Goal: Information Seeking & Learning: Understand process/instructions

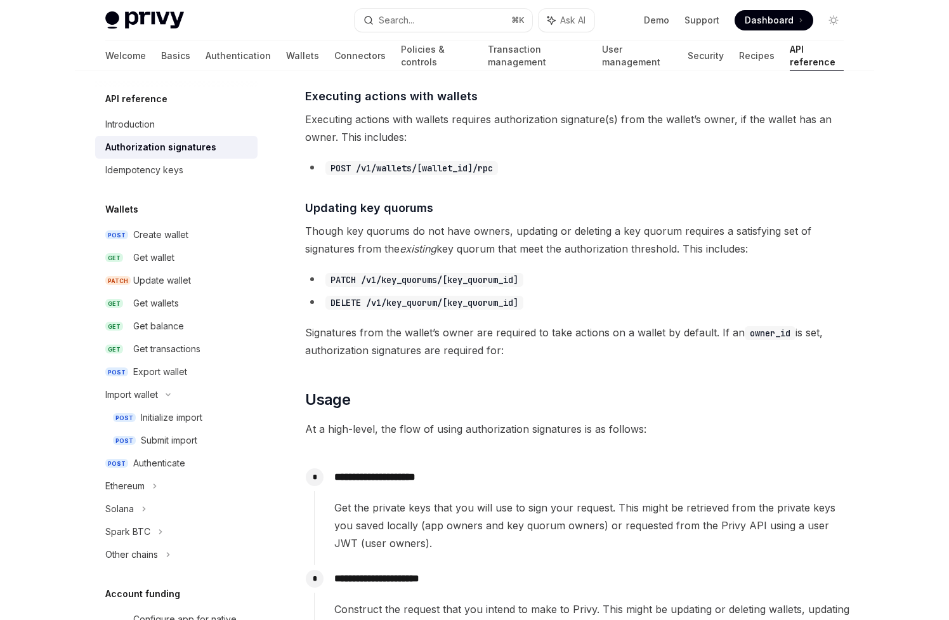
scroll to position [753, 0]
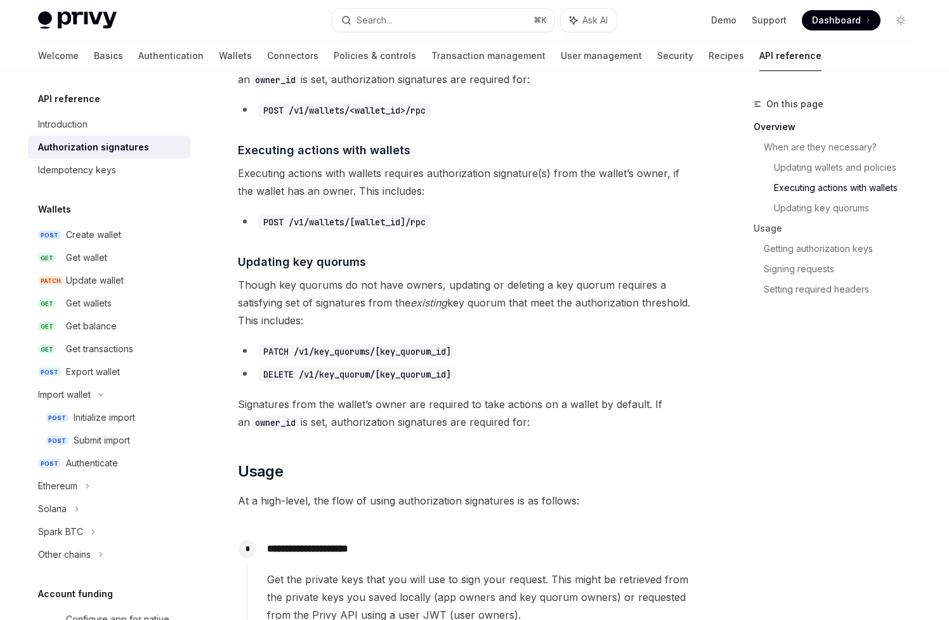
type textarea "*"
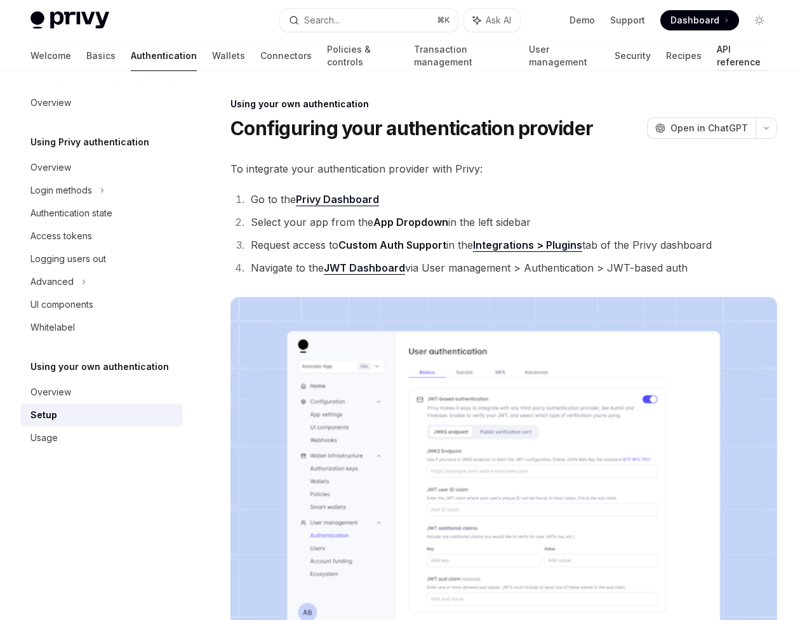
click at [716, 51] on link "API reference" at bounding box center [742, 56] width 53 height 30
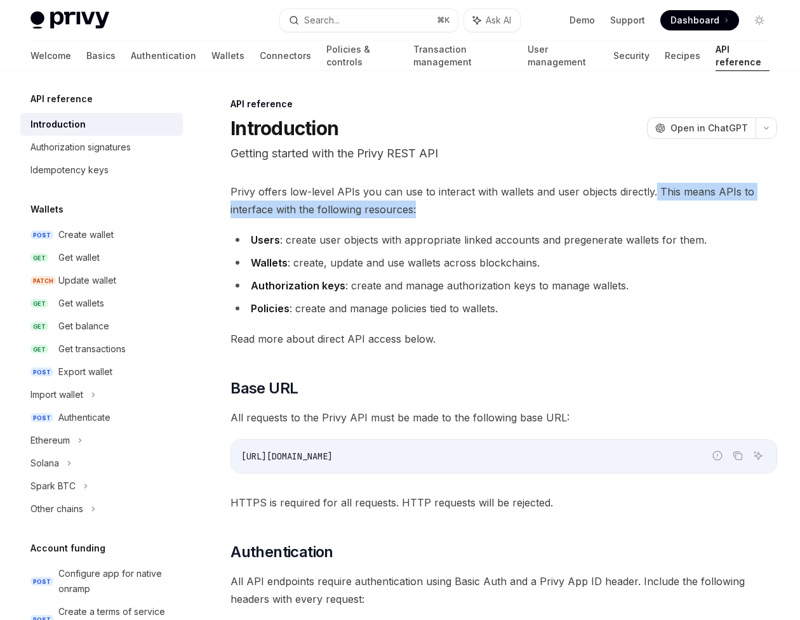
drag, startPoint x: 652, startPoint y: 190, endPoint x: 687, endPoint y: 210, distance: 39.8
click at [687, 211] on span "Privy offers low-level APIs you can use to interact with wallets and user objec…" at bounding box center [503, 201] width 546 height 36
click at [687, 210] on span "Privy offers low-level APIs you can use to interact with wallets and user objec…" at bounding box center [503, 201] width 546 height 36
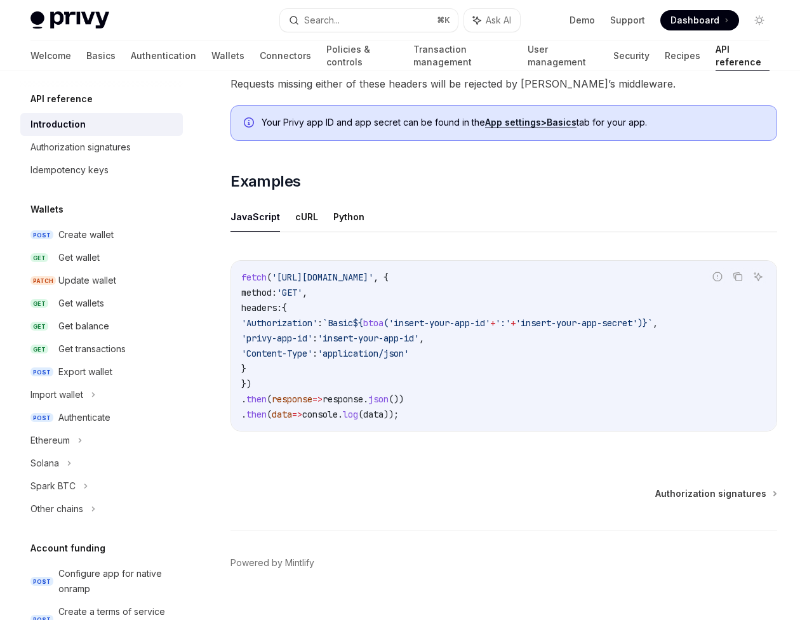
scroll to position [701, 0]
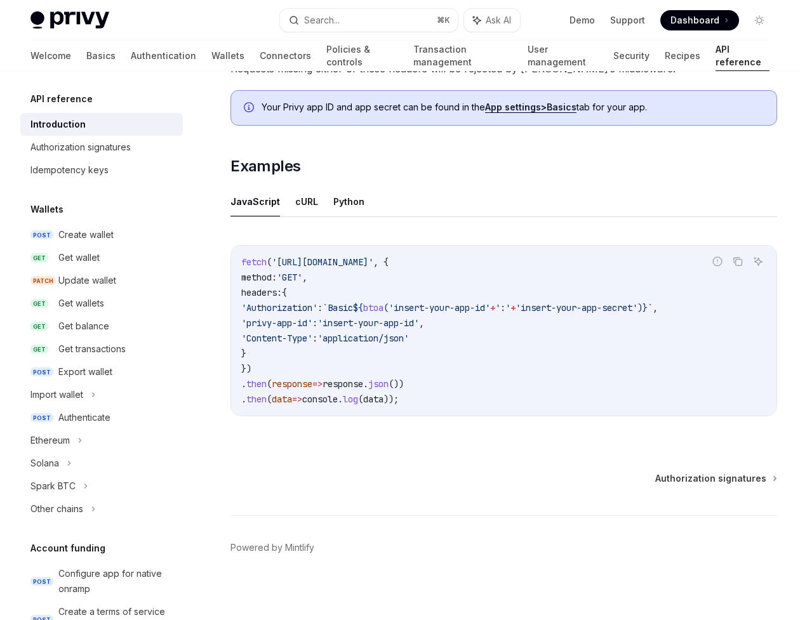
click at [458, 361] on code "fetch ( '[URL][DOMAIN_NAME]' , { method: 'GET' , headers: { 'Authorization' : `…" at bounding box center [503, 330] width 525 height 152
click at [401, 292] on code "fetch ( '[URL][DOMAIN_NAME]' , { method: 'GET' , headers: { 'Authorization' : `…" at bounding box center [503, 330] width 525 height 152
click at [298, 201] on button "cURL" at bounding box center [306, 202] width 23 height 30
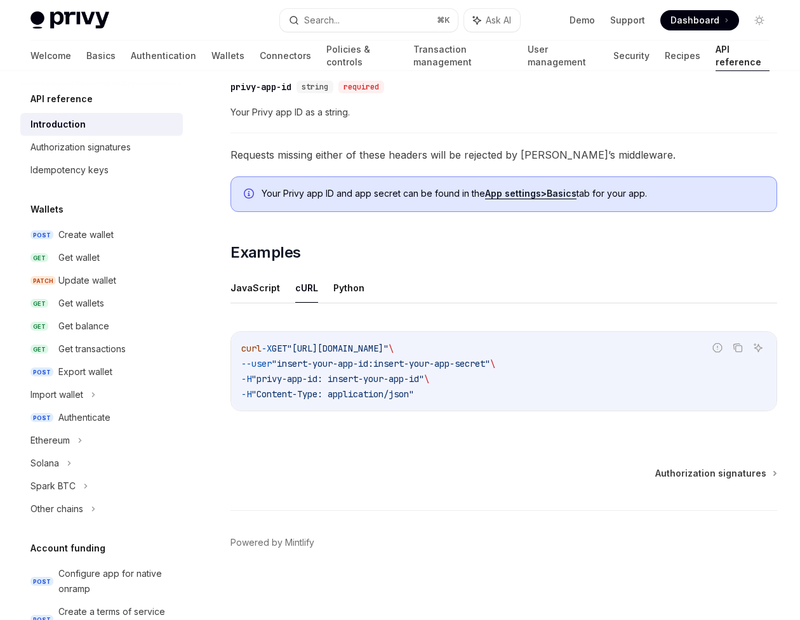
scroll to position [614, 0]
click at [739, 347] on icon "Copy the contents from the code block" at bounding box center [737, 348] width 10 height 10
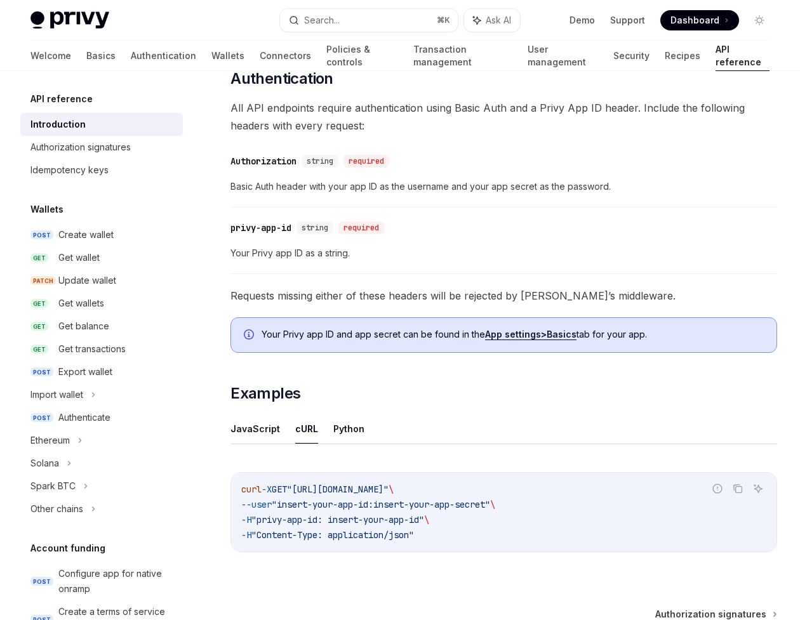
scroll to position [530, 0]
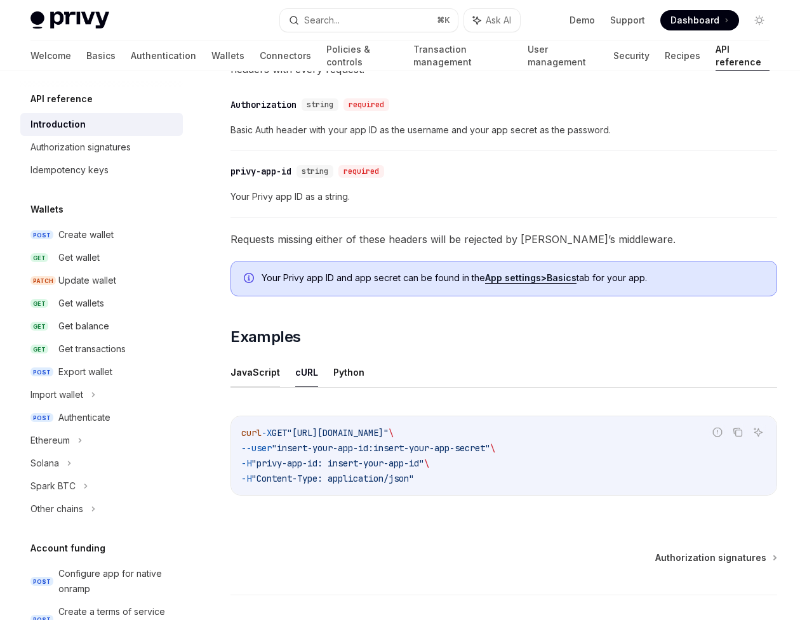
click at [266, 370] on button "JavaScript" at bounding box center [254, 372] width 49 height 30
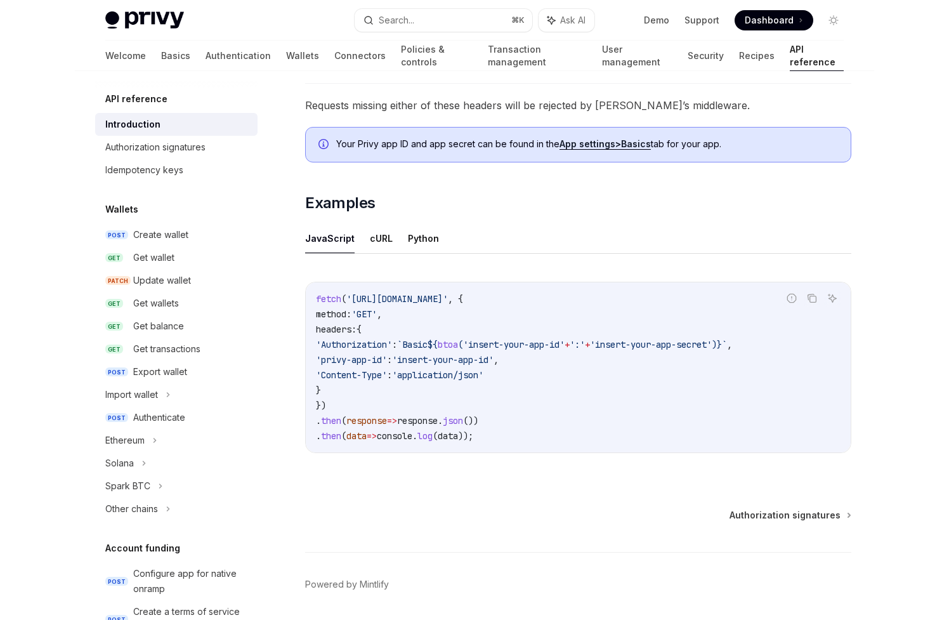
scroll to position [650, 0]
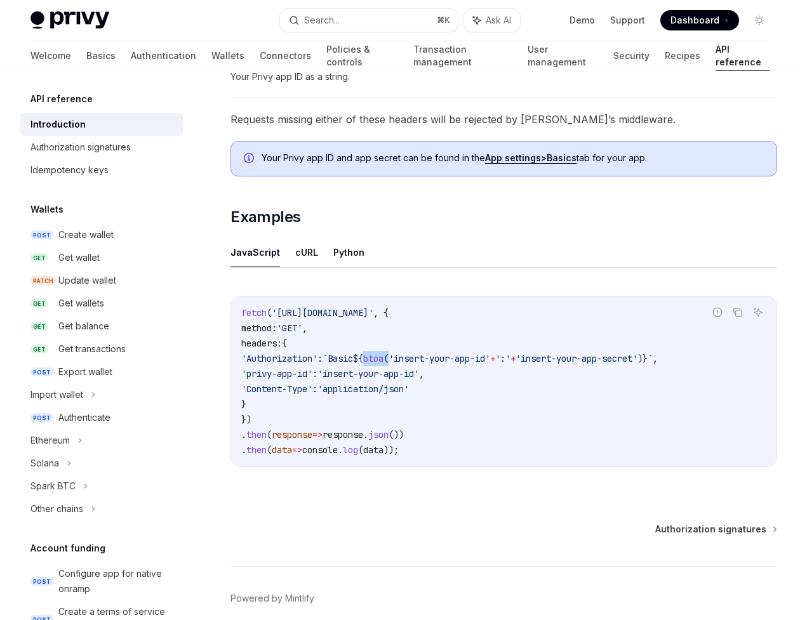
drag, startPoint x: 428, startPoint y: 358, endPoint x: 401, endPoint y: 357, distance: 26.7
click at [401, 357] on span "'Authorization' : `Basic ${ btoa ( 'insert-your-app-id' + ':' + 'insert-your-ap…" at bounding box center [449, 358] width 416 height 11
copy span "btoa ("
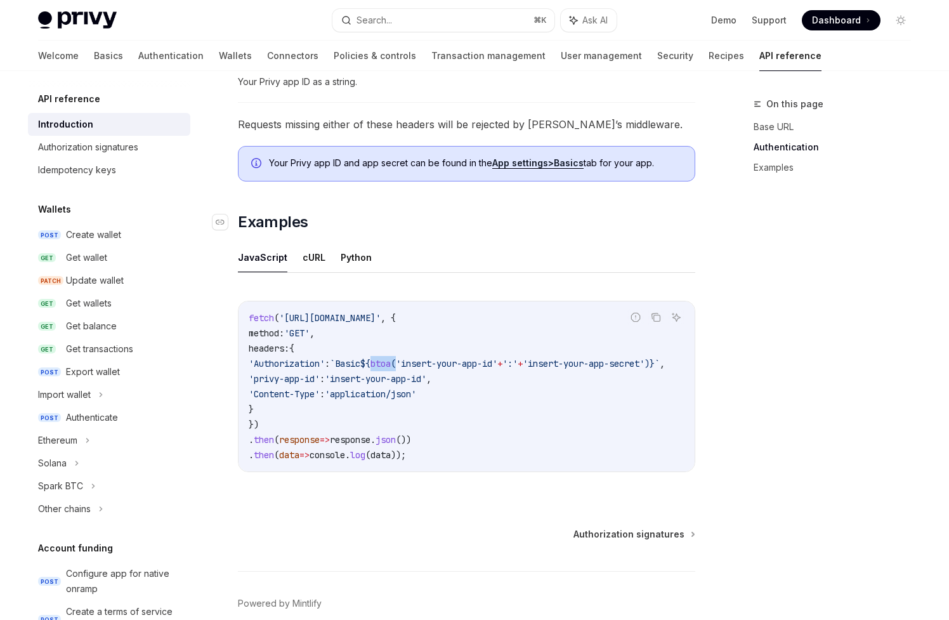
scroll to position [663, 0]
click at [453, 393] on code "fetch ( '[URL][DOMAIN_NAME]' , { method: 'GET' , headers: { 'Authorization' : `…" at bounding box center [472, 386] width 447 height 152
drag, startPoint x: 436, startPoint y: 363, endPoint x: 409, endPoint y: 362, distance: 26.7
click at [409, 362] on span "'Authorization' : `Basic ${ btoa ( 'insert-your-app-id' + ':' + 'insert-your-ap…" at bounding box center [457, 362] width 416 height 11
copy span "btoa ("
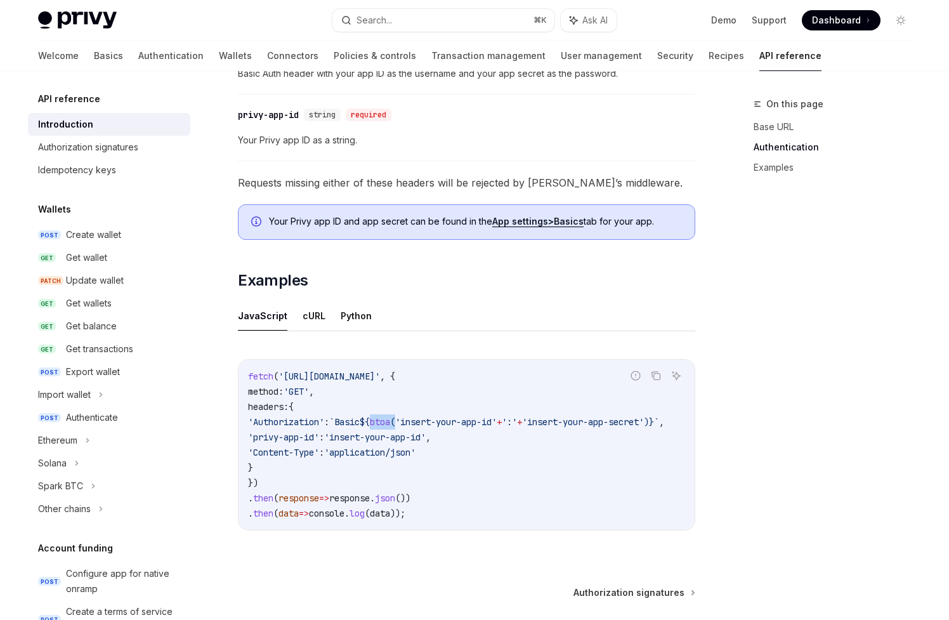
scroll to position [728, 0]
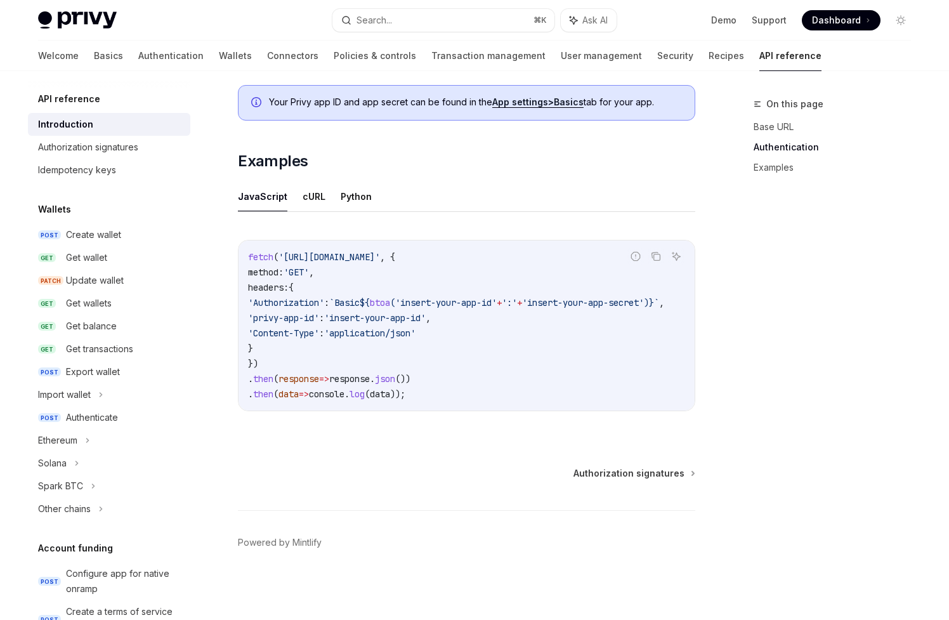
click at [383, 352] on code "fetch ( '[URL][DOMAIN_NAME]' , { method: 'GET' , headers: { 'Authorization' : `…" at bounding box center [471, 325] width 447 height 152
click at [414, 192] on ul "JavaScript cURL Python" at bounding box center [467, 196] width 458 height 30
click at [320, 315] on span "'privy-app-id'" at bounding box center [284, 317] width 71 height 11
click at [320, 312] on span "'privy-app-id'" at bounding box center [284, 317] width 71 height 11
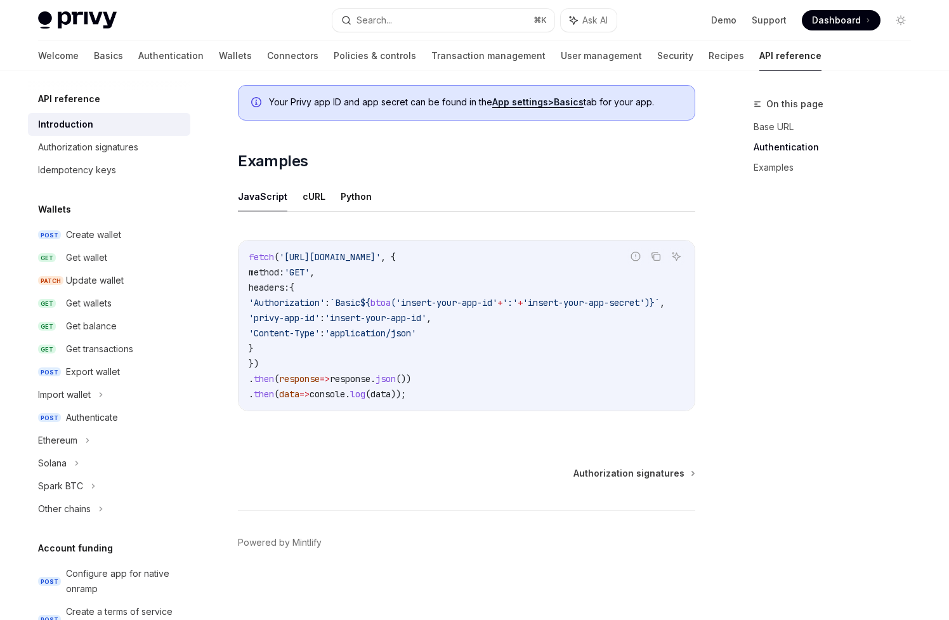
click at [360, 297] on span "`Basic" at bounding box center [345, 302] width 30 height 11
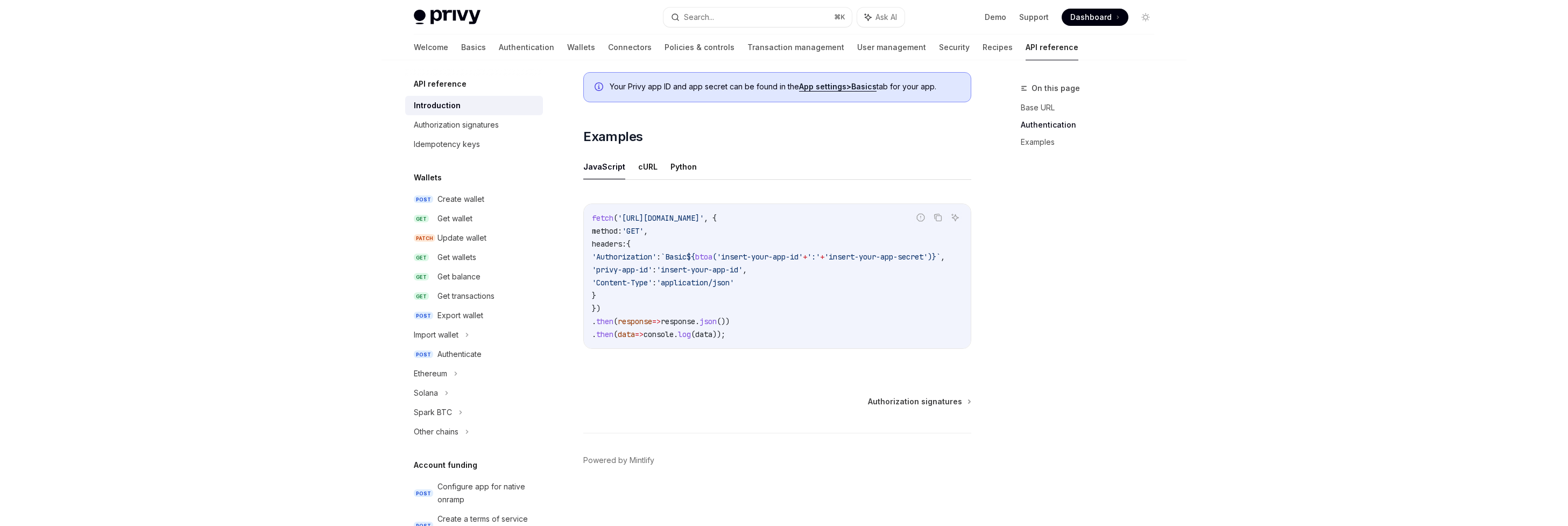
scroll to position [0, 45]
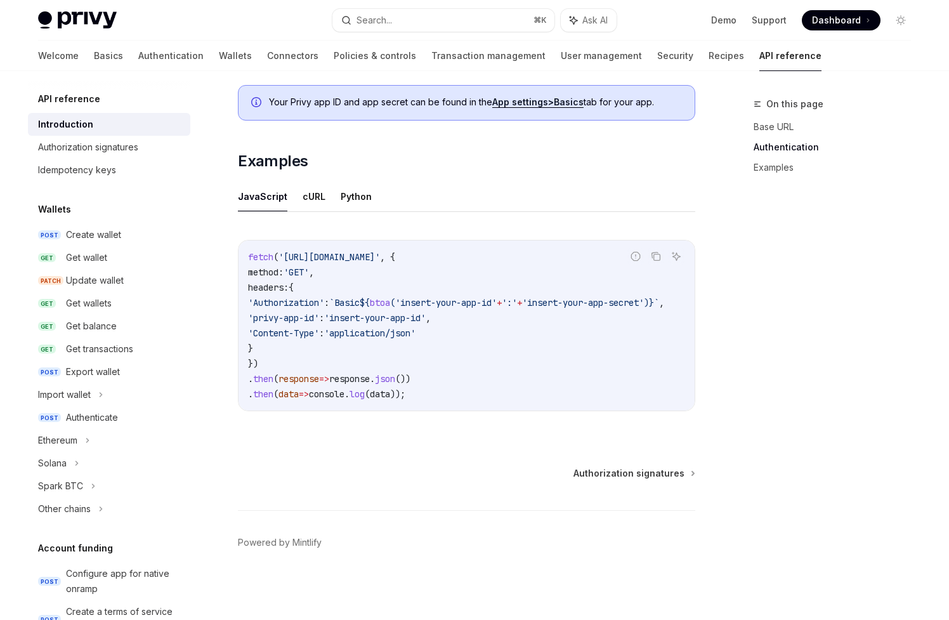
click at [395, 298] on span "'insert-your-app-id'" at bounding box center [446, 302] width 102 height 11
click at [551, 307] on code "fetch ( '[URL][DOMAIN_NAME]' , { method: 'GET' , headers: { 'Authorization' : `…" at bounding box center [471, 325] width 447 height 152
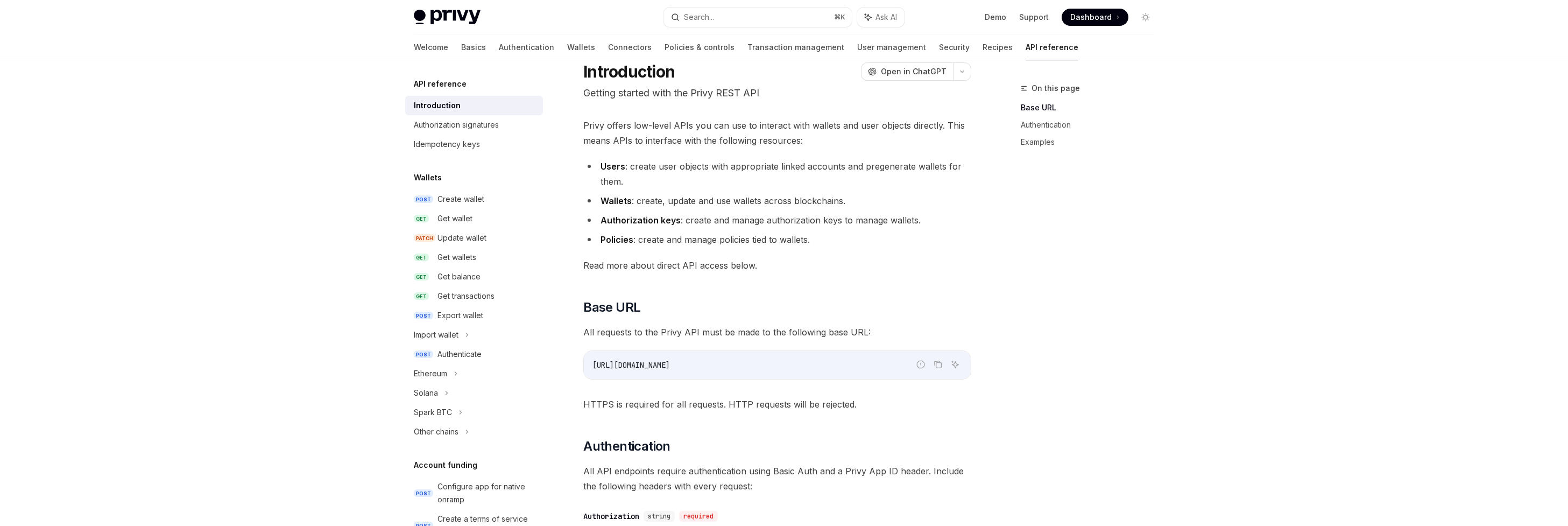
scroll to position [39, 0]
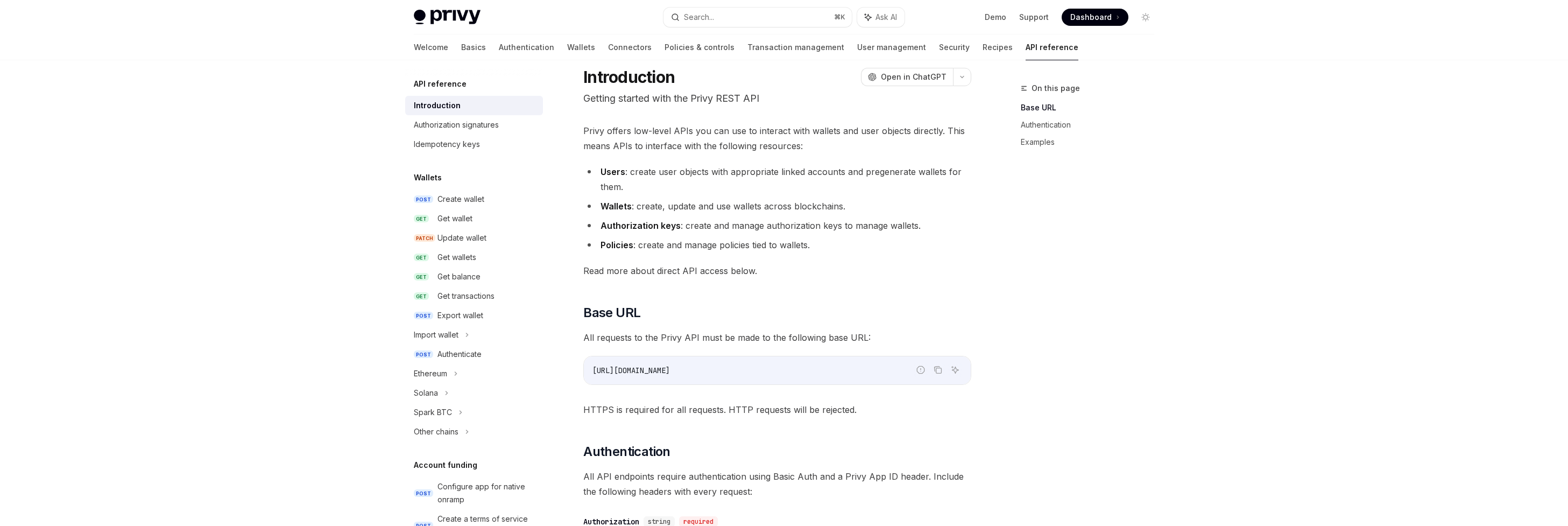
click at [633, 209] on li "Wallets : create, update and use wallets across blockchains." at bounding box center [778, 206] width 388 height 15
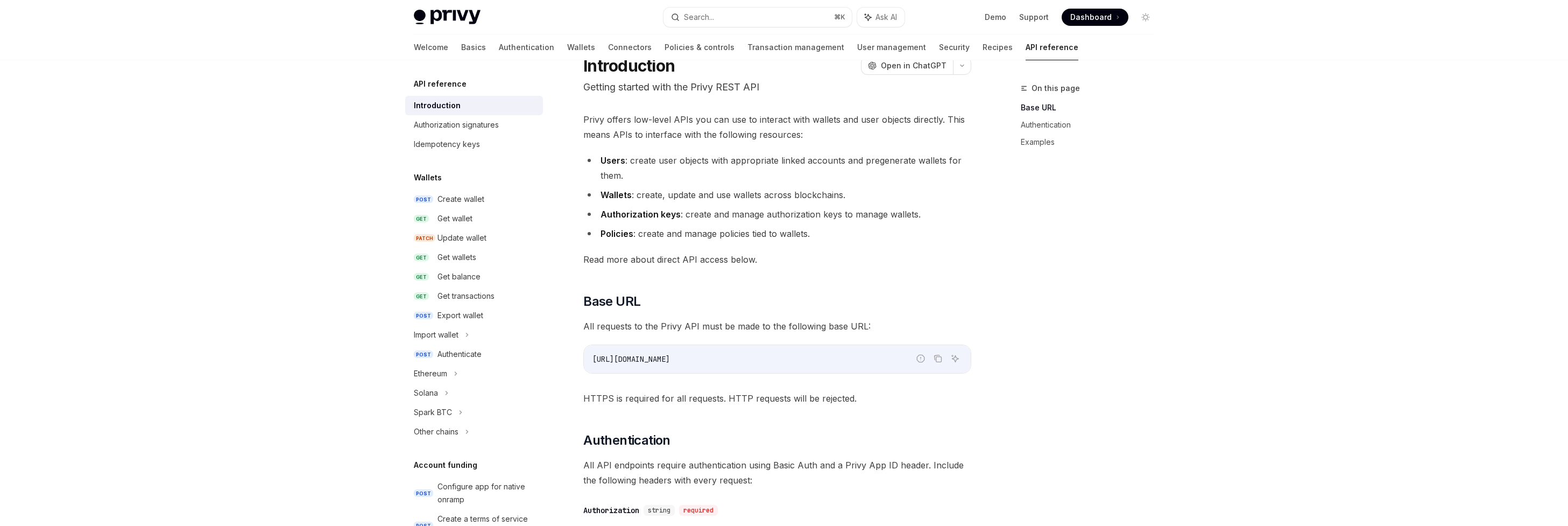
click at [678, 221] on li "Authorization keys : create and manage authorization keys to manage wallets." at bounding box center [778, 215] width 388 height 15
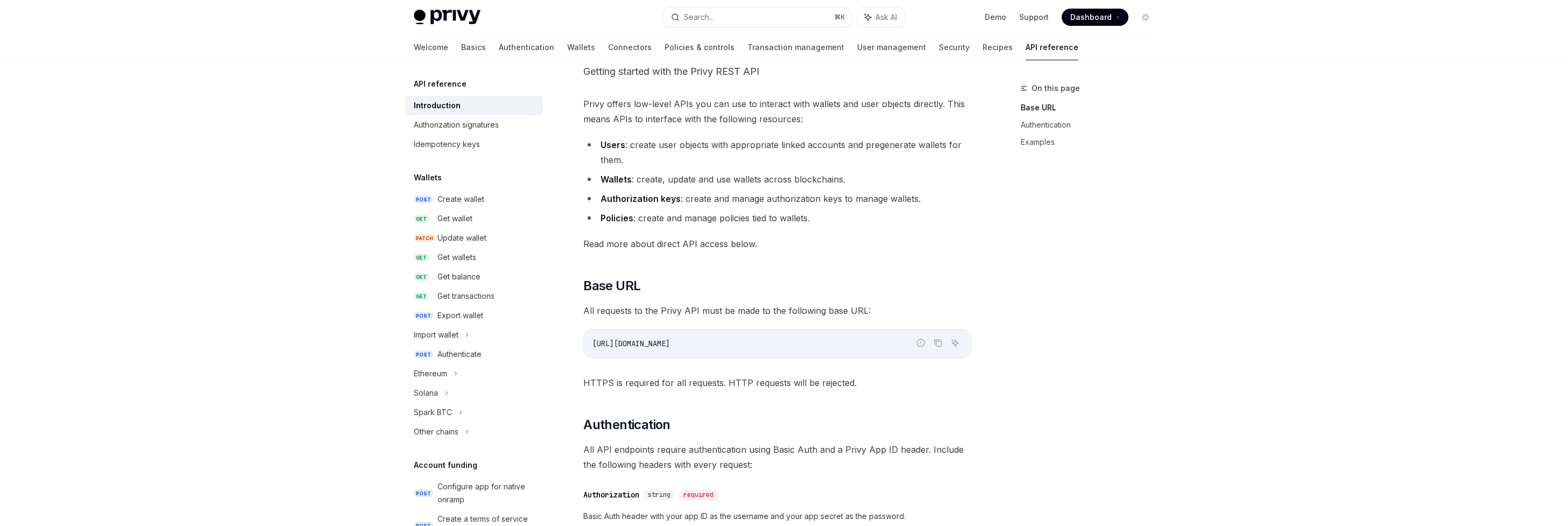
click at [678, 227] on div "Privy offers low-level APIs you can use to interact with wallets and user objec…" at bounding box center [778, 509] width 388 height 825
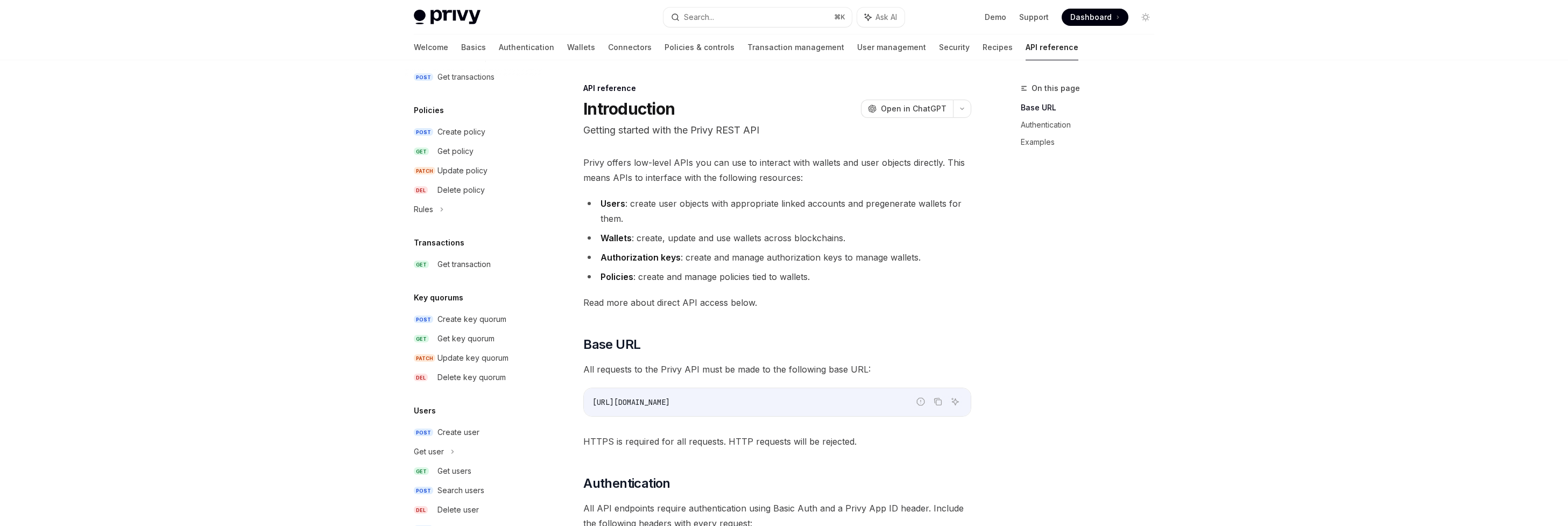
scroll to position [606, 0]
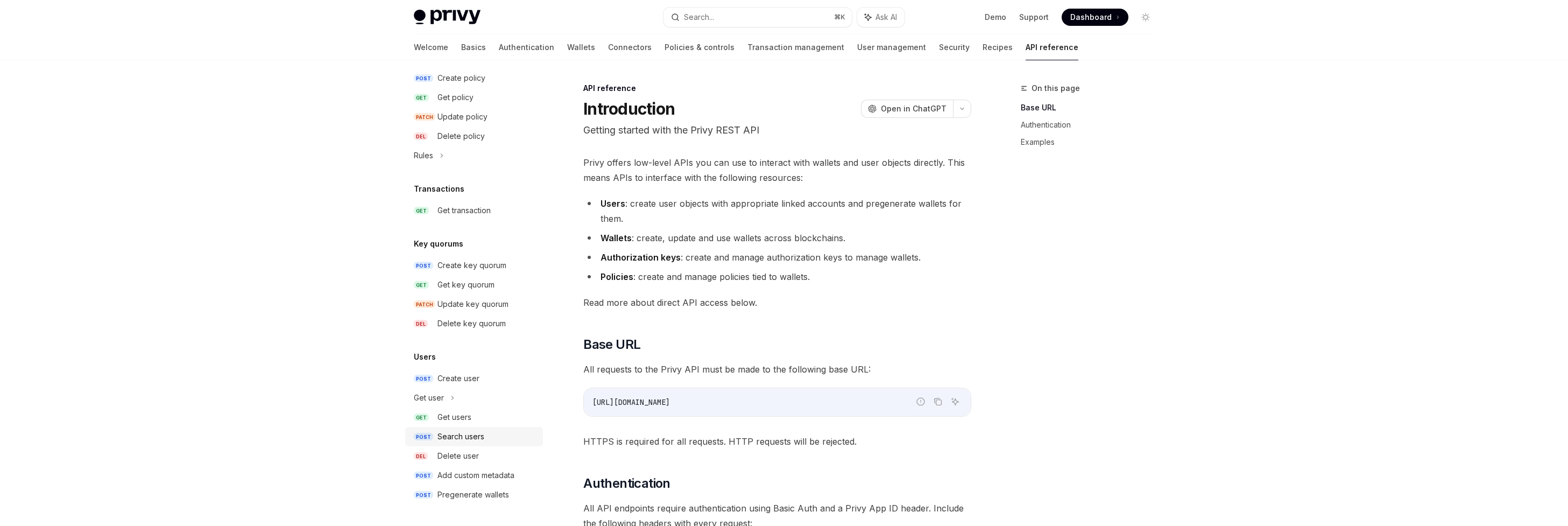
click at [460, 428] on link "POST Search users" at bounding box center [474, 436] width 137 height 20
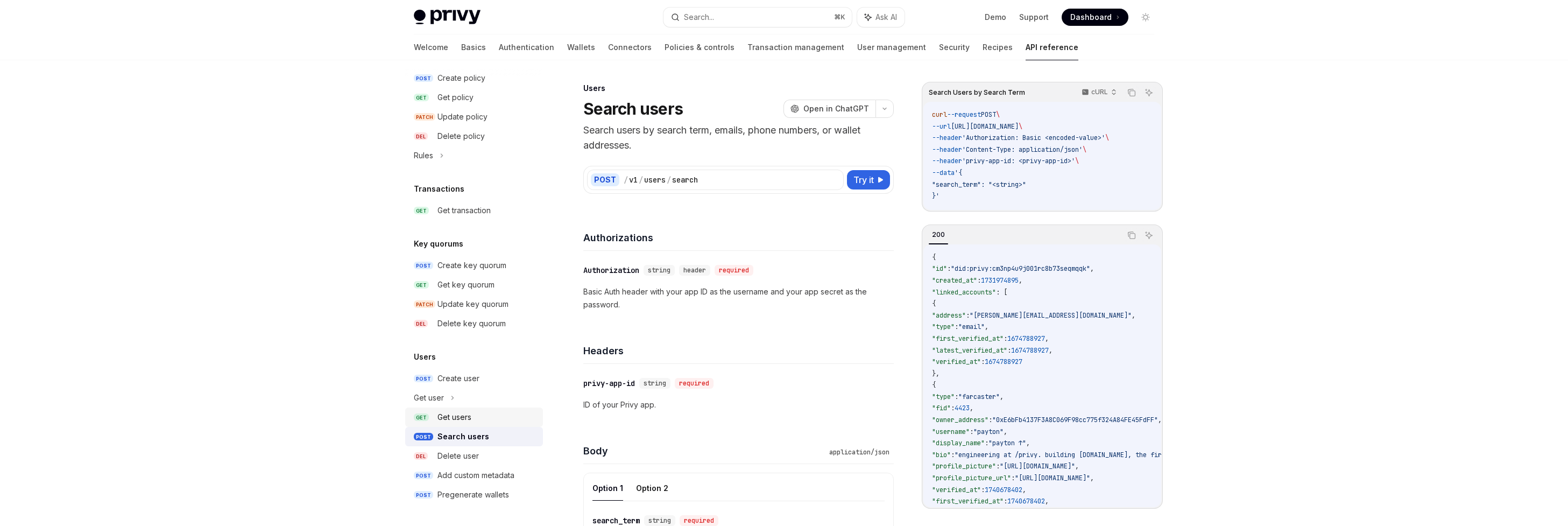
click at [474, 411] on div "Get users" at bounding box center [487, 417] width 99 height 13
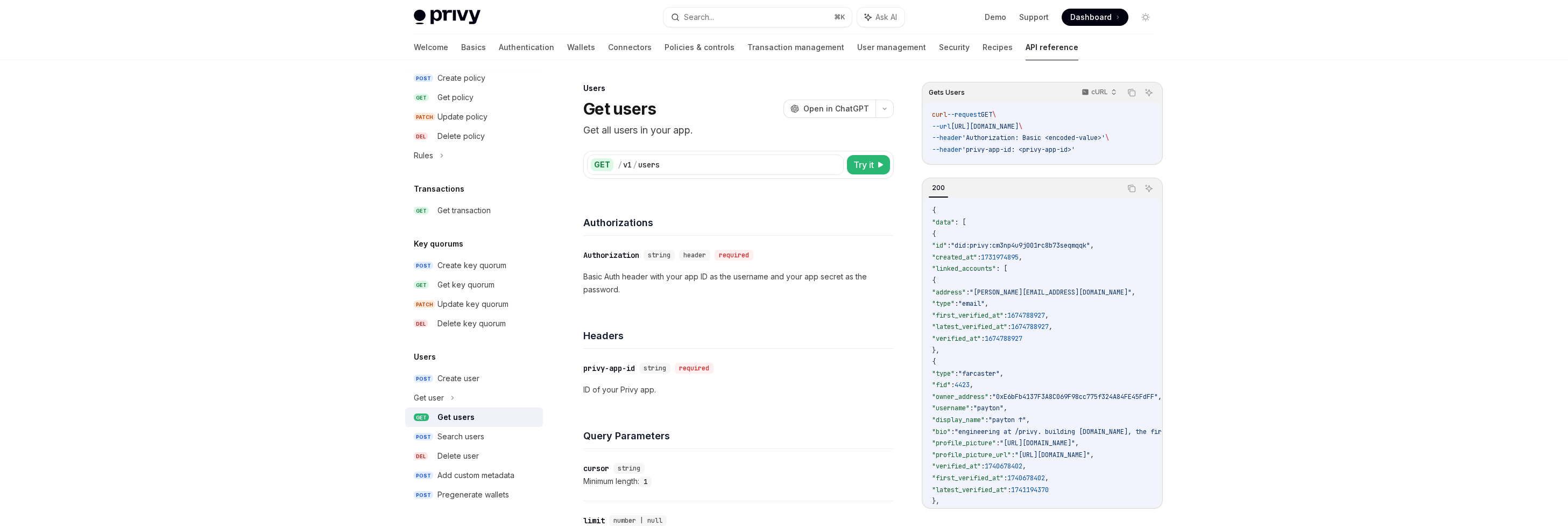
click at [678, 156] on div "GET / v1 / users" at bounding box center [715, 165] width 257 height 20
click at [678, 163] on span "Try it" at bounding box center [863, 165] width 20 height 13
type textarea "*"
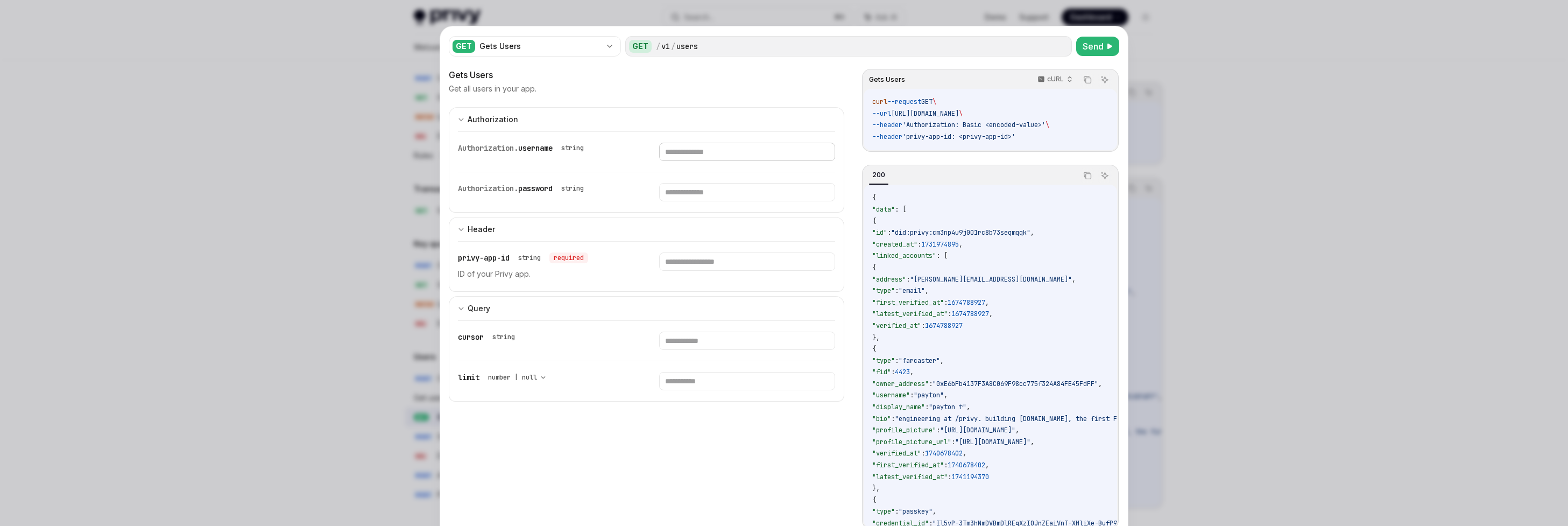
click at [678, 152] on input "text" at bounding box center [746, 152] width 176 height 19
click at [678, 123] on button "Authorization appSecretAuth" at bounding box center [646, 119] width 395 height 25
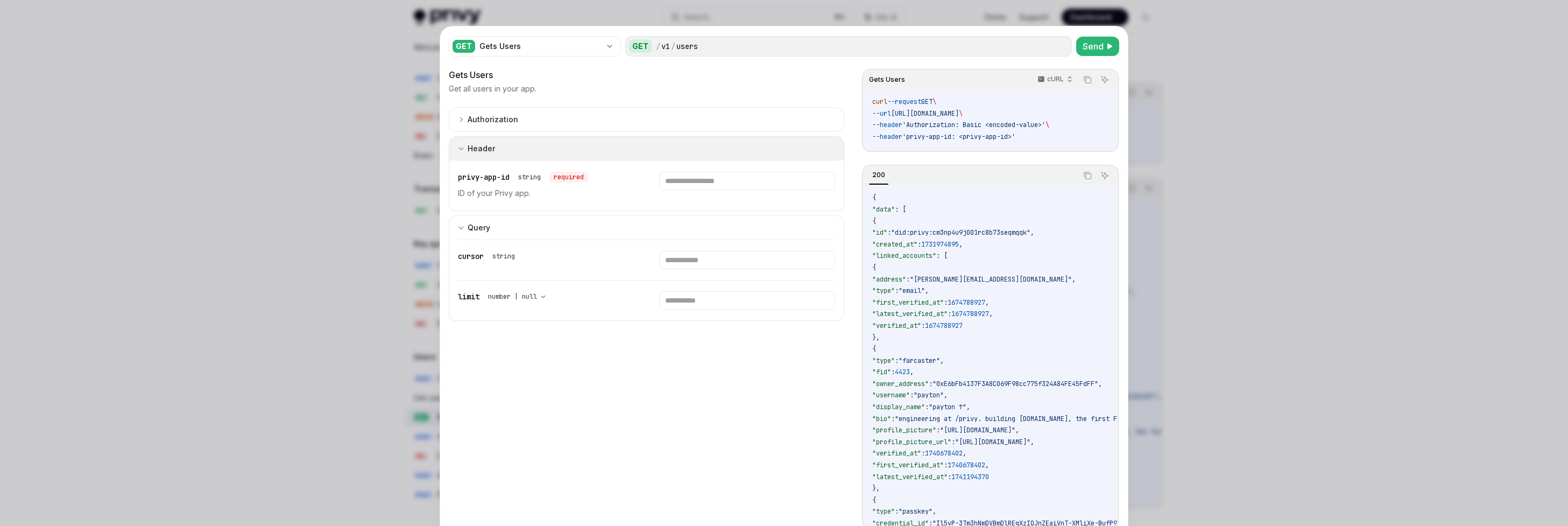
click at [678, 137] on button "Header" at bounding box center [646, 148] width 395 height 25
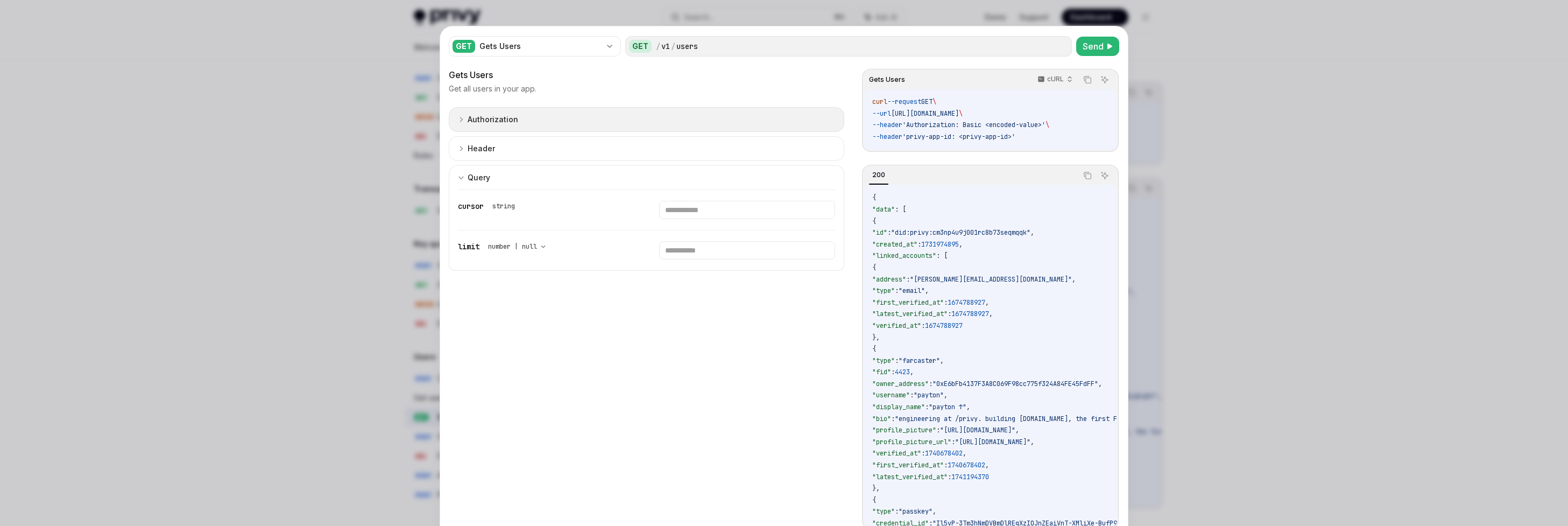
click at [678, 117] on button "Authorization appSecretAuth" at bounding box center [646, 119] width 395 height 25
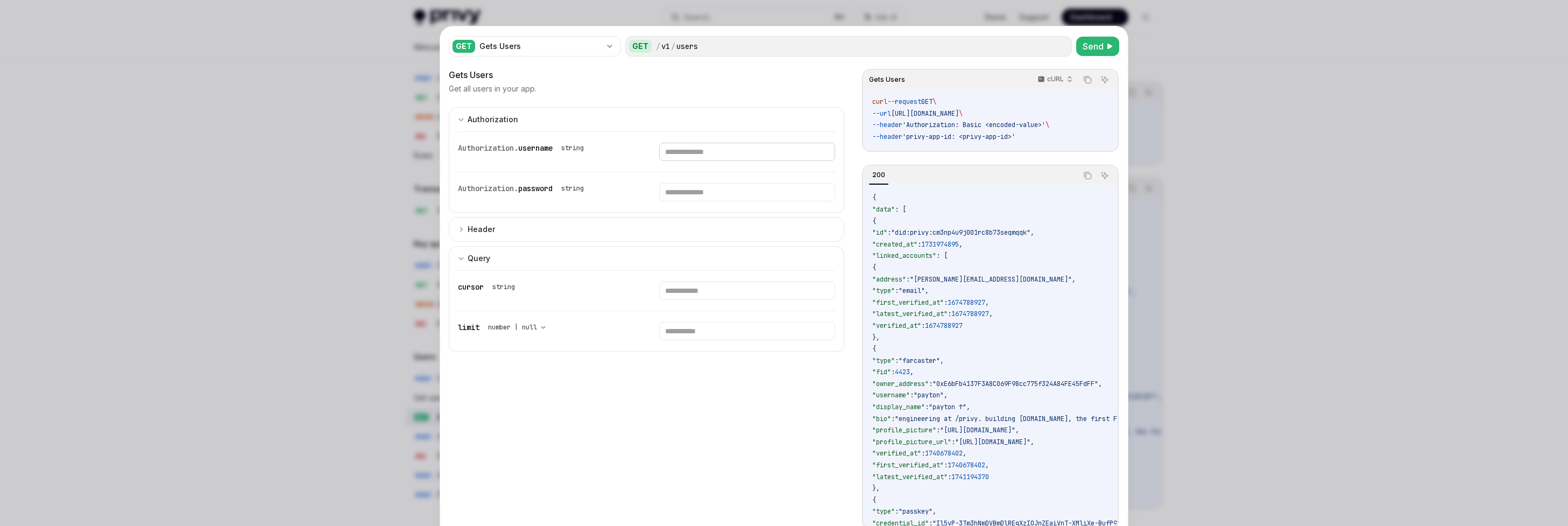
click at [678, 149] on input "text" at bounding box center [746, 152] width 176 height 19
paste input "**********"
type input "**********"
click at [678, 187] on input "text" at bounding box center [732, 193] width 165 height 19
paste input "**********"
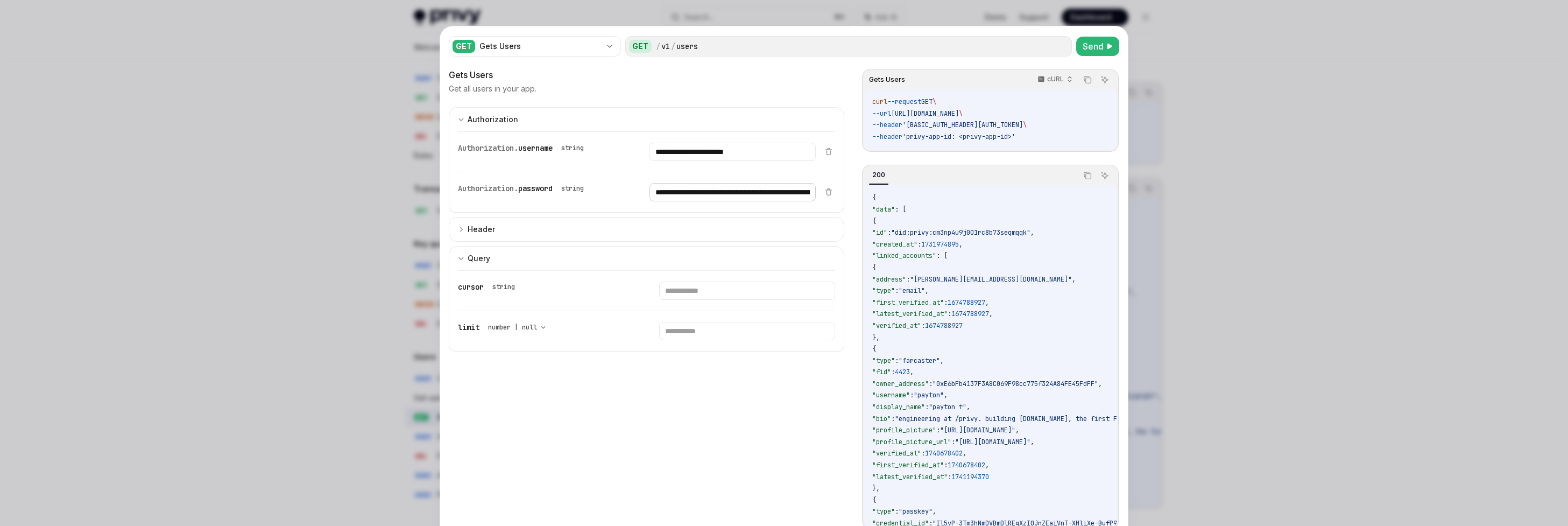
scroll to position [0, 250]
type input "**********"
click at [617, 209] on div "**********" at bounding box center [637, 192] width 358 height 40
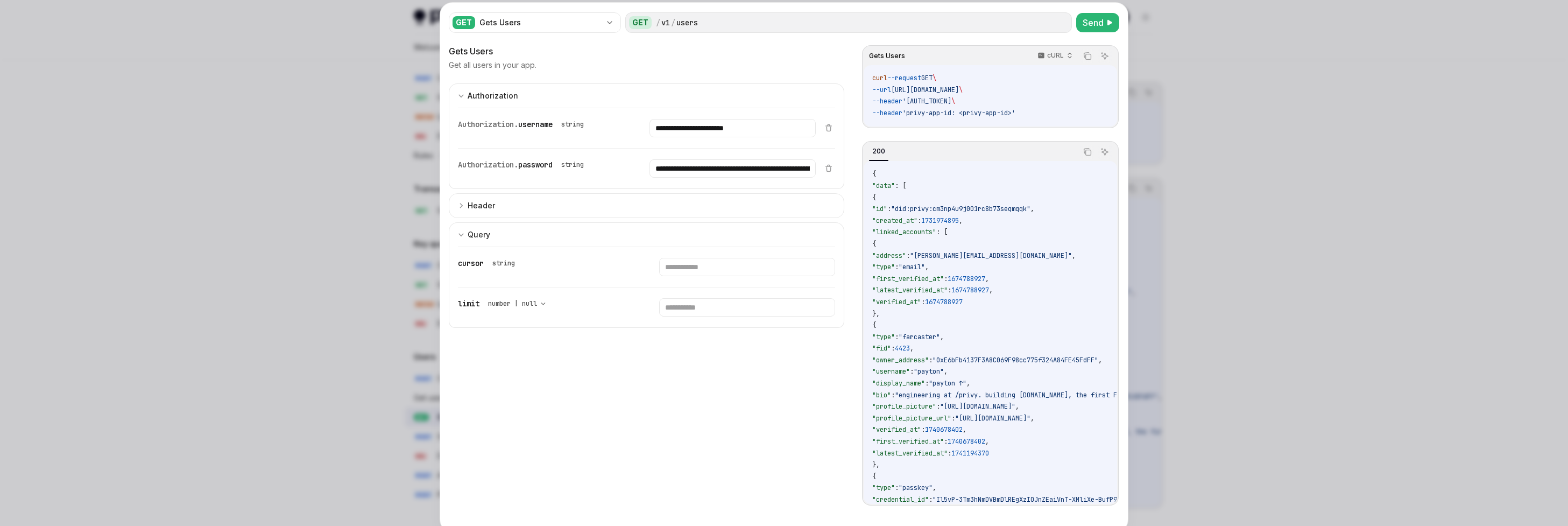
scroll to position [25, 0]
click at [678, 21] on span "Send" at bounding box center [1093, 21] width 21 height 13
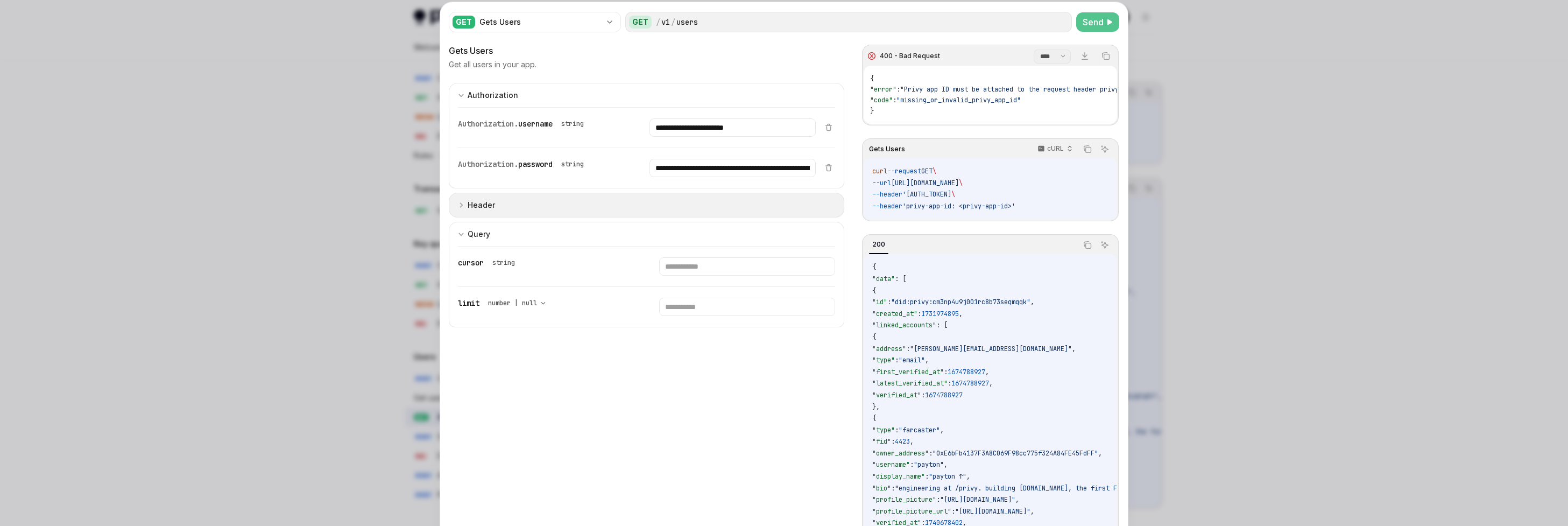
click at [579, 211] on button "Header" at bounding box center [646, 204] width 395 height 25
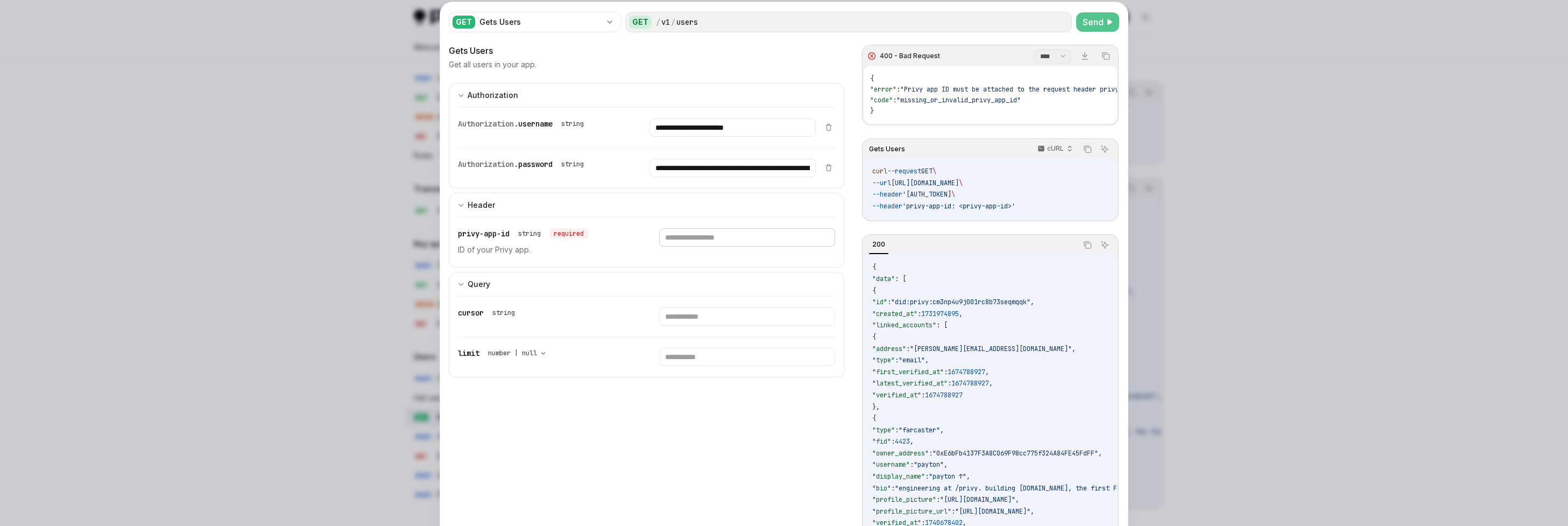
click at [674, 242] on input "text" at bounding box center [746, 238] width 176 height 19
click at [678, 134] on input "**********" at bounding box center [732, 128] width 165 height 19
click at [678, 232] on input "text" at bounding box center [746, 238] width 176 height 19
paste input "**********"
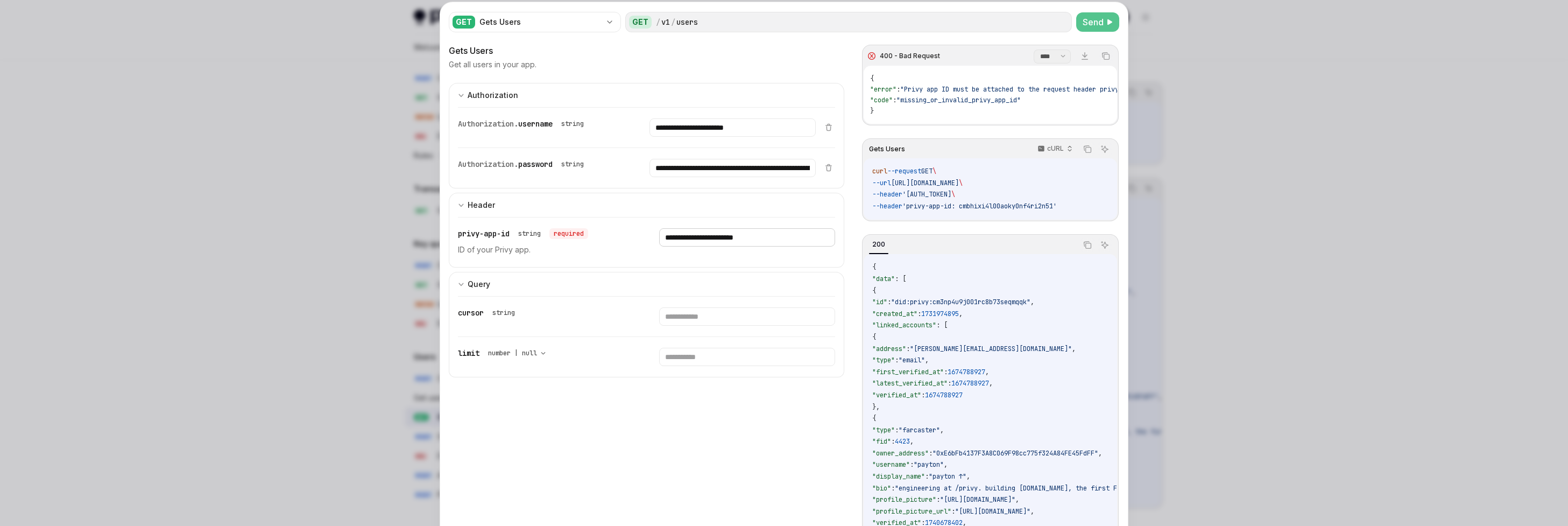
type input "**********"
click at [678, 18] on span "Send" at bounding box center [1093, 21] width 21 height 13
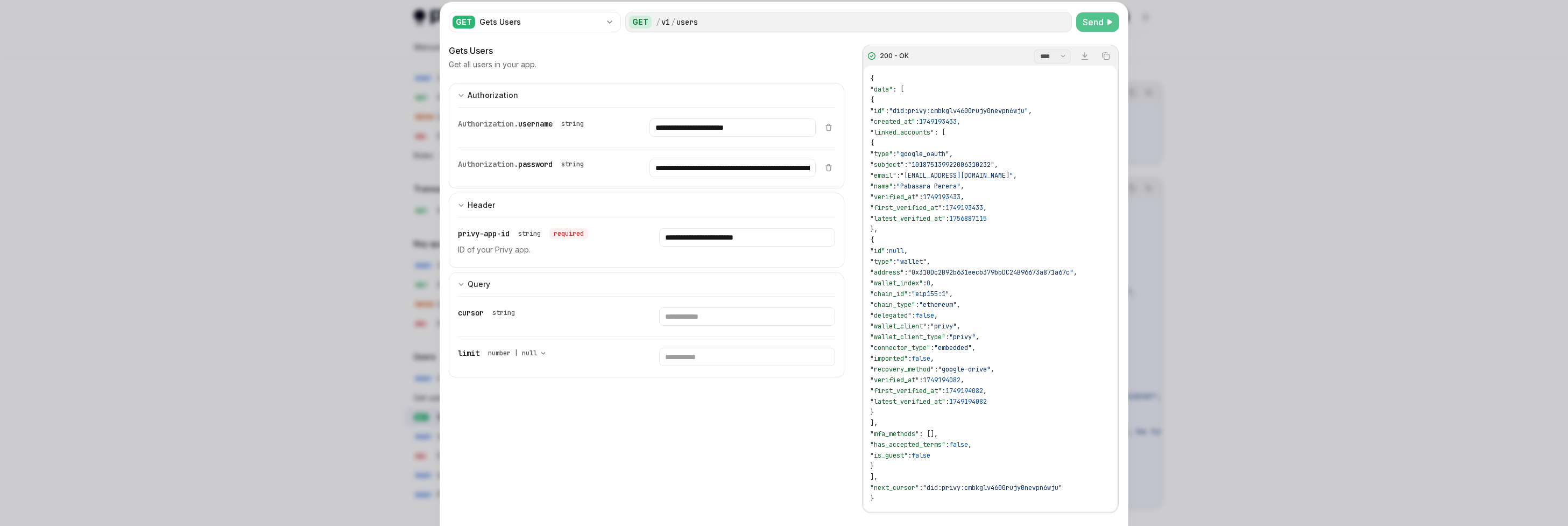
scroll to position [0, 0]
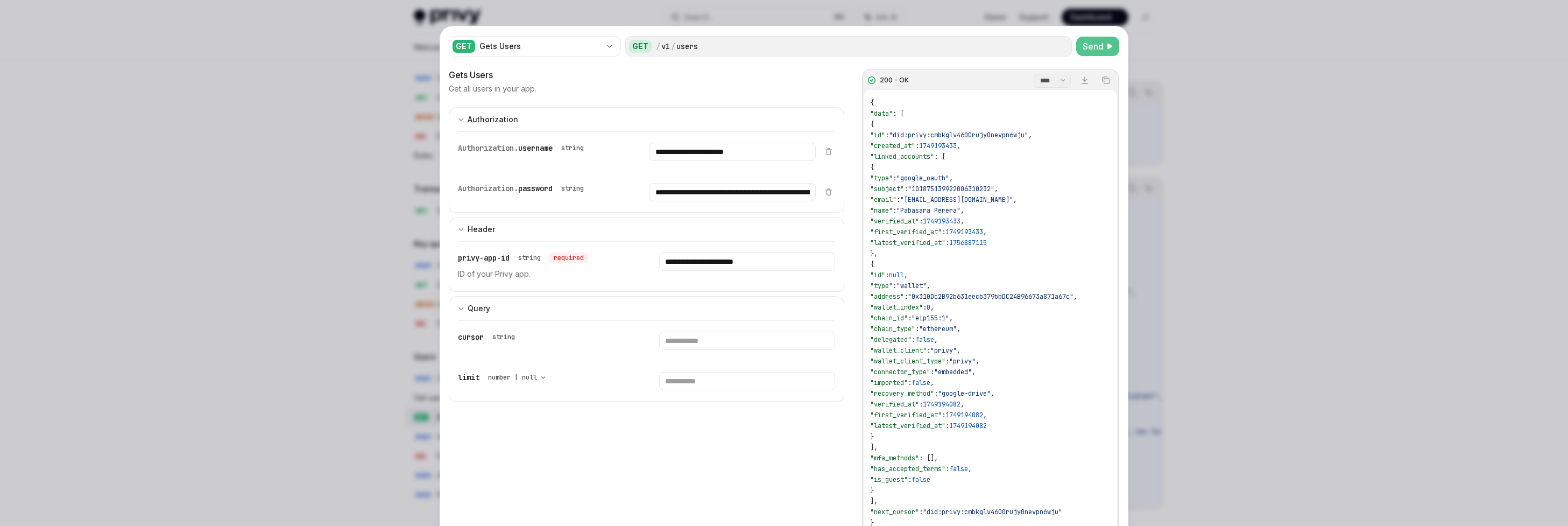
click at [678, 81] on div "200 - OK" at bounding box center [948, 80] width 159 height 8
click at [678, 79] on icon at bounding box center [872, 80] width 8 height 8
click at [678, 51] on div "/ v1 / users" at bounding box center [862, 46] width 412 height 11
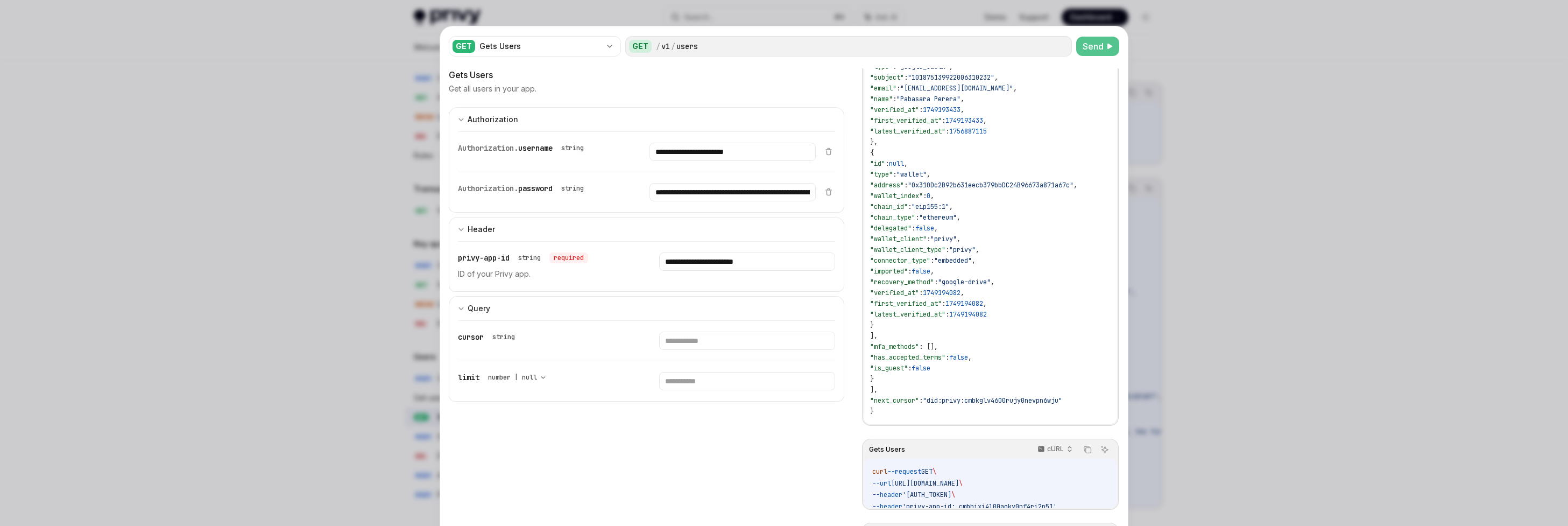
scroll to position [0, 55]
click at [678, 452] on icon "button" at bounding box center [1069, 449] width 8 height 8
click at [678, 355] on div "cURL" at bounding box center [1031, 355] width 56 height 8
click at [678, 445] on div "Gets Users Get all users in your app. 200 - OK **** ******* Download Copy { "da…" at bounding box center [646, 332] width 395 height 526
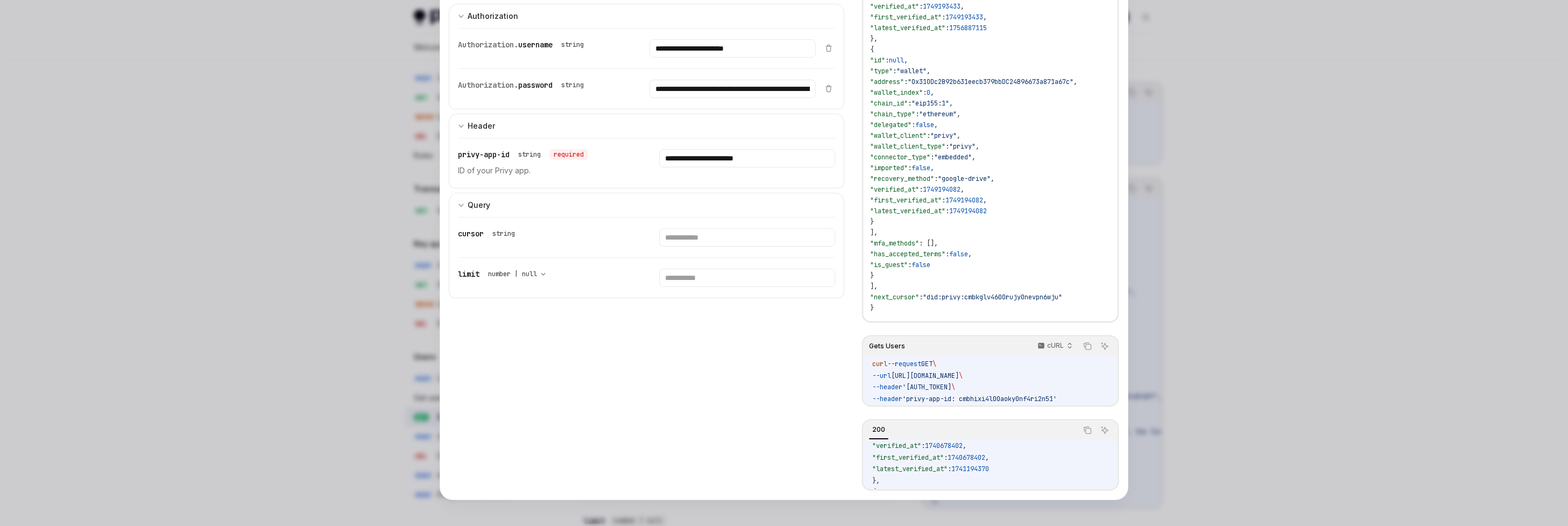
scroll to position [113, 0]
click at [678, 343] on icon "button" at bounding box center [1069, 345] width 8 height 8
click at [678, 343] on icon "Copy the contents from the code block" at bounding box center [1087, 346] width 8 height 8
click at [421, 217] on div at bounding box center [784, 263] width 1568 height 526
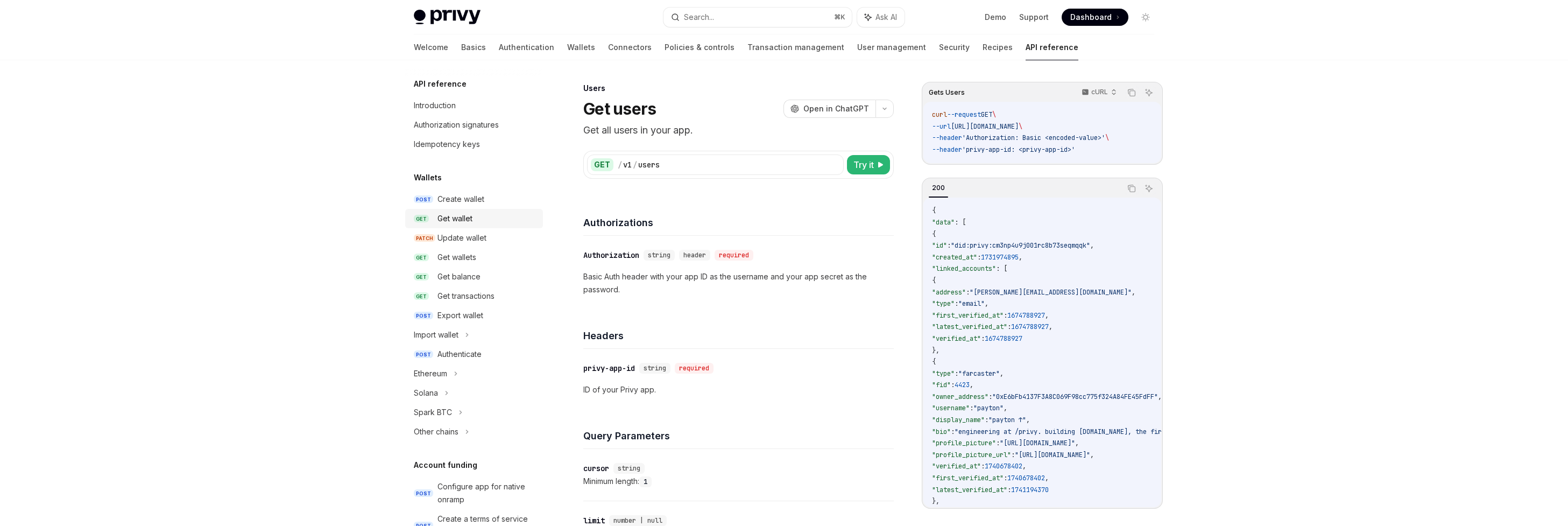
click at [469, 220] on div "Get wallet" at bounding box center [455, 218] width 35 height 13
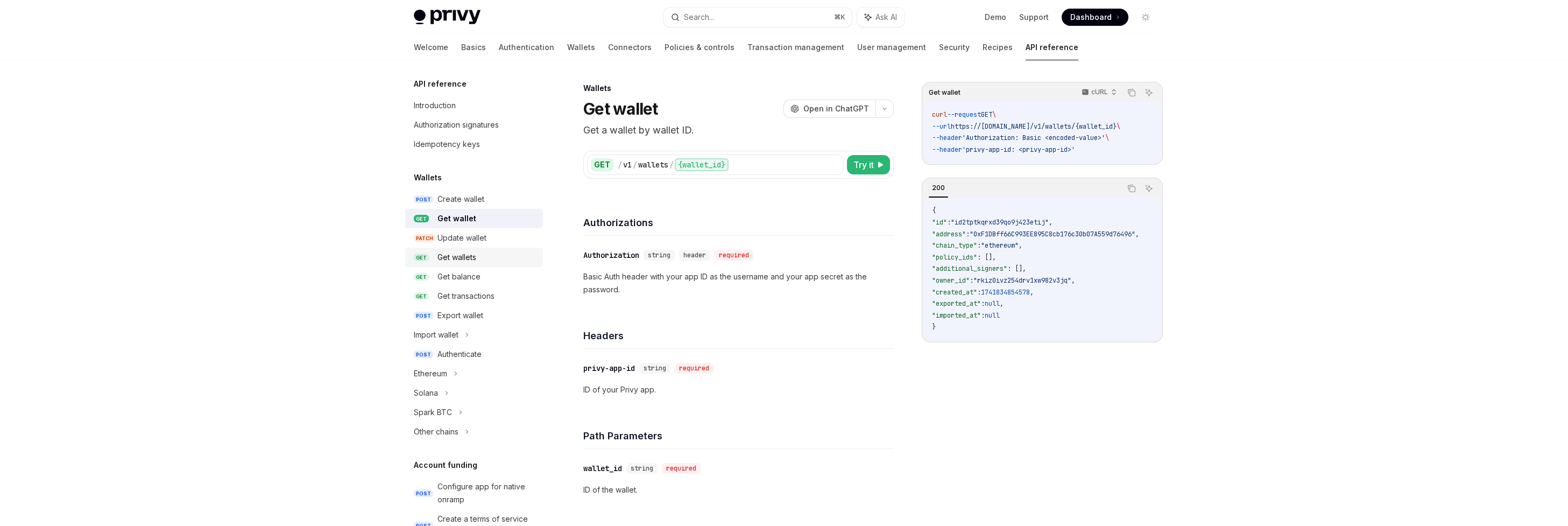
click at [480, 257] on div "Get wallets" at bounding box center [487, 257] width 99 height 13
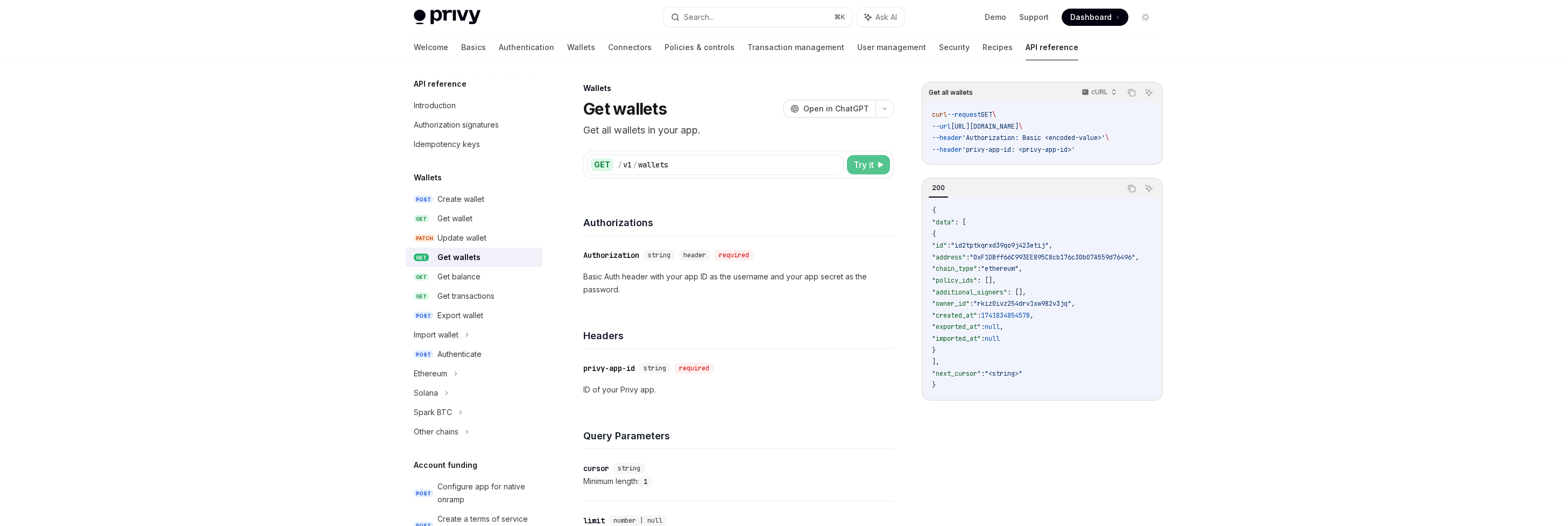
click at [678, 157] on button "Try it" at bounding box center [868, 165] width 43 height 20
type textarea "*"
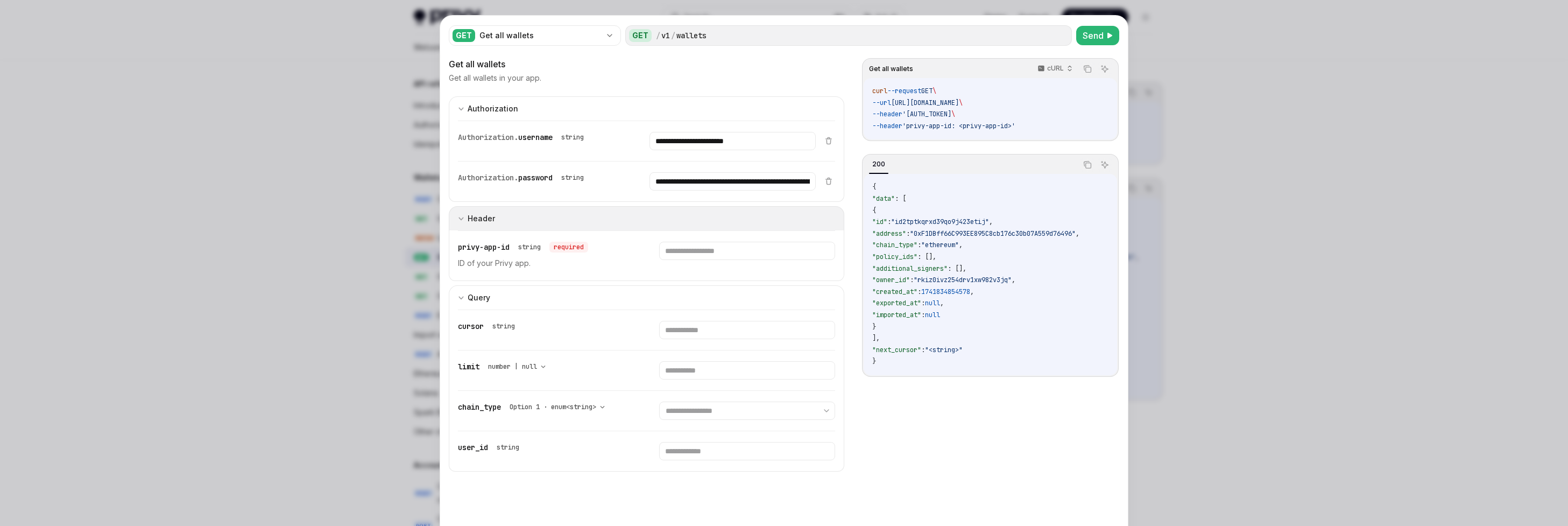
scroll to position [13, 0]
click at [678, 126] on div "**********" at bounding box center [637, 139] width 358 height 40
click at [678, 135] on input "**********" at bounding box center [732, 140] width 165 height 19
click at [678, 240] on input "text" at bounding box center [746, 249] width 176 height 19
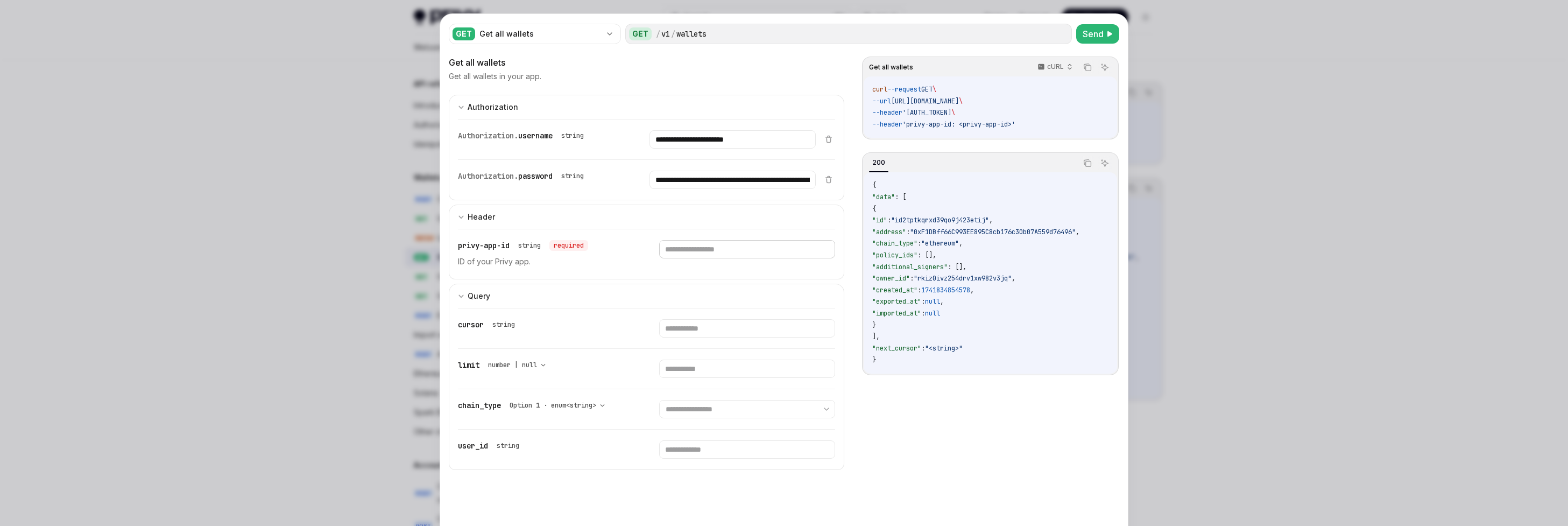
paste input "**********"
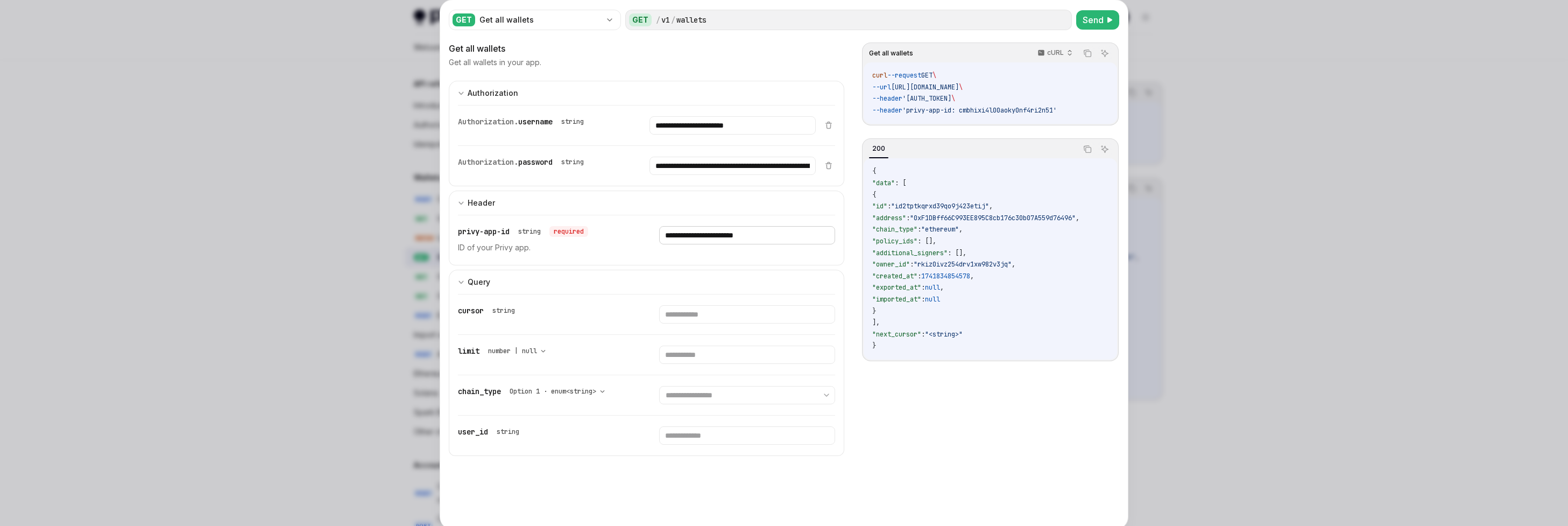
scroll to position [27, 0]
type input "**********"
click at [678, 435] on input "text" at bounding box center [746, 435] width 176 height 19
paste input "**********"
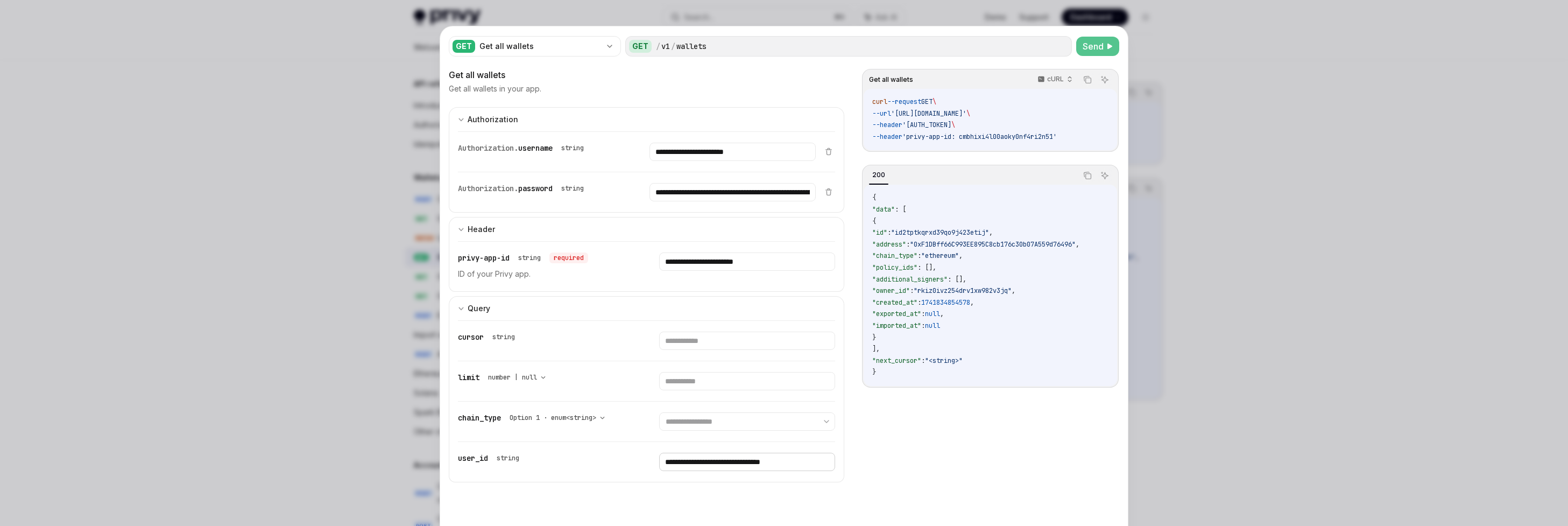
type input "**********"
click at [678, 43] on span "Send" at bounding box center [1093, 46] width 21 height 13
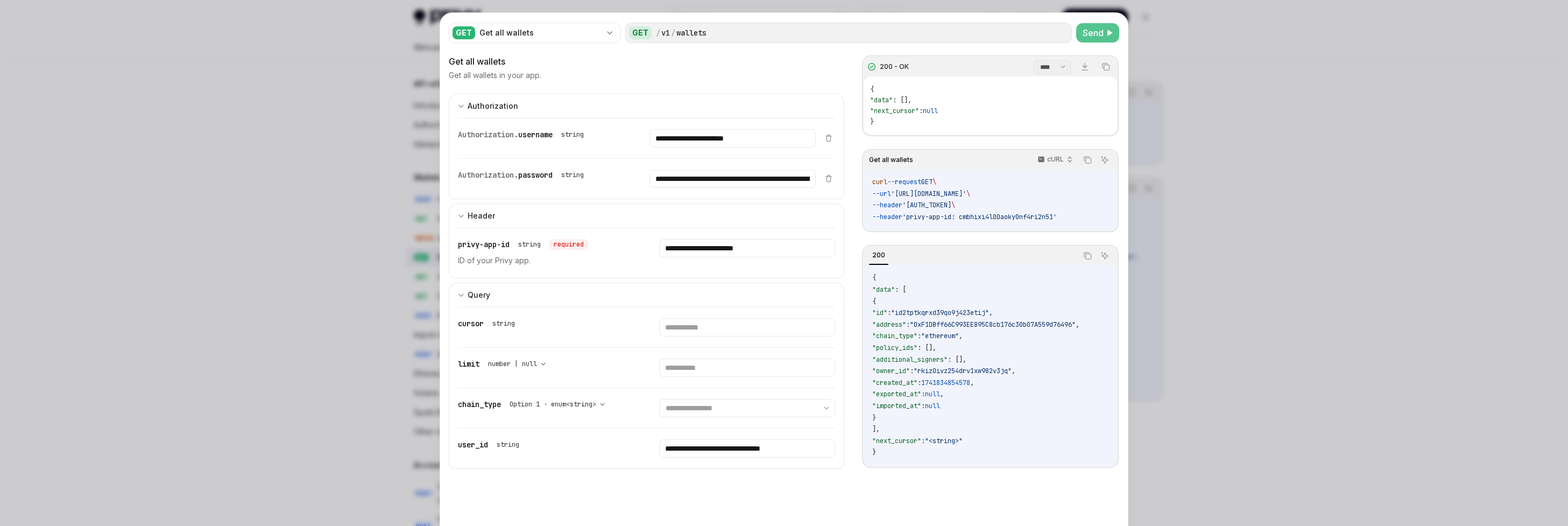
scroll to position [12, 0]
drag, startPoint x: 1013, startPoint y: 316, endPoint x: 992, endPoint y: 316, distance: 21.0
click at [678, 316] on span ""id2tptkqrxd39qo9j423etij"" at bounding box center [940, 315] width 98 height 8
drag, startPoint x: 1014, startPoint y: 317, endPoint x: 924, endPoint y: 319, distance: 90.0
click at [678, 319] on span ""id2tptkqrxd39qo9j423etij"" at bounding box center [940, 315] width 98 height 8
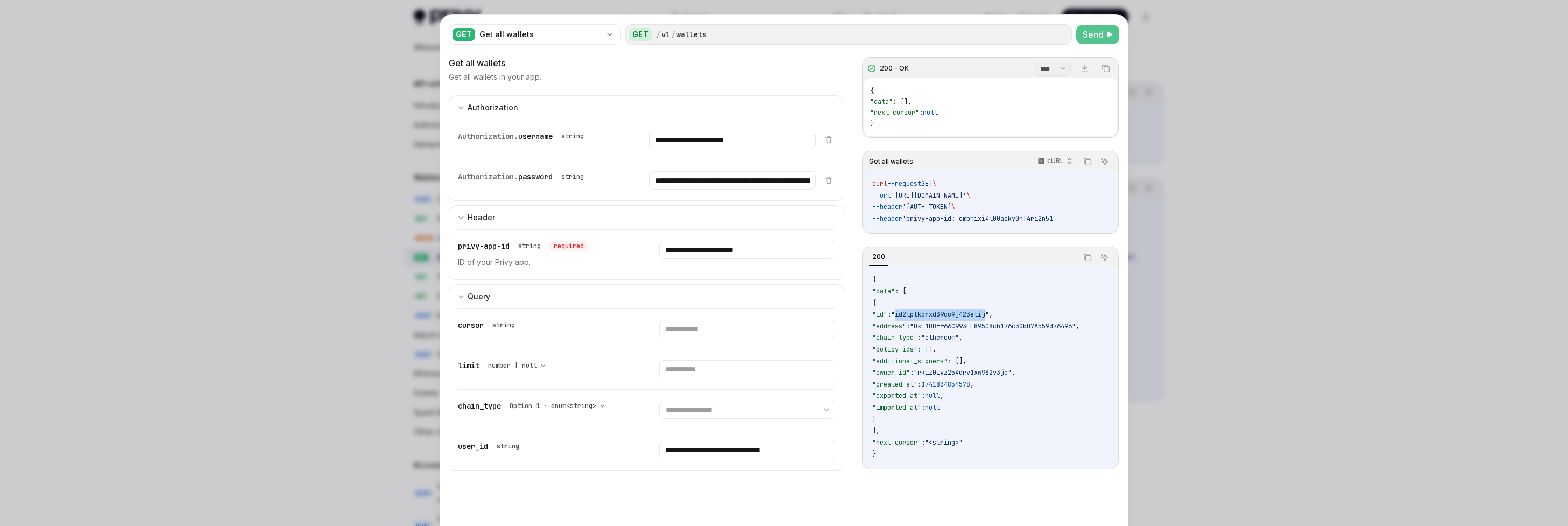
copy span "id2tptkqrxd39qo9j423etij"
click at [678, 225] on div at bounding box center [784, 263] width 1568 height 526
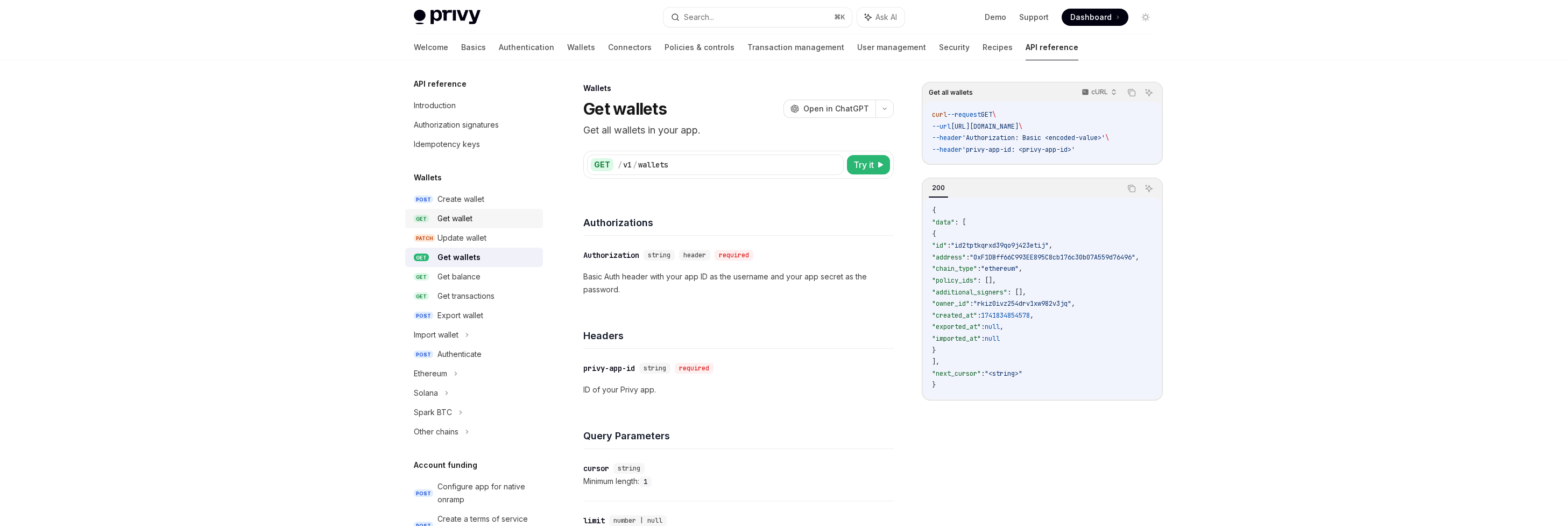
click at [455, 215] on div "Get wallet" at bounding box center [455, 218] width 35 height 13
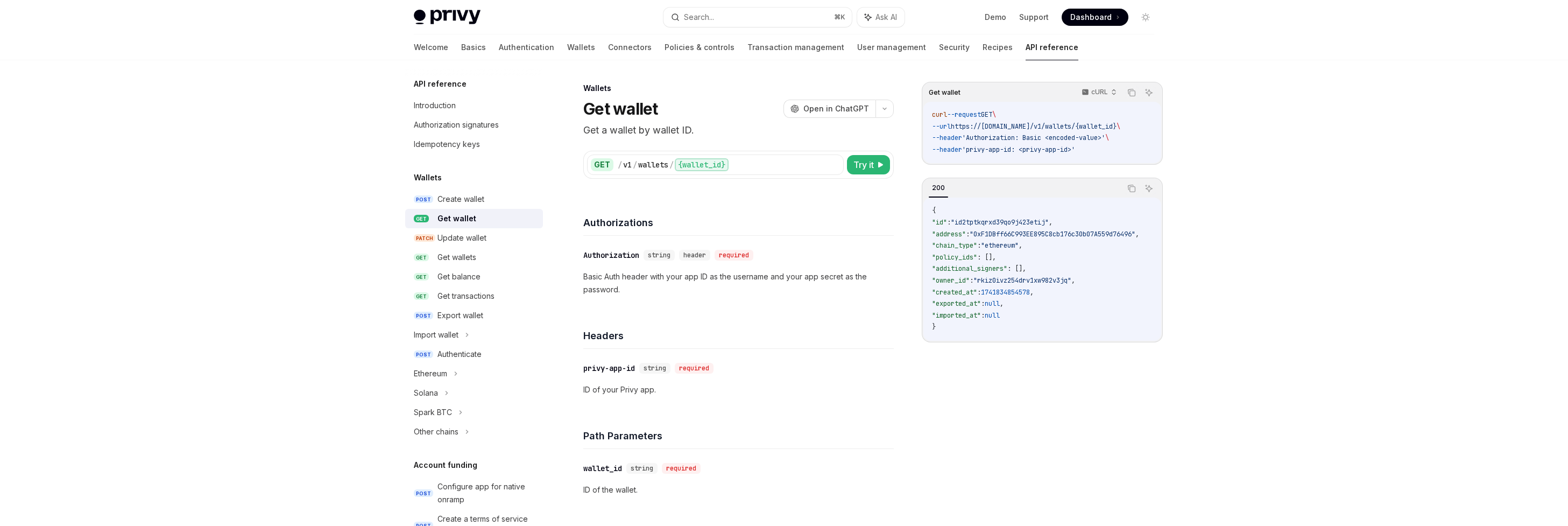
click at [678, 148] on div "GET / v1 / wallets / {wallet_id} Try it Get wallet cURL Copy Ask AI curl --requ…" at bounding box center [739, 158] width 310 height 41
click at [678, 152] on div "GET / v1 / wallets / {wallet_id} Try it" at bounding box center [739, 165] width 310 height 28
click at [678, 160] on span "Try it" at bounding box center [863, 165] width 20 height 13
type textarea "*"
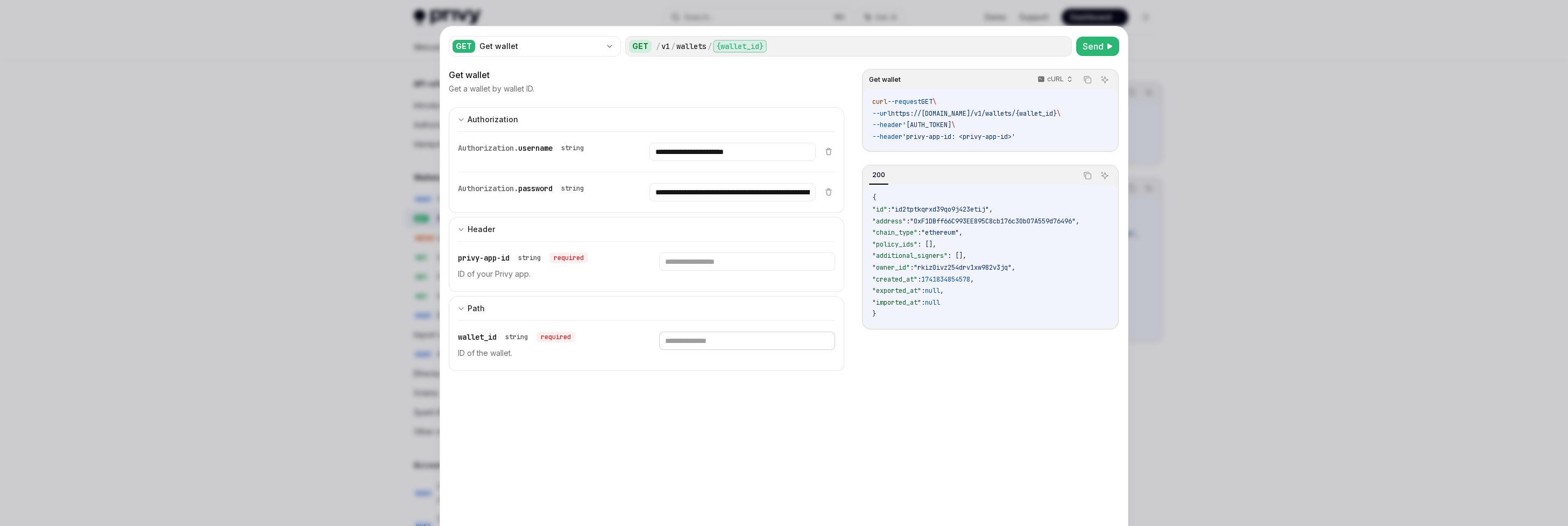
click at [678, 344] on input "text" at bounding box center [746, 341] width 176 height 19
paste input "**********"
type input "**********"
click at [678, 152] on input "**********" at bounding box center [732, 152] width 165 height 19
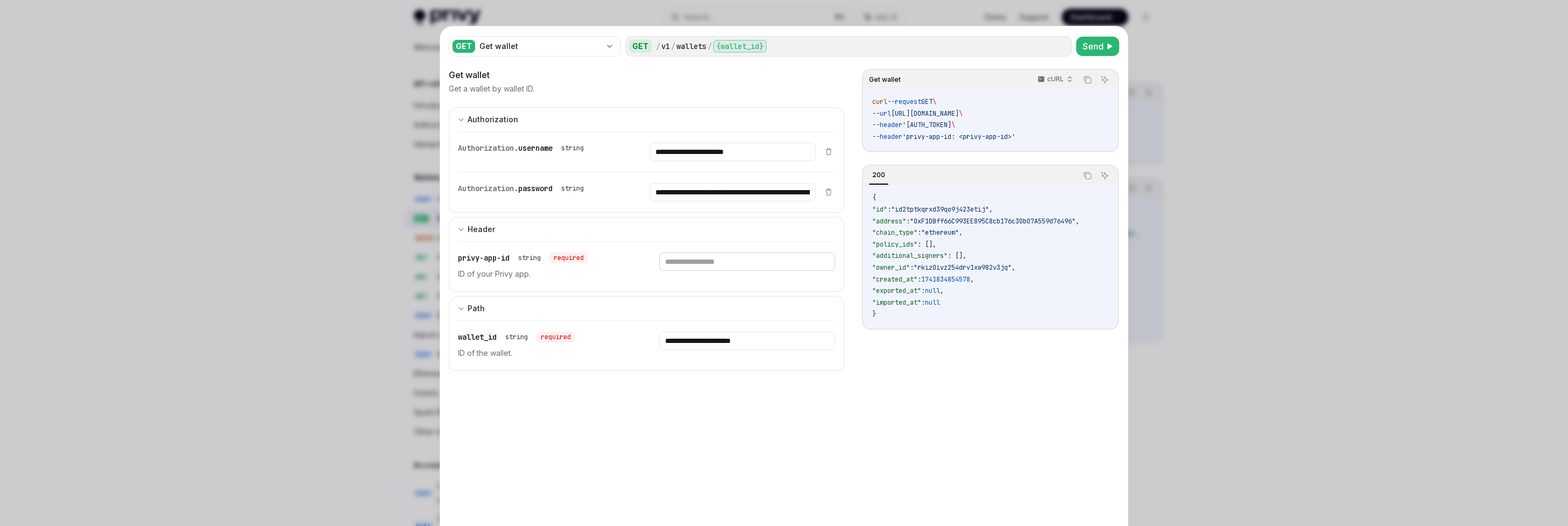
click at [678, 266] on input "text" at bounding box center [746, 262] width 176 height 19
paste input "**********"
type input "**********"
click at [678, 53] on button "Send" at bounding box center [1097, 46] width 43 height 20
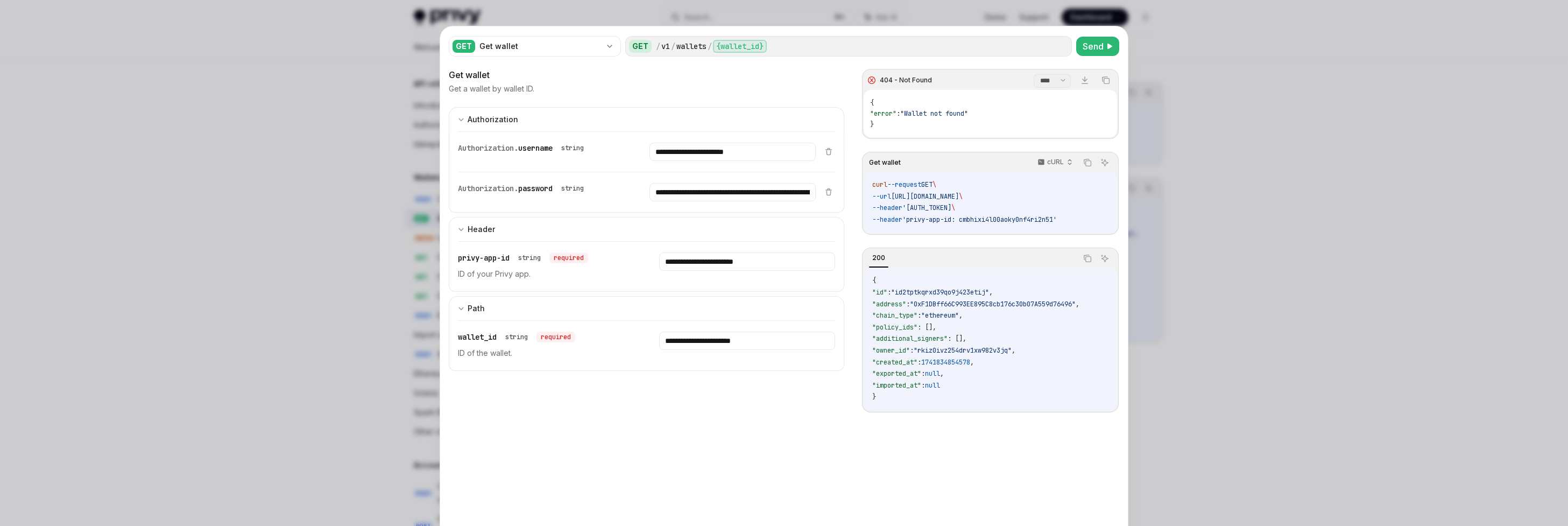
click at [678, 199] on div at bounding box center [784, 263] width 1568 height 526
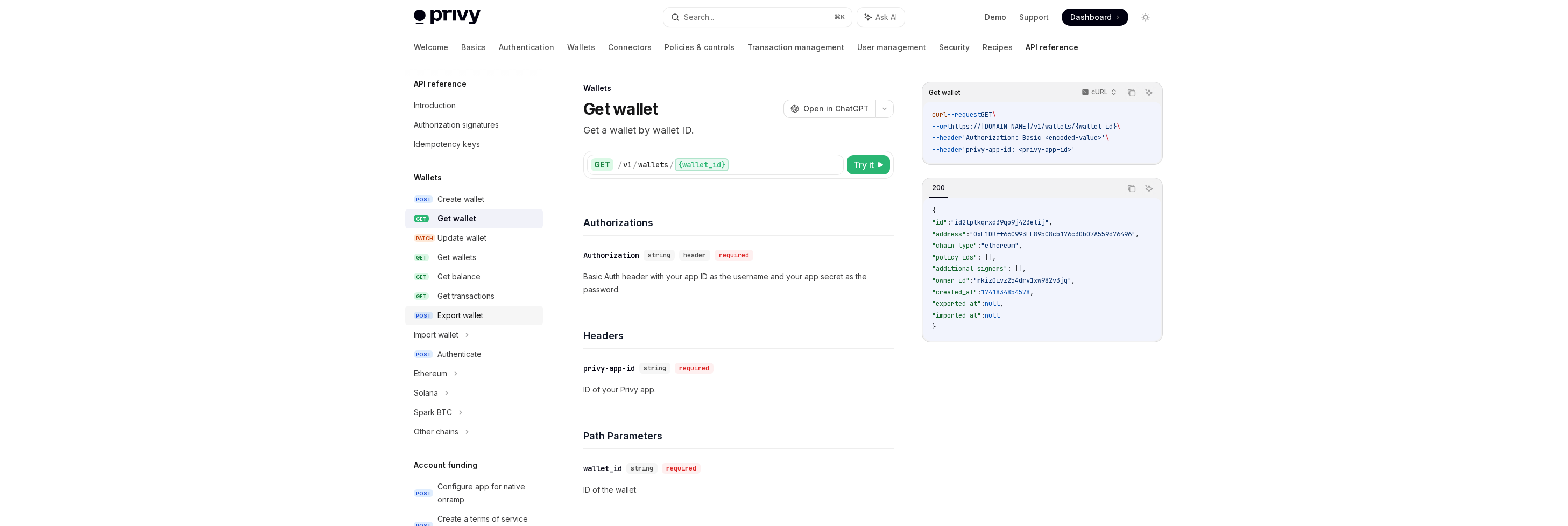
click at [457, 314] on div "Export wallet" at bounding box center [460, 315] width 46 height 13
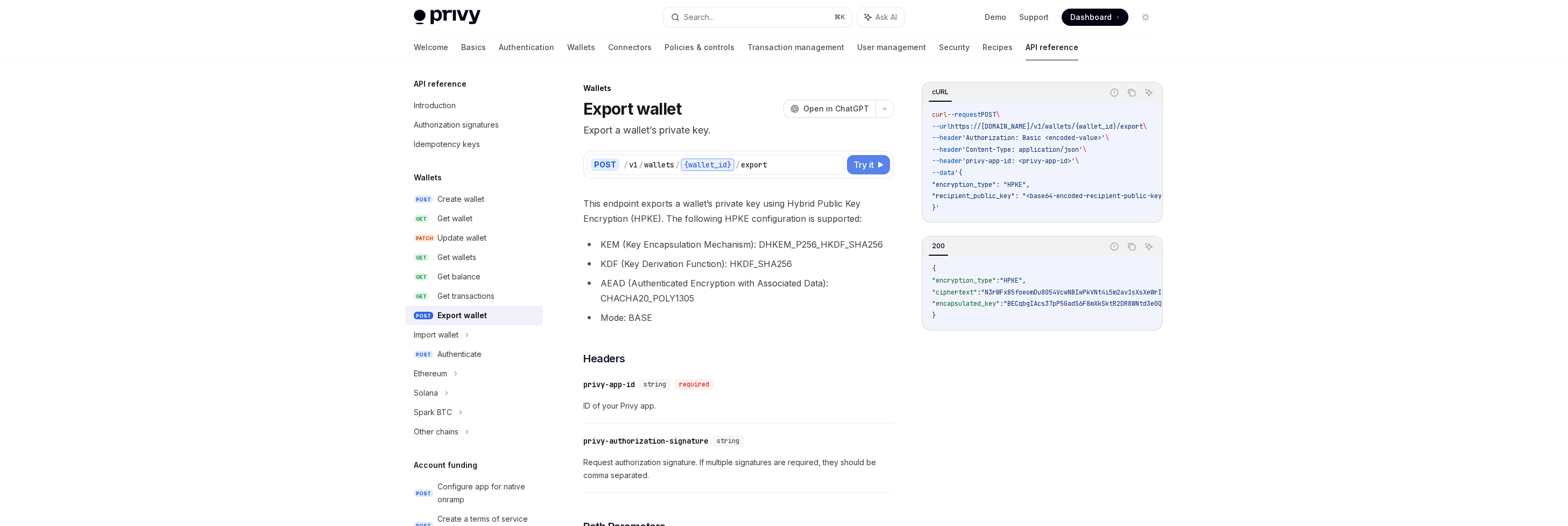
click at [678, 163] on span "Try it" at bounding box center [863, 165] width 20 height 13
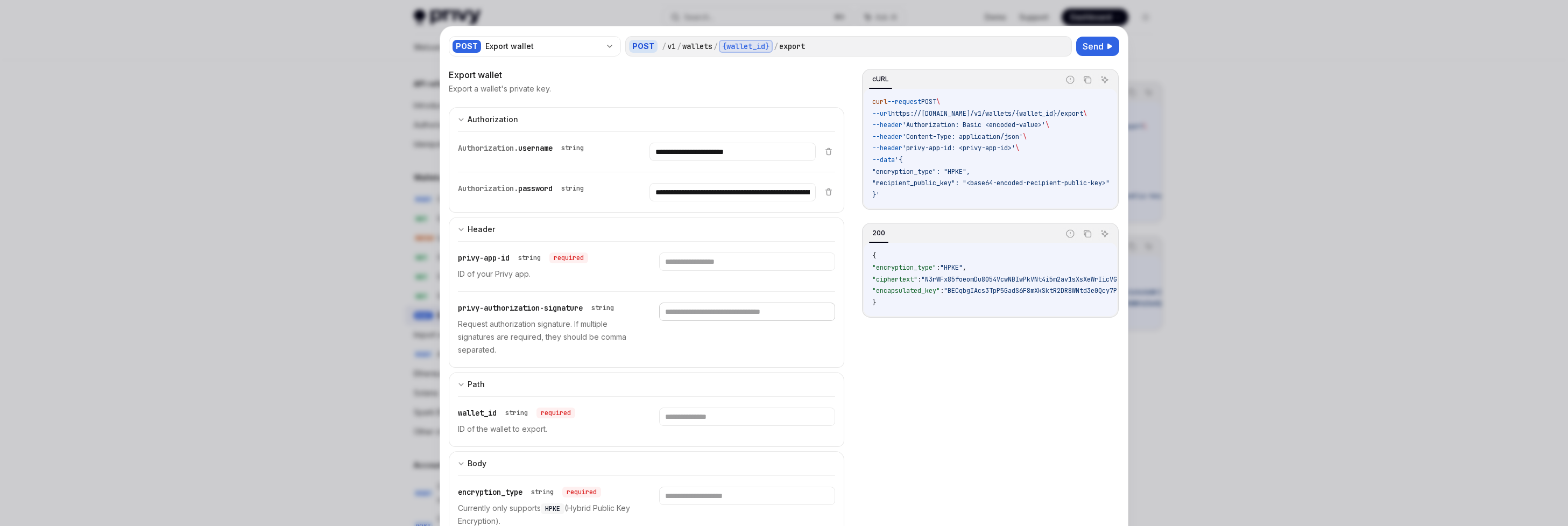
click at [678, 310] on input "text" at bounding box center [746, 312] width 176 height 19
click at [606, 341] on p "Request authorization signature. If multiple signatures are required, they shou…" at bounding box center [545, 337] width 176 height 39
click at [541, 355] on p "Request authorization signature. If multiple signatures are required, they shou…" at bounding box center [545, 337] width 176 height 39
drag, startPoint x: 587, startPoint y: 311, endPoint x: 451, endPoint y: 312, distance: 136.0
click at [451, 312] on div "privy-app-id string required ID of your Privy app. privy-authorization-signatur…" at bounding box center [646, 304] width 395 height 126
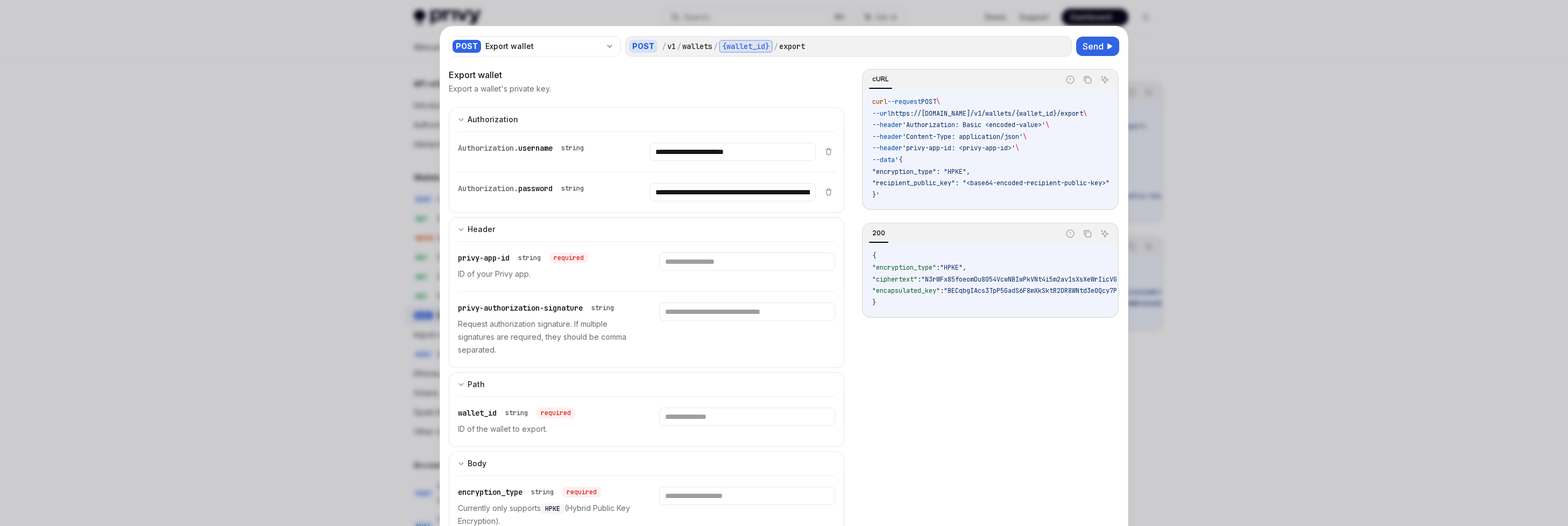
click at [537, 327] on p "Request authorization signature. If multiple signatures are required, they shou…" at bounding box center [545, 337] width 176 height 39
click at [678, 59] on div at bounding box center [784, 263] width 1568 height 526
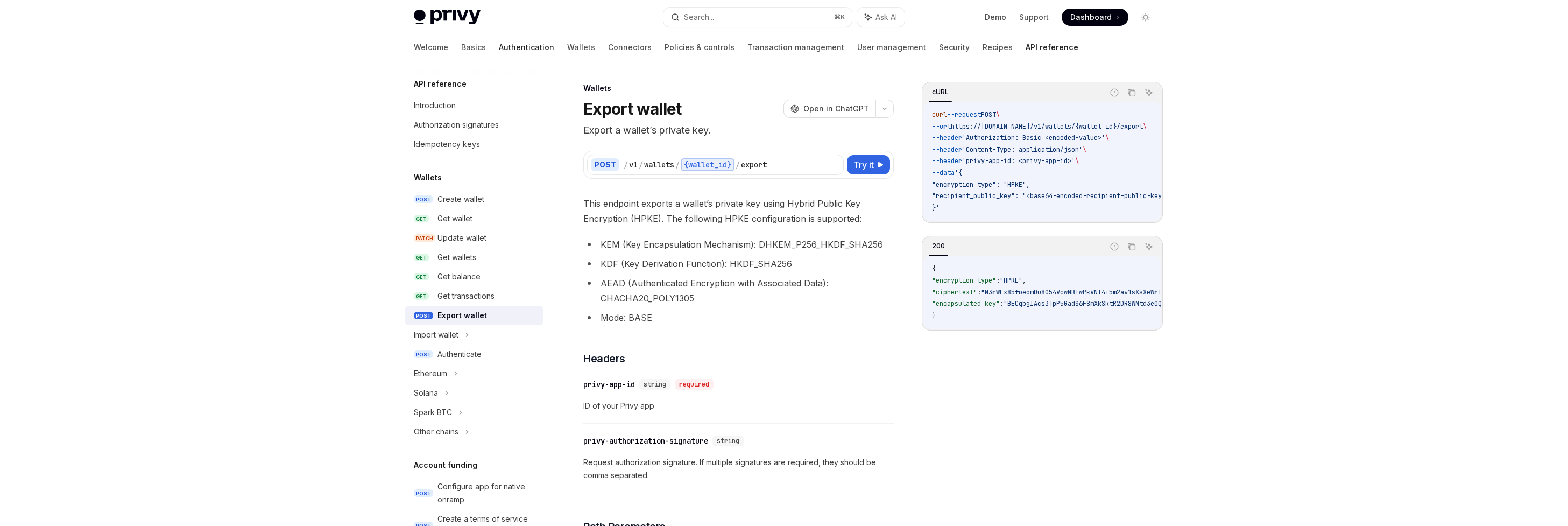
click at [499, 54] on link "Authentication" at bounding box center [526, 48] width 55 height 25
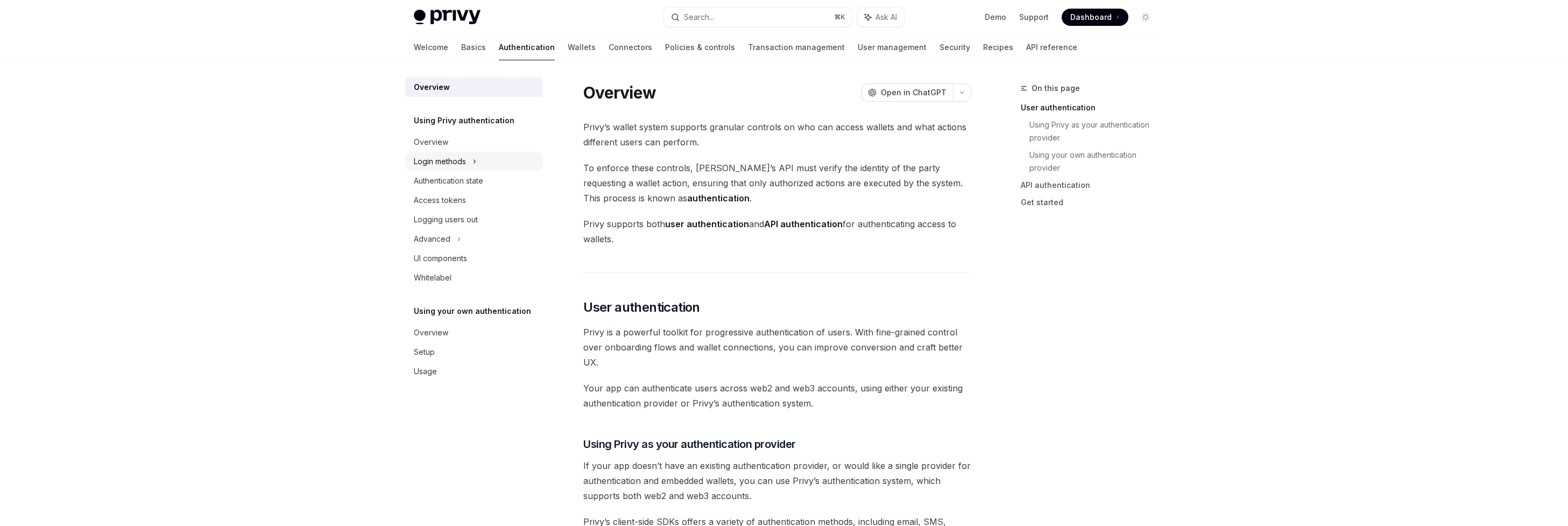
click at [454, 168] on div "Login methods" at bounding box center [474, 161] width 137 height 20
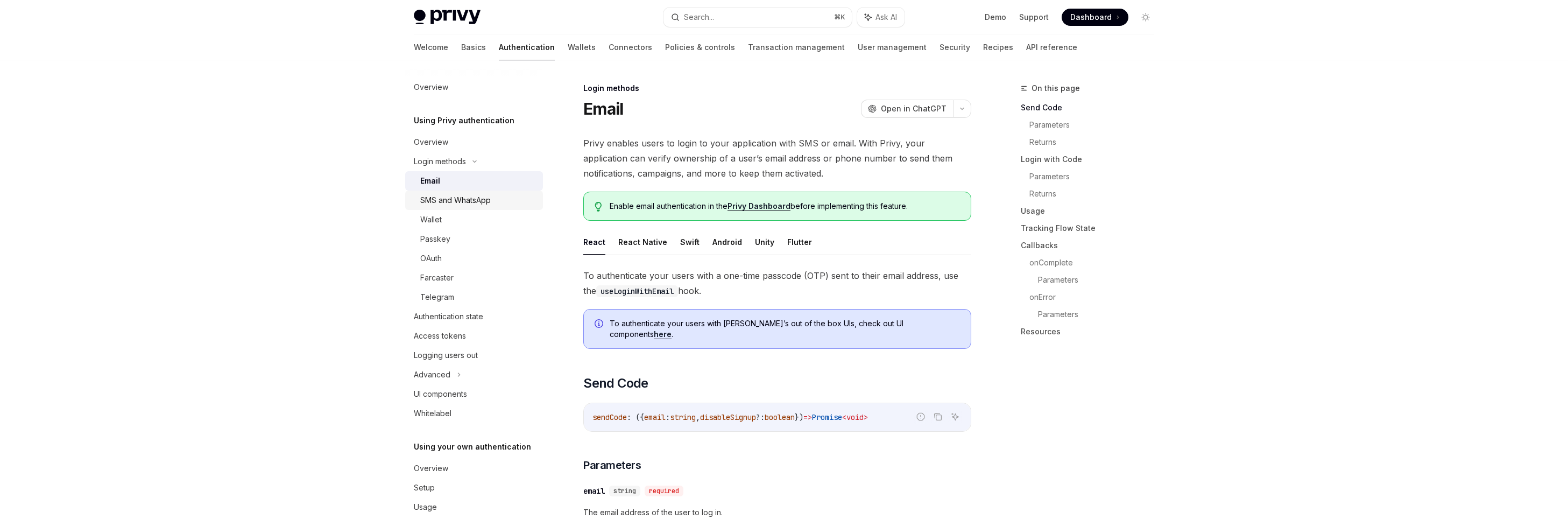
click at [460, 204] on div "SMS and WhatsApp" at bounding box center [455, 199] width 70 height 13
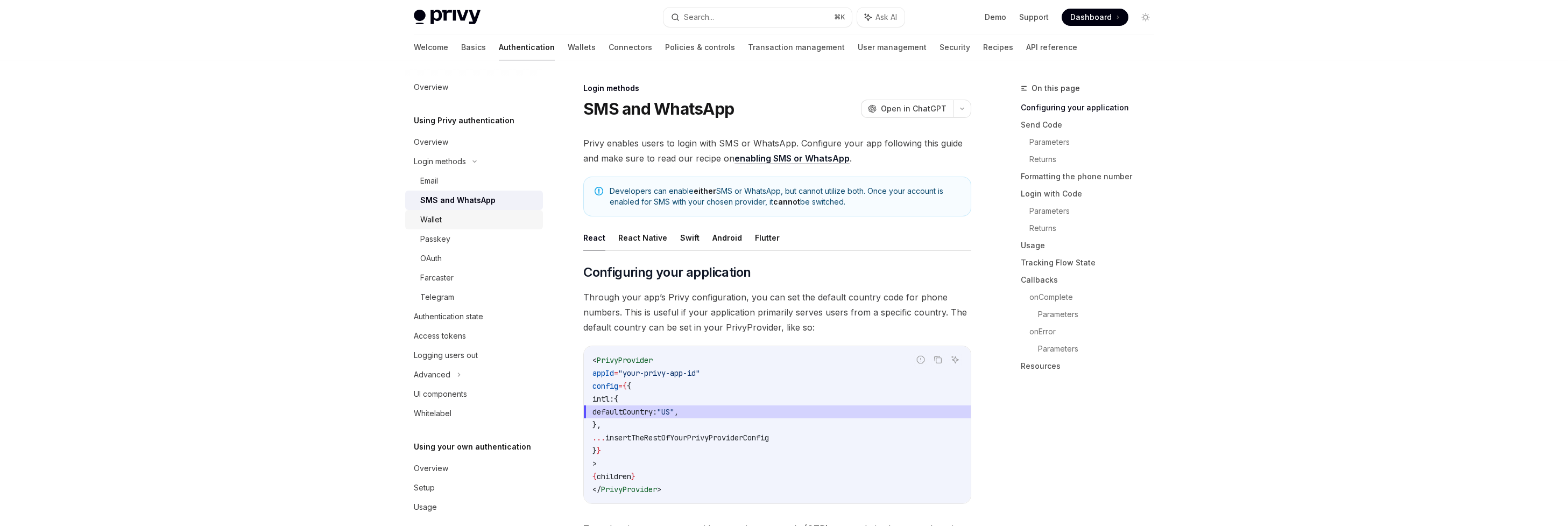
click at [446, 215] on div "Wallet" at bounding box center [478, 219] width 116 height 13
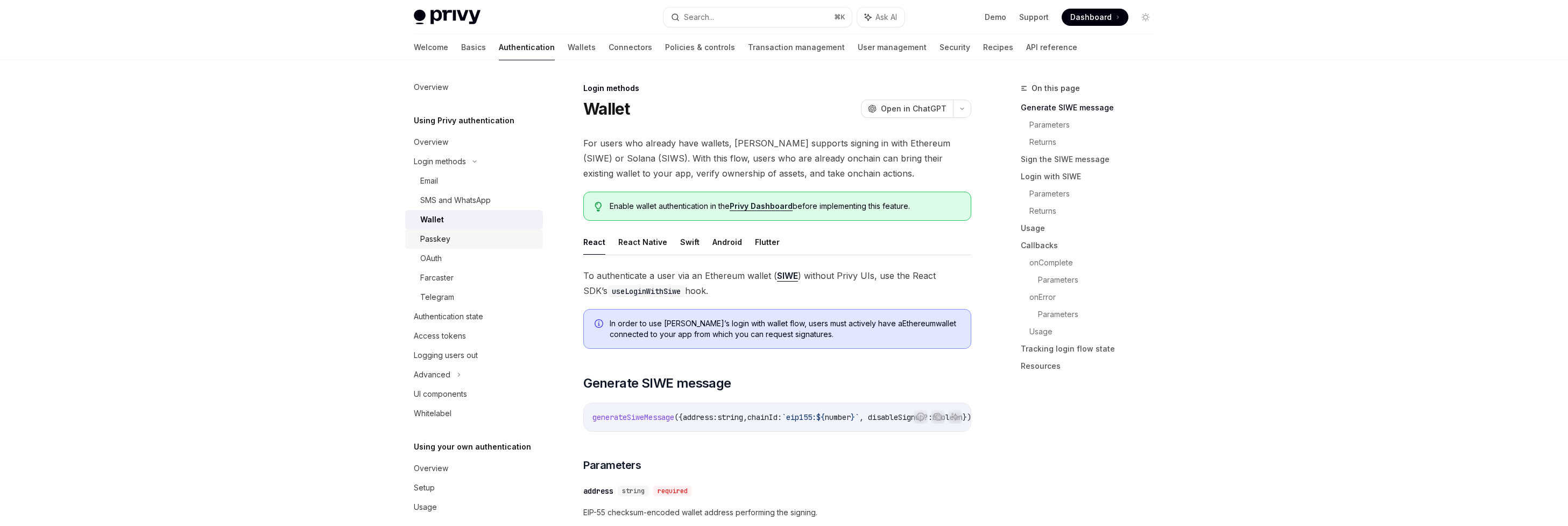
click at [438, 232] on div "Passkey" at bounding box center [436, 238] width 31 height 13
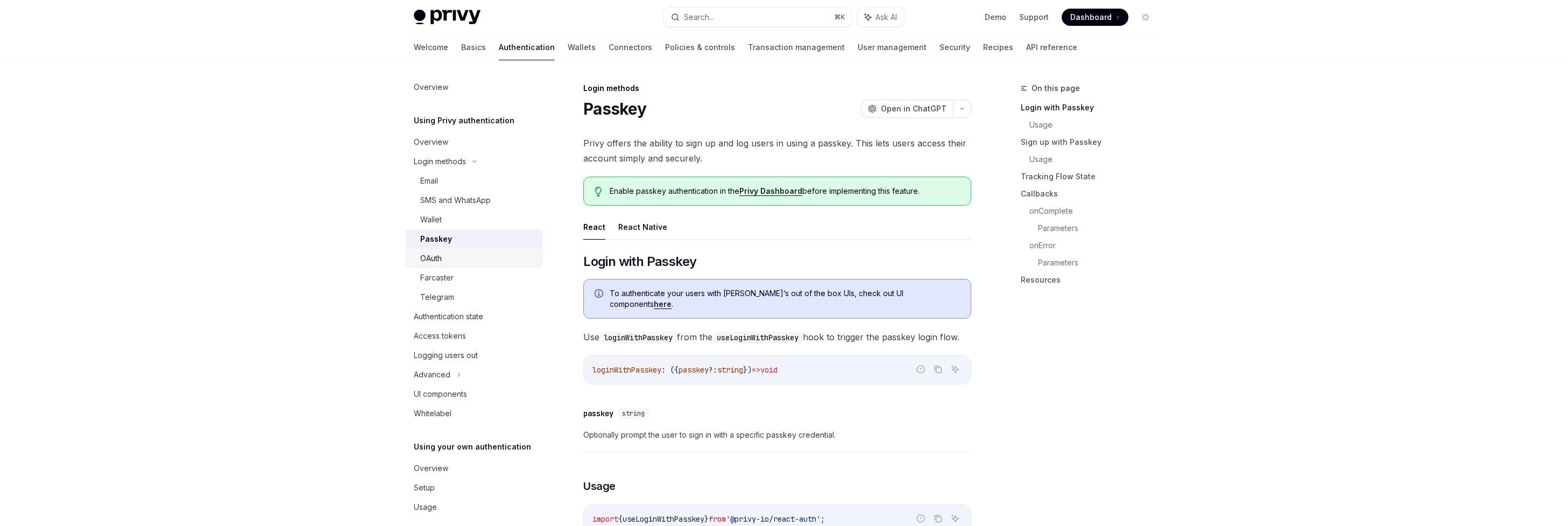
click at [441, 263] on div "OAuth" at bounding box center [431, 258] width 21 height 13
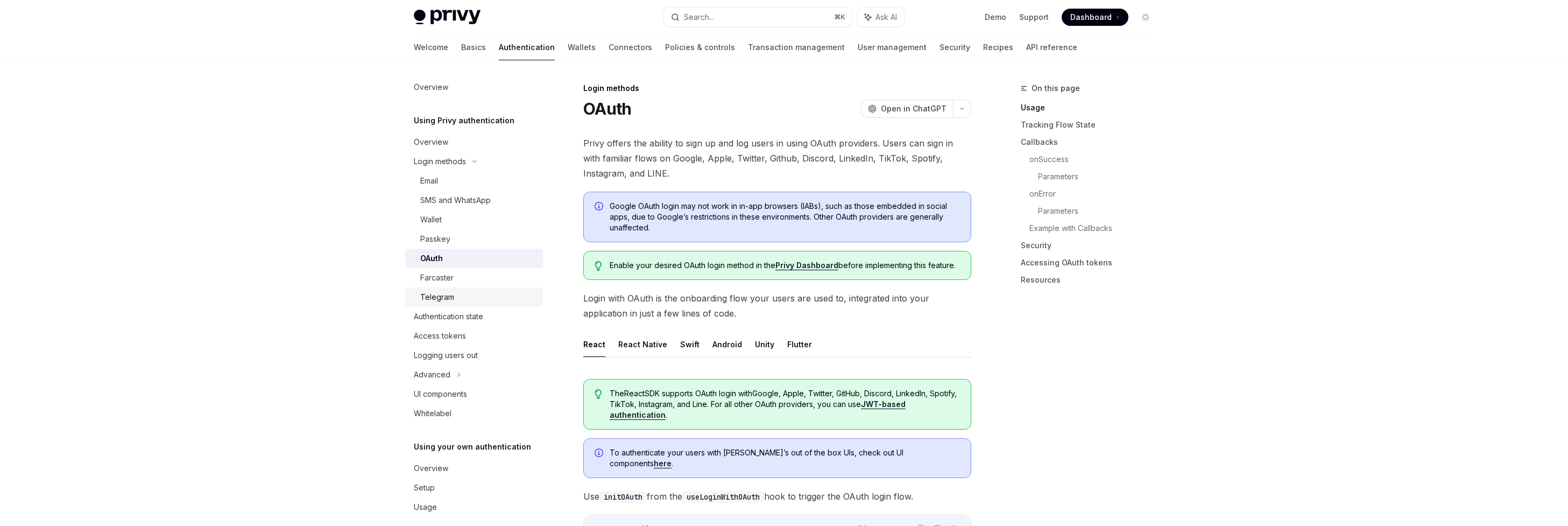
click at [436, 292] on div "Telegram" at bounding box center [438, 297] width 34 height 13
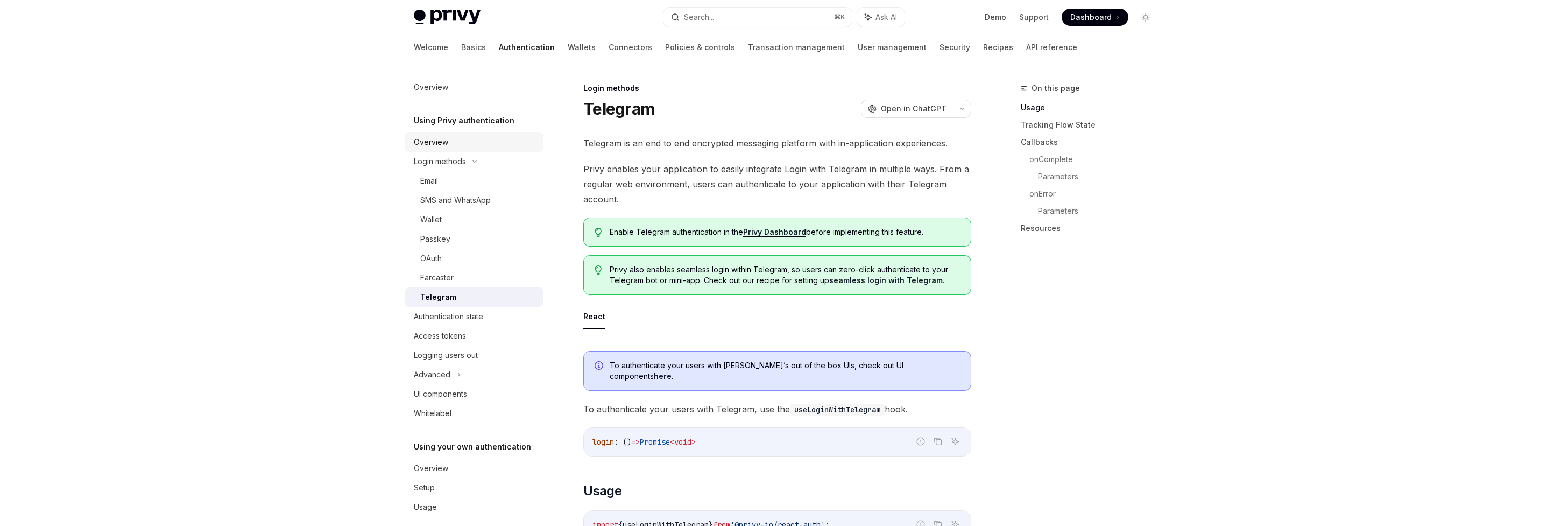
click at [453, 140] on div "Overview" at bounding box center [475, 142] width 123 height 13
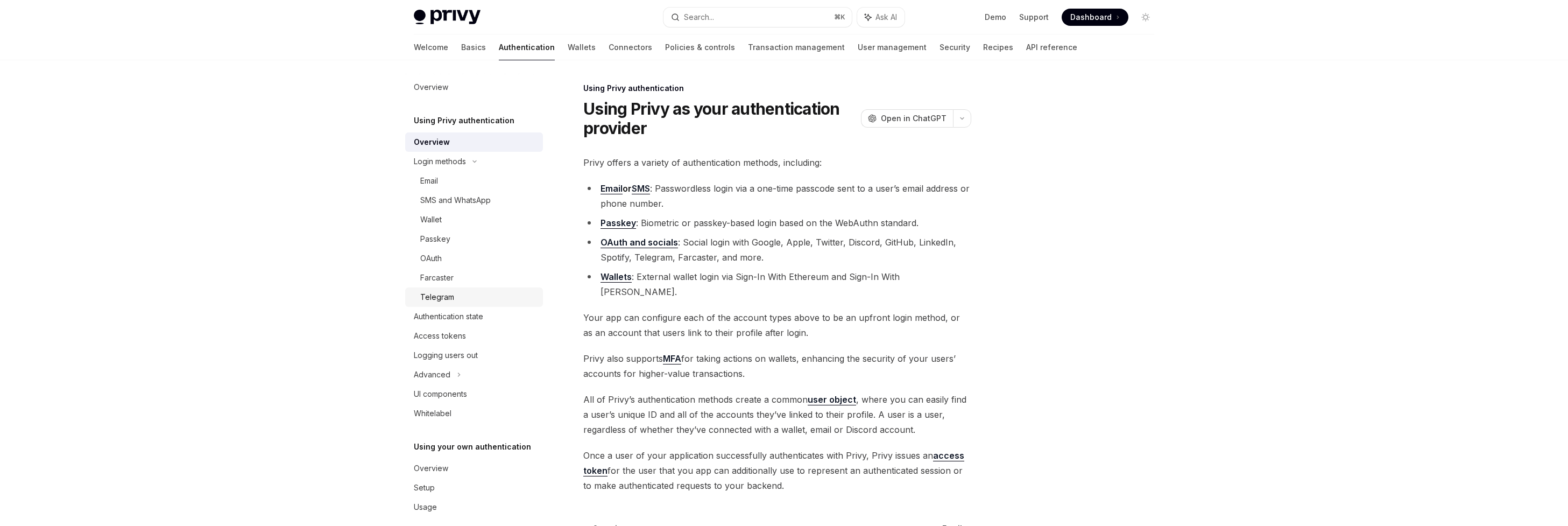
scroll to position [13, 0]
click at [443, 384] on div "UI components" at bounding box center [440, 381] width 53 height 13
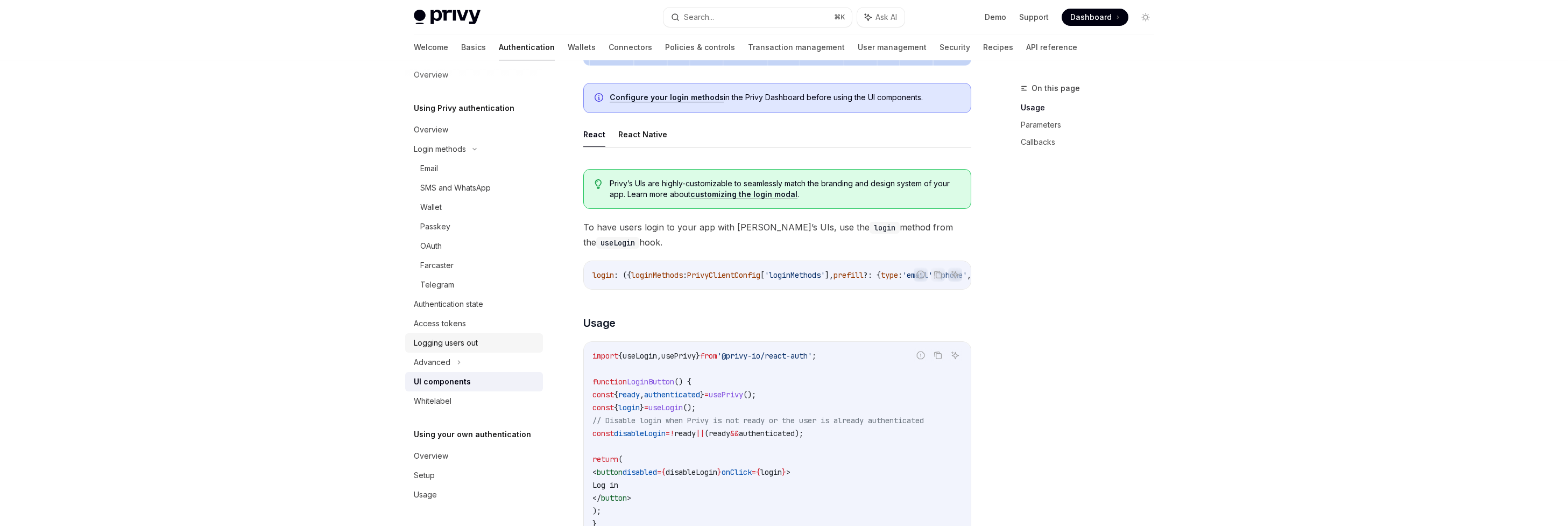
scroll to position [477, 0]
click at [460, 362] on icon at bounding box center [459, 361] width 4 height 13
click at [454, 362] on icon at bounding box center [459, 362] width 13 height 4
click at [460, 345] on div "Logging users out" at bounding box center [446, 343] width 64 height 13
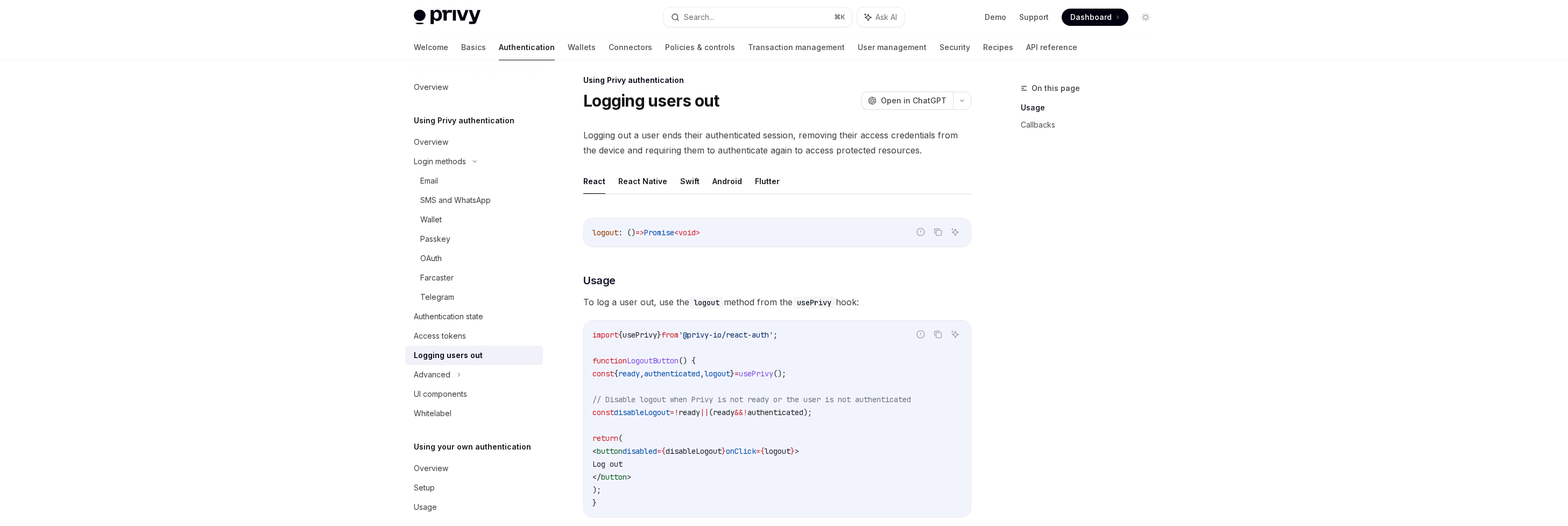
click at [436, 131] on div "Using Privy authentication Overview Login methods Email SMS and WhatsApp Wallet…" at bounding box center [474, 269] width 137 height 309
click at [434, 141] on div "Overview" at bounding box center [431, 142] width 35 height 13
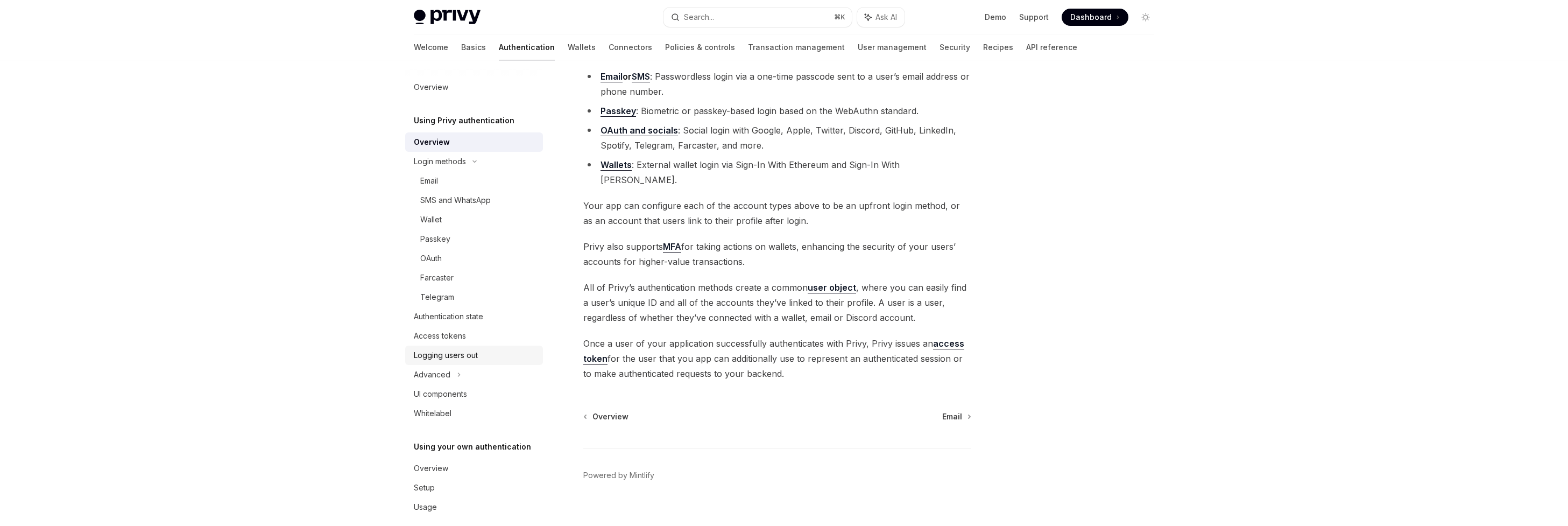
scroll to position [13, 0]
click at [433, 471] on div "Setup" at bounding box center [424, 475] width 21 height 13
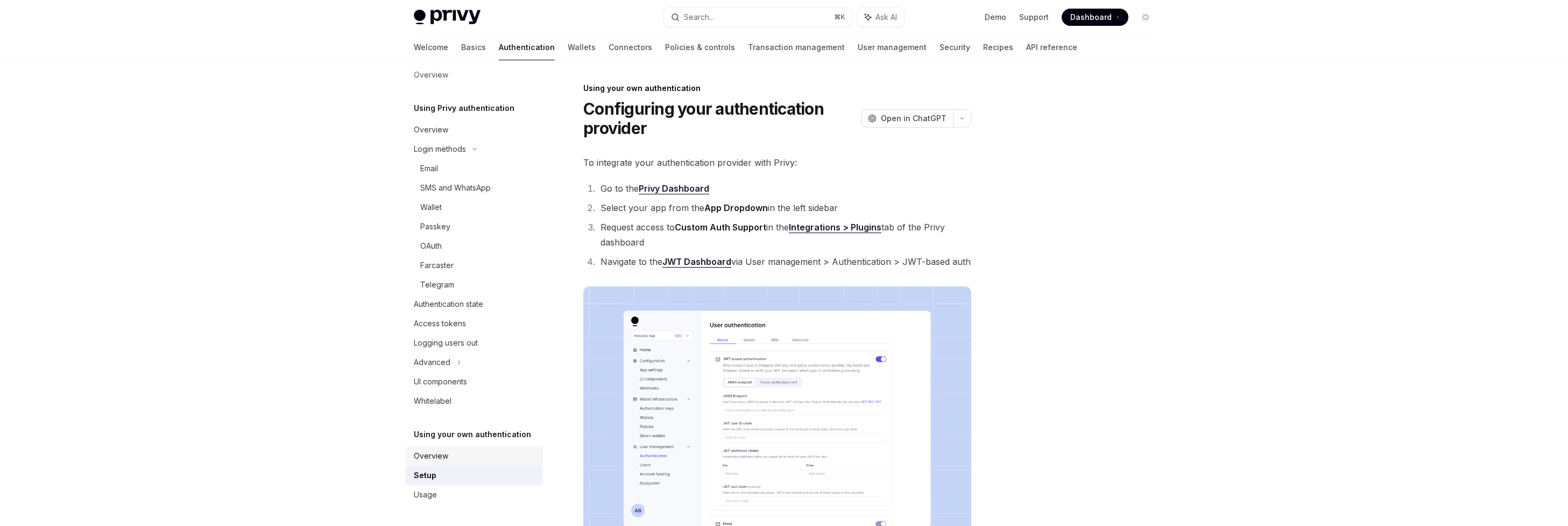
click at [438, 462] on div "Overview" at bounding box center [431, 456] width 35 height 13
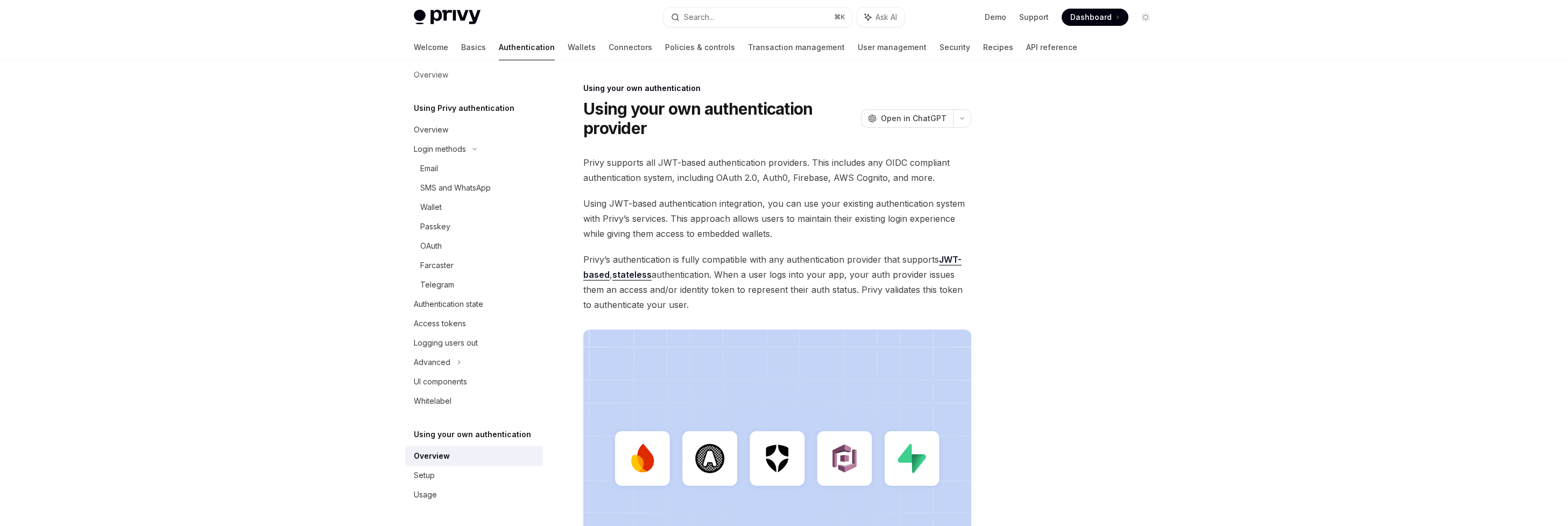
scroll to position [241, 0]
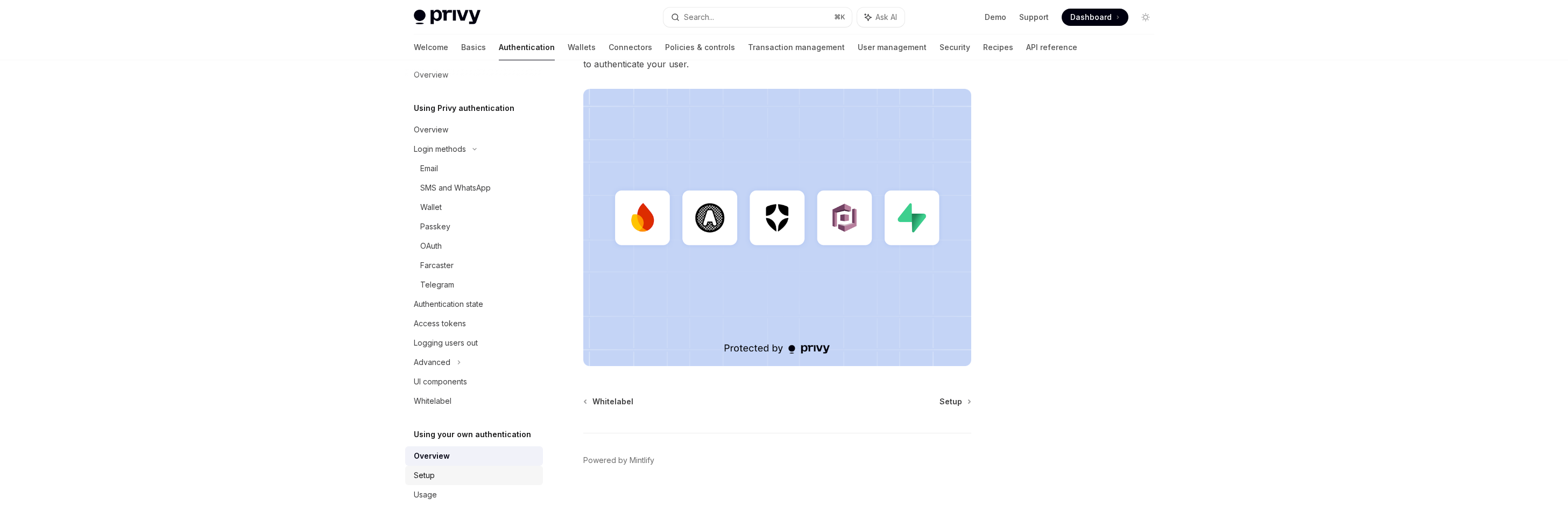
click at [463, 467] on link "Setup" at bounding box center [474, 475] width 137 height 20
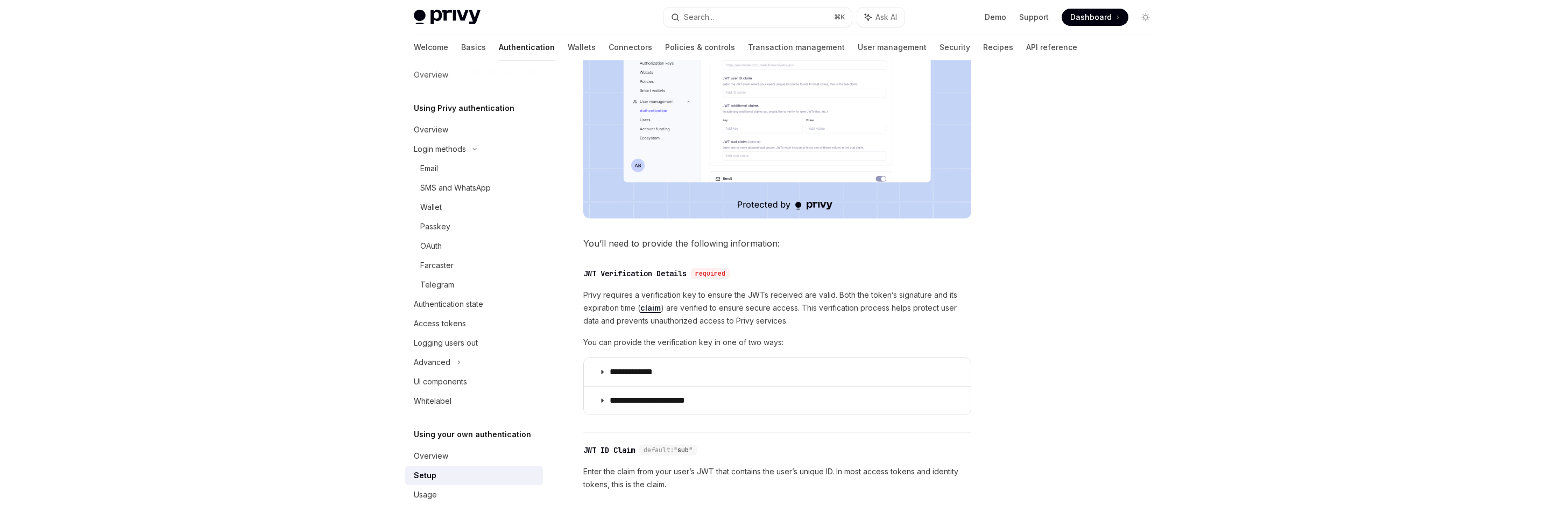
scroll to position [344, 0]
click at [628, 371] on p "**********" at bounding box center [642, 372] width 64 height 11
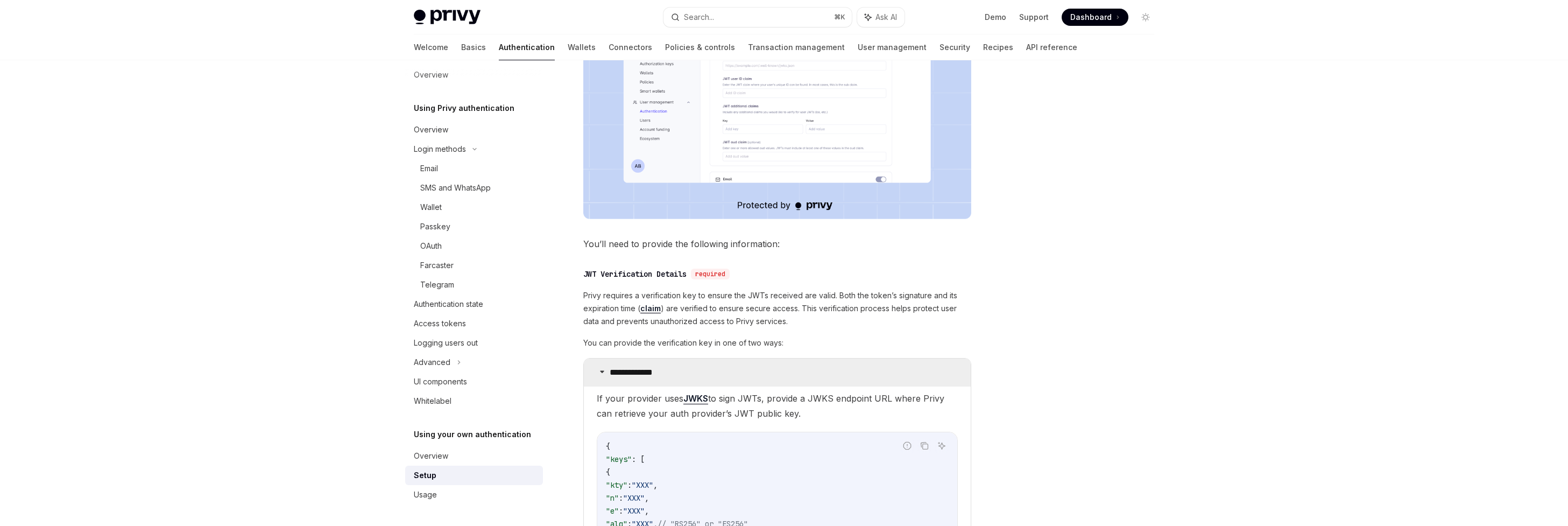
click at [628, 371] on p "**********" at bounding box center [642, 372] width 64 height 11
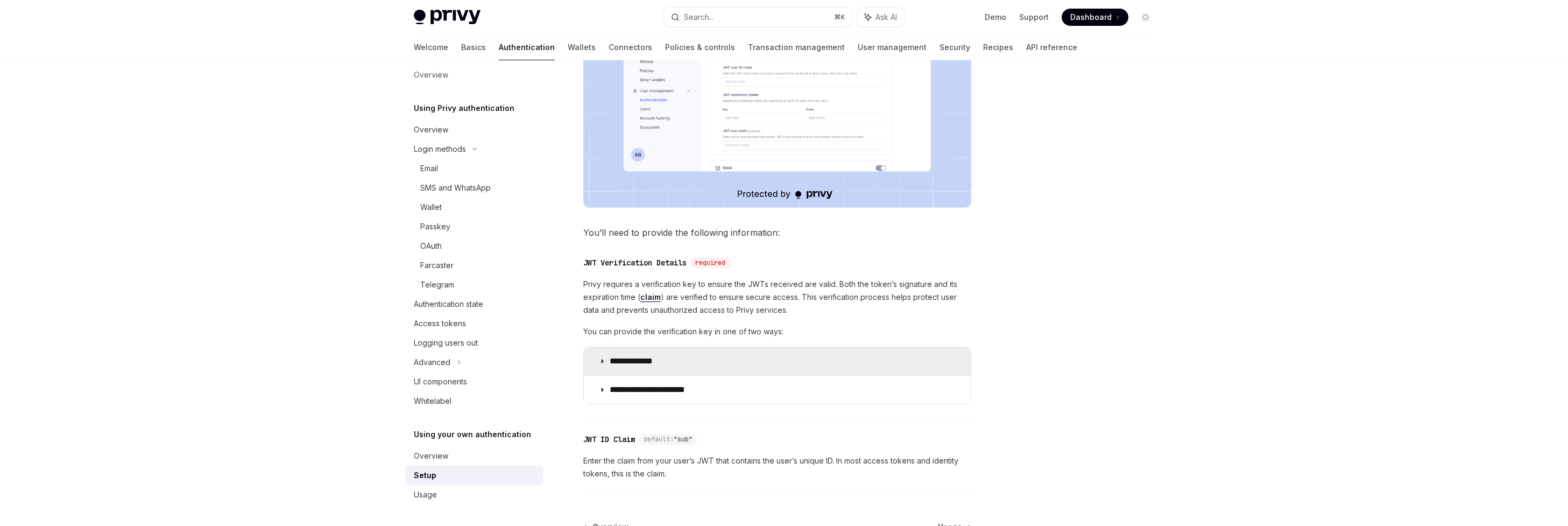
scroll to position [359, 0]
click at [639, 358] on p "**********" at bounding box center [642, 358] width 64 height 11
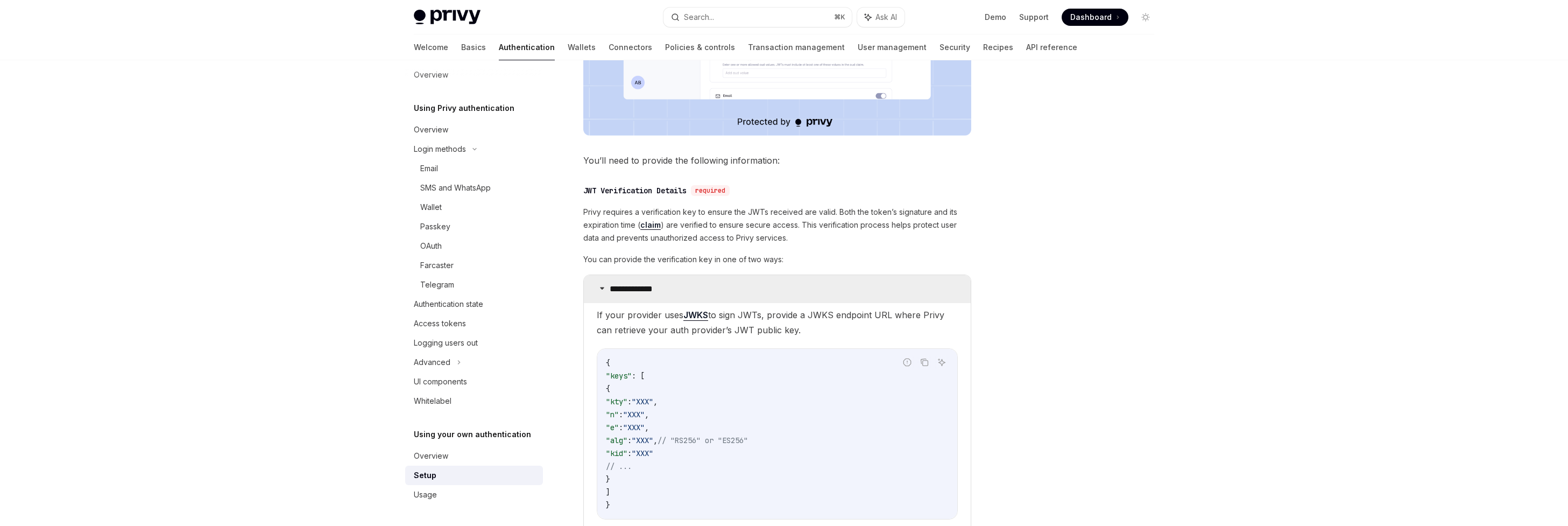
click at [650, 289] on p "**********" at bounding box center [642, 288] width 64 height 11
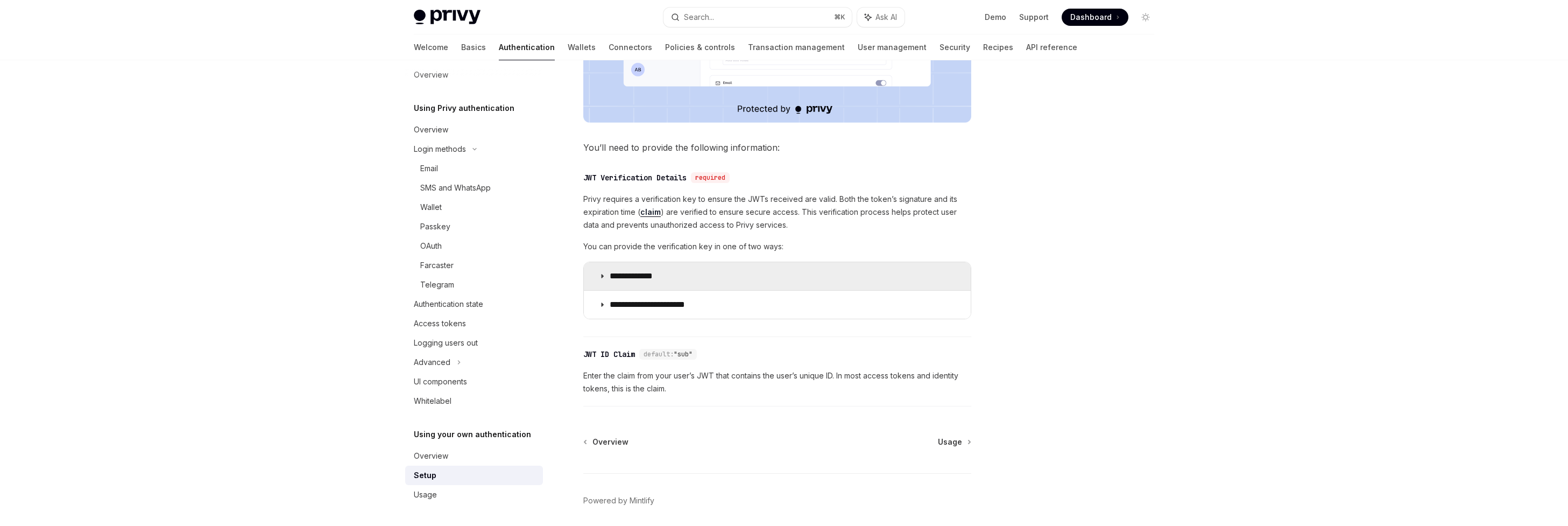
scroll to position [445, 0]
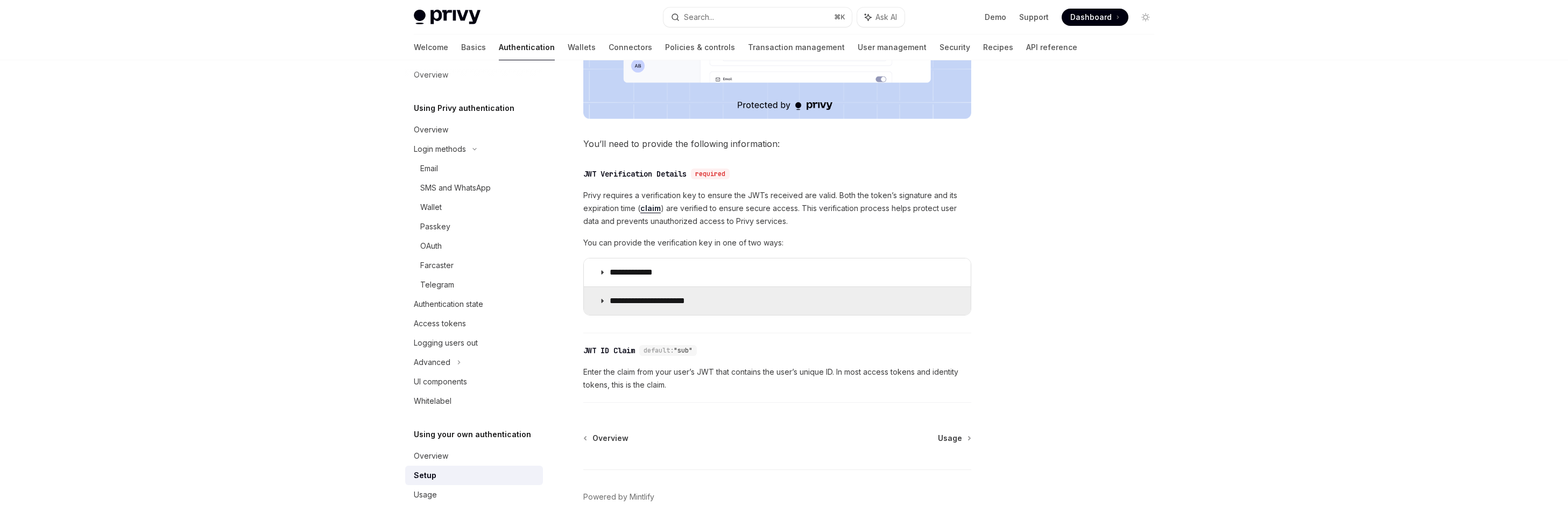
click at [649, 294] on summary "**********" at bounding box center [778, 300] width 387 height 28
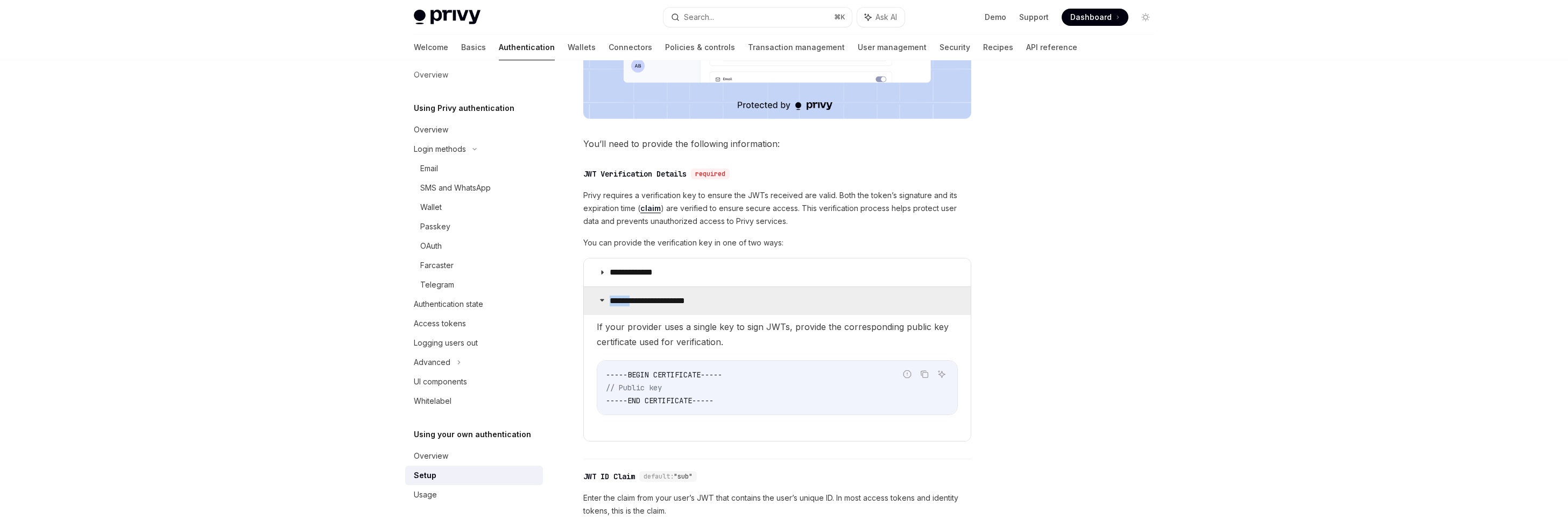
click at [649, 294] on summary "**********" at bounding box center [778, 300] width 387 height 28
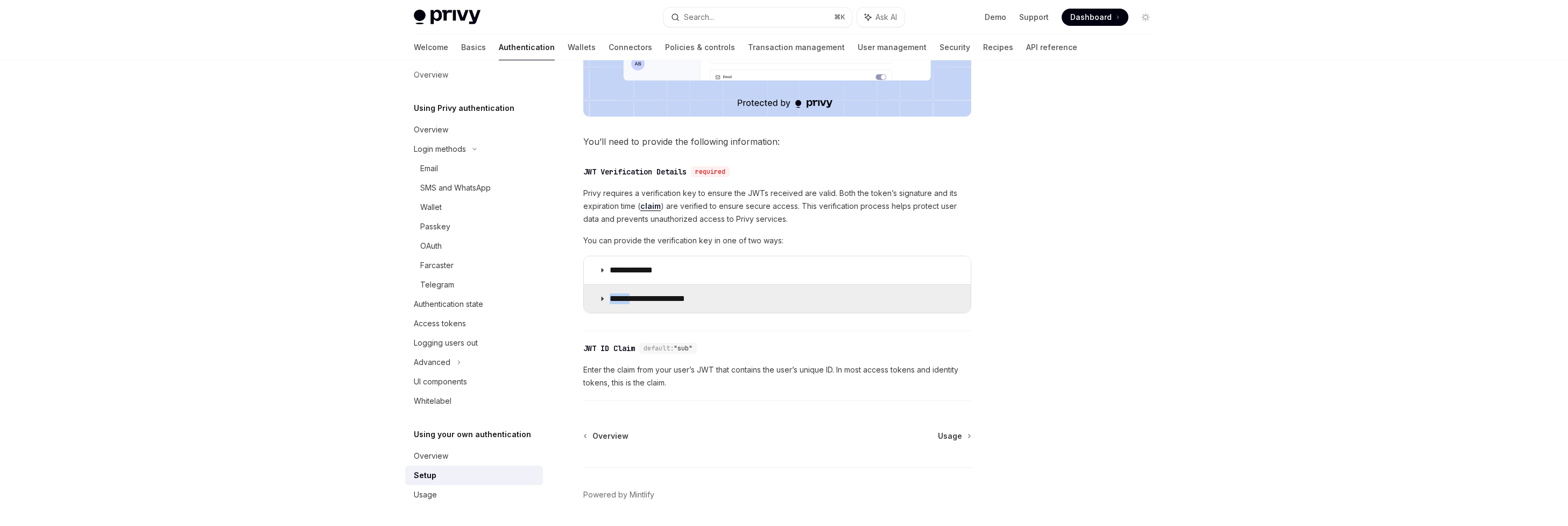
scroll to position [481, 0]
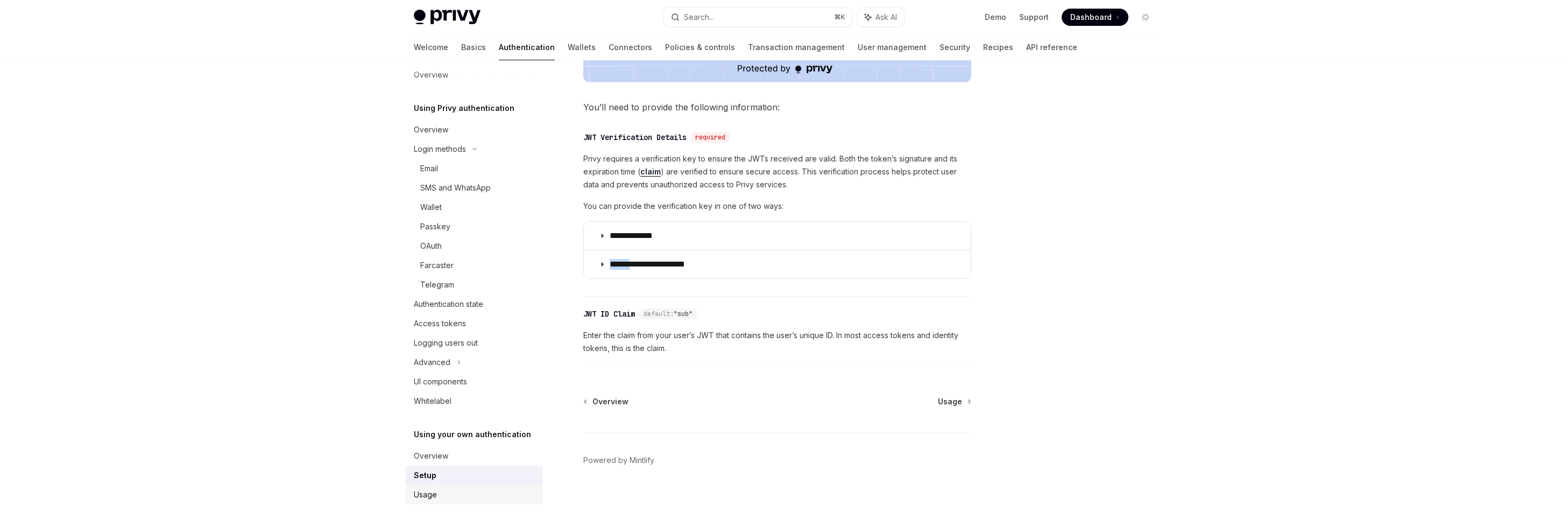
click at [431, 503] on link "Usage" at bounding box center [474, 495] width 137 height 20
type textarea "*"
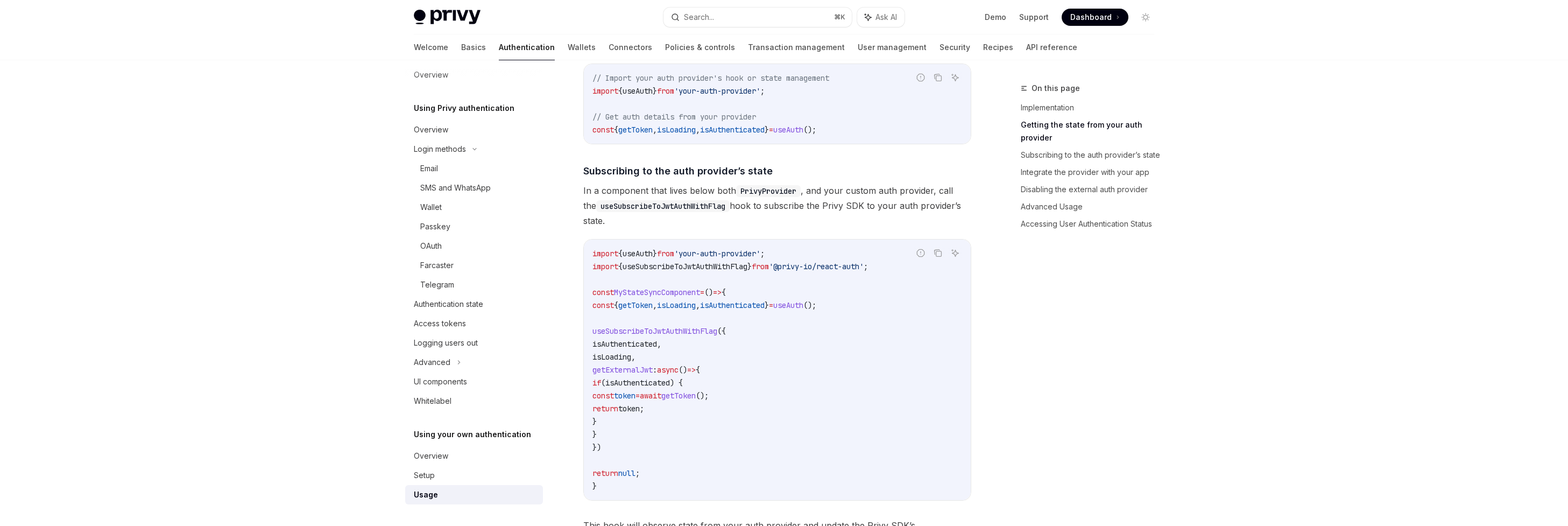
scroll to position [288, 0]
drag, startPoint x: 878, startPoint y: 305, endPoint x: 593, endPoint y: 307, distance: 285.0
click at [593, 307] on code "import { useAuth } from 'your-auth-provider' ; import { useSubscribeToJwtAuthWi…" at bounding box center [778, 368] width 370 height 245
click at [660, 311] on code "import { useAuth } from 'your-auth-provider' ; import { useSubscribeToJwtAuthWi…" at bounding box center [778, 368] width 370 height 245
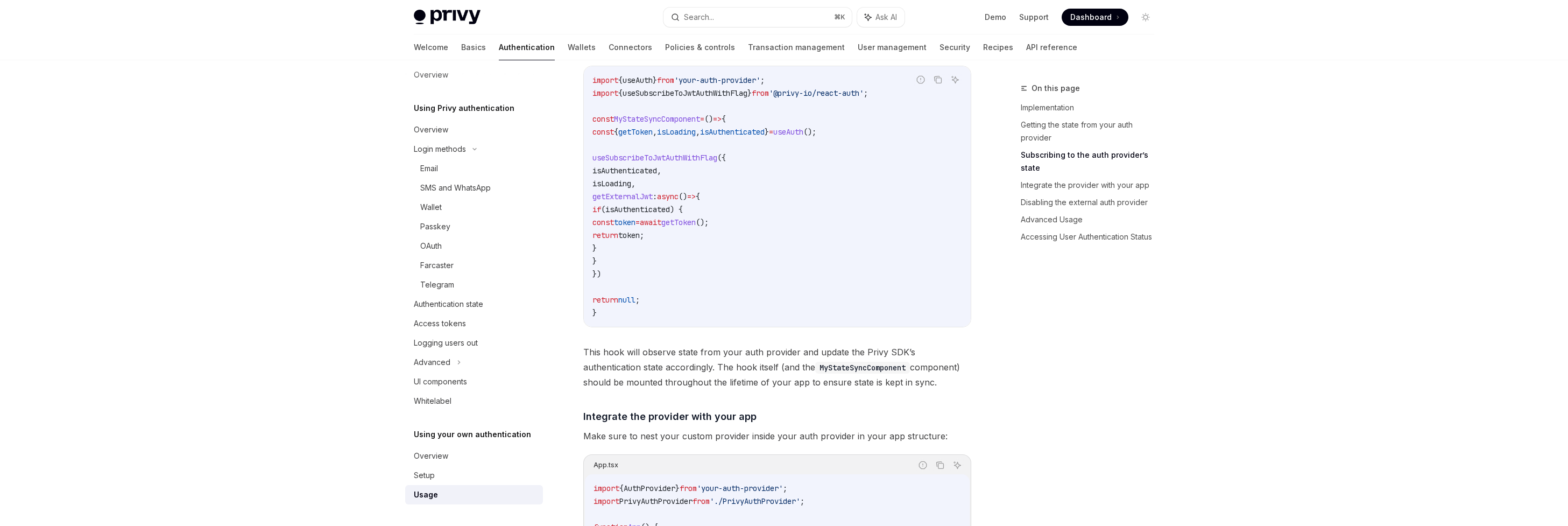
scroll to position [462, 0]
click at [635, 223] on span "token" at bounding box center [624, 221] width 21 height 9
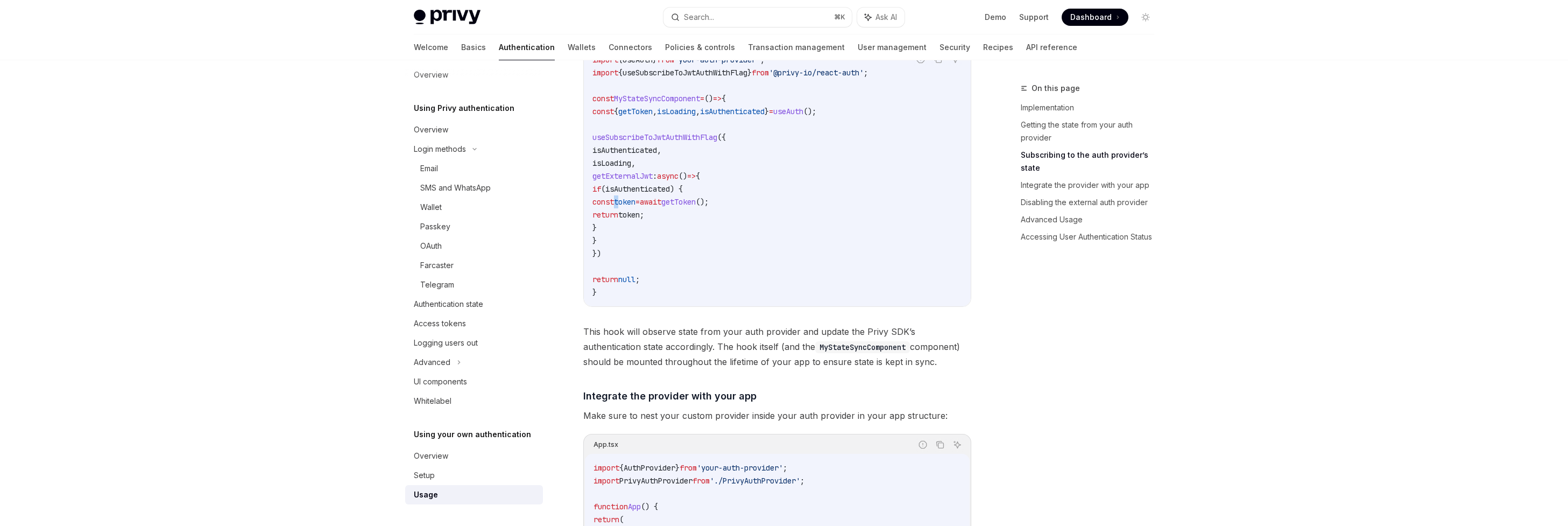
scroll to position [483, 0]
click at [678, 235] on code "import { useAuth } from 'your-auth-provider' ; import { useSubscribeToJwtAuthWi…" at bounding box center [778, 175] width 370 height 245
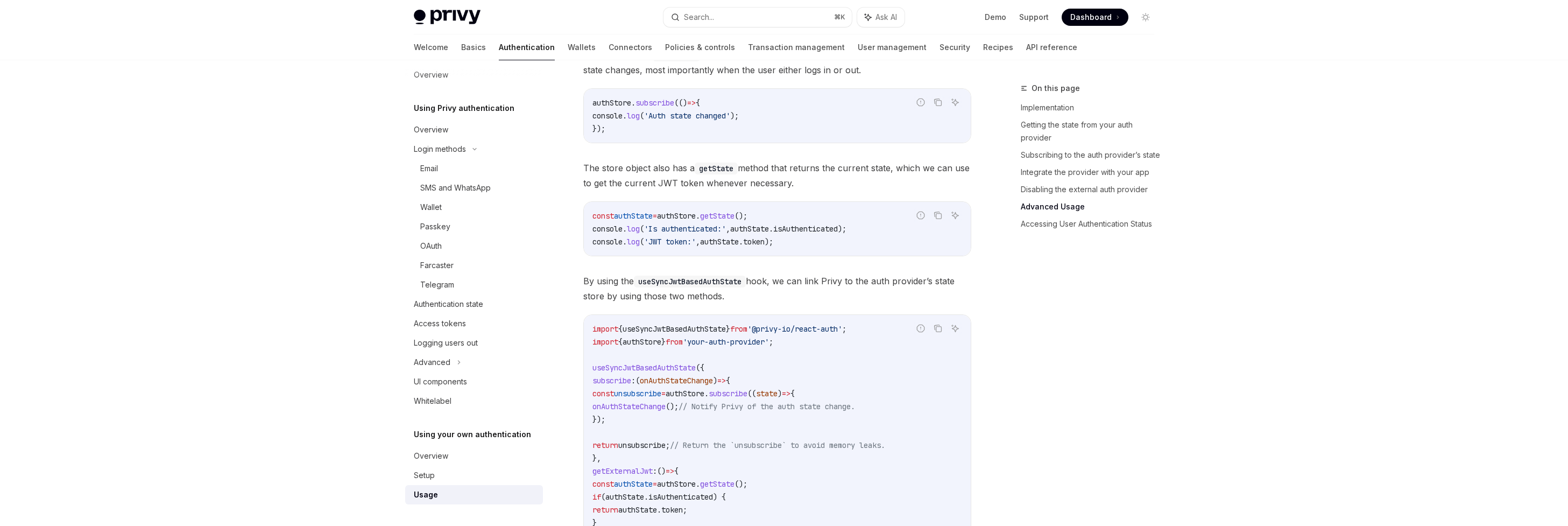
scroll to position [1597, 0]
click at [678, 331] on span "useSyncJwtBasedAuthState" at bounding box center [674, 326] width 103 height 9
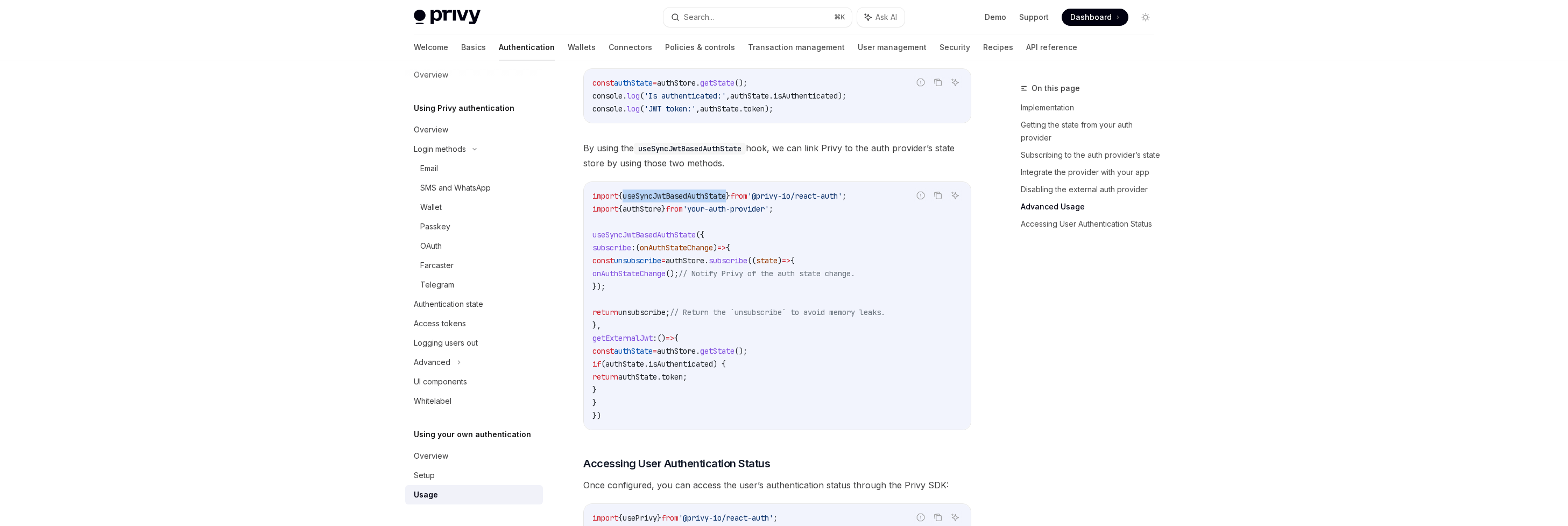
scroll to position [1727, 0]
click at [678, 237] on span "useSyncJwtBasedAuthState" at bounding box center [644, 233] width 103 height 9
click at [676, 271] on code "import { useSyncJwtBasedAuthState } from '@privy-io/react-auth' ; import { auth…" at bounding box center [778, 305] width 370 height 232
click at [676, 285] on code "import { useSyncJwtBasedAuthState } from '@privy-io/react-auth' ; import { auth…" at bounding box center [778, 305] width 370 height 232
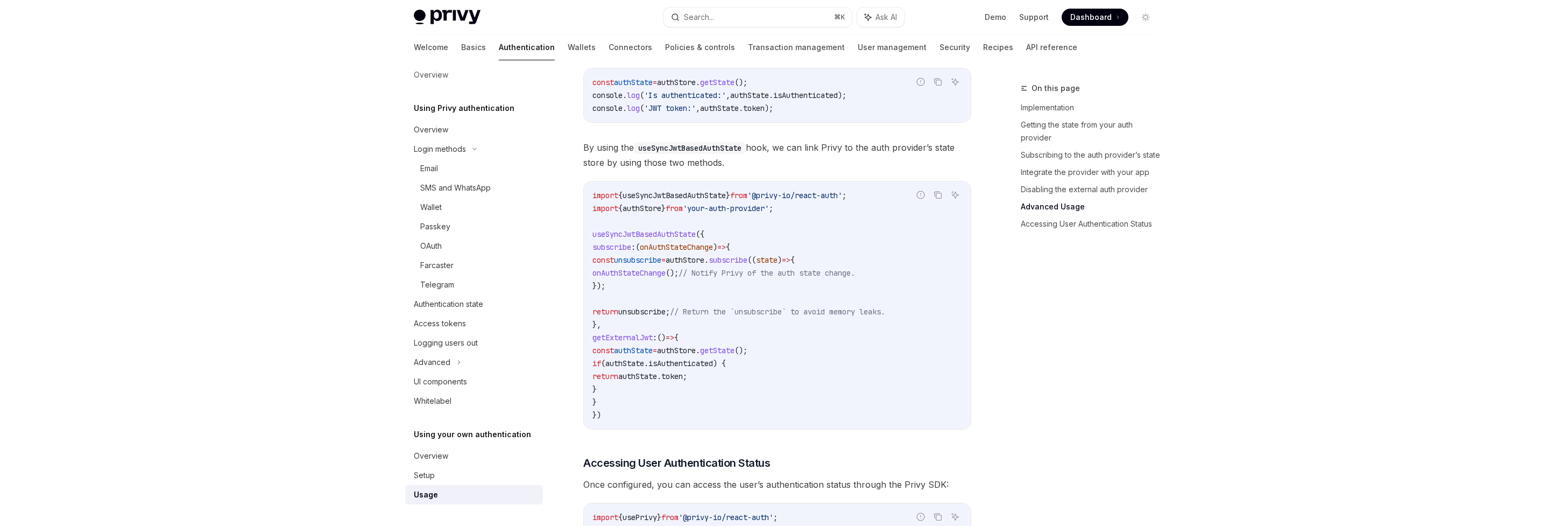
click at [666, 274] on span "onAuthStateChange" at bounding box center [629, 272] width 73 height 9
click at [678, 286] on code "import { useSyncJwtBasedAuthState } from '@privy-io/react-auth' ; import { auth…" at bounding box center [778, 305] width 370 height 232
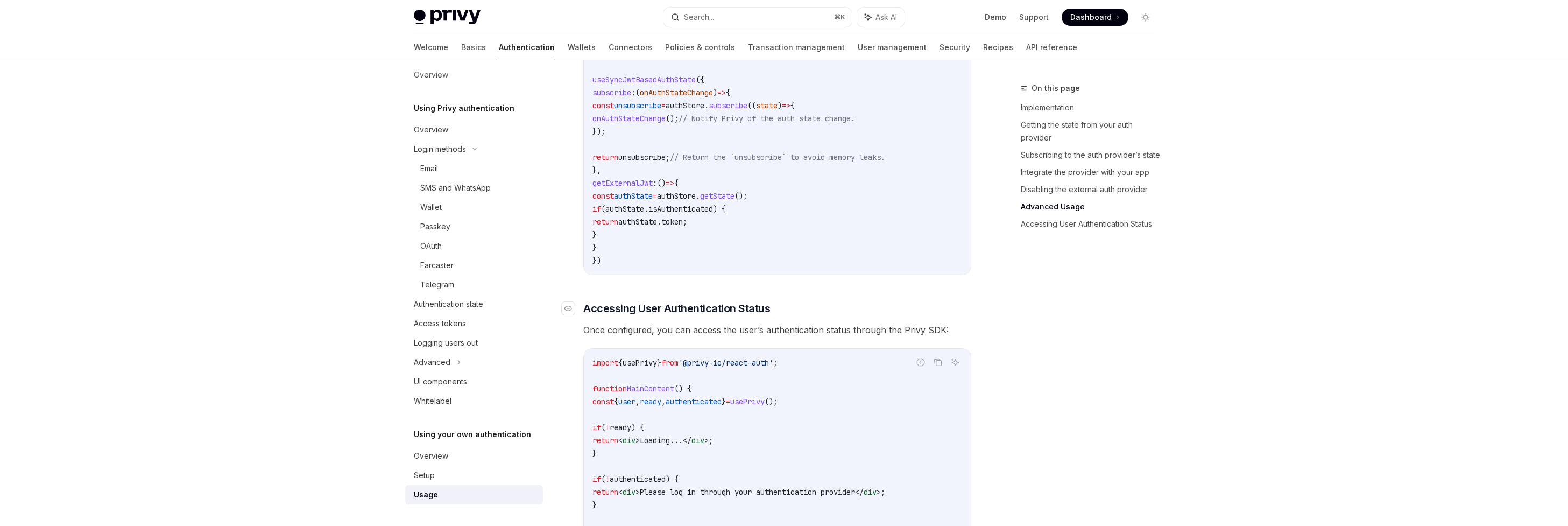
click at [678, 311] on span "Accessing User Authentication Status" at bounding box center [677, 309] width 187 height 15
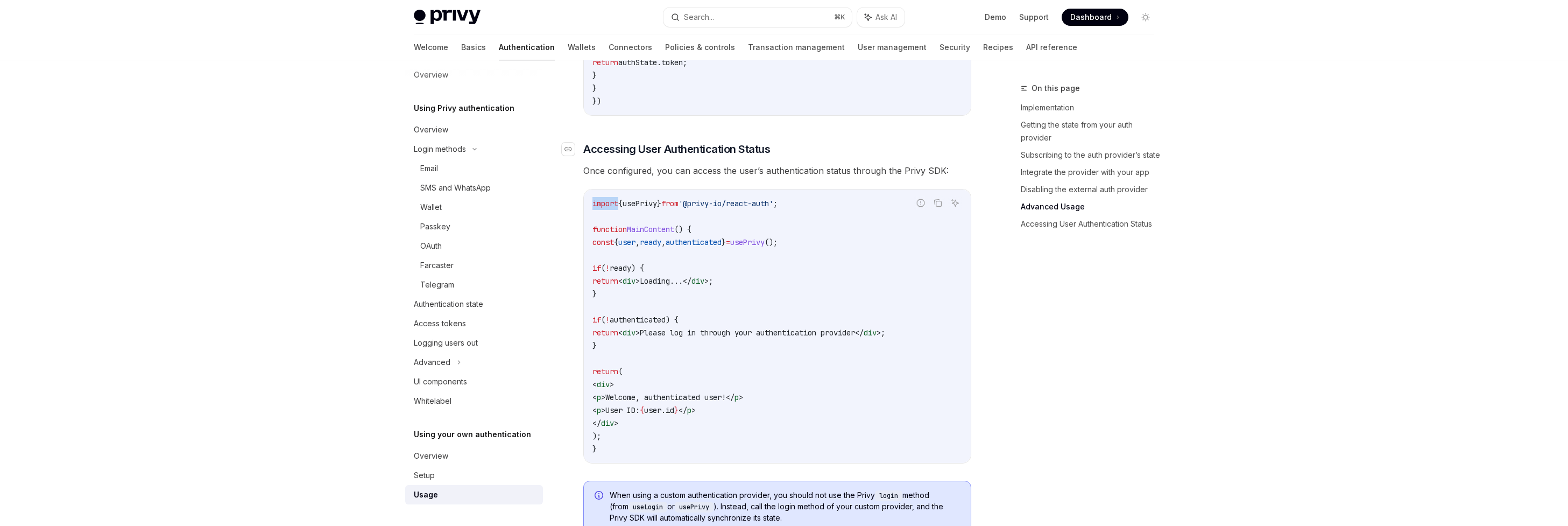
click at [678, 311] on code "import { usePrivy } from '@privy-io/react-auth' ; function MainContent () { con…" at bounding box center [778, 326] width 370 height 259
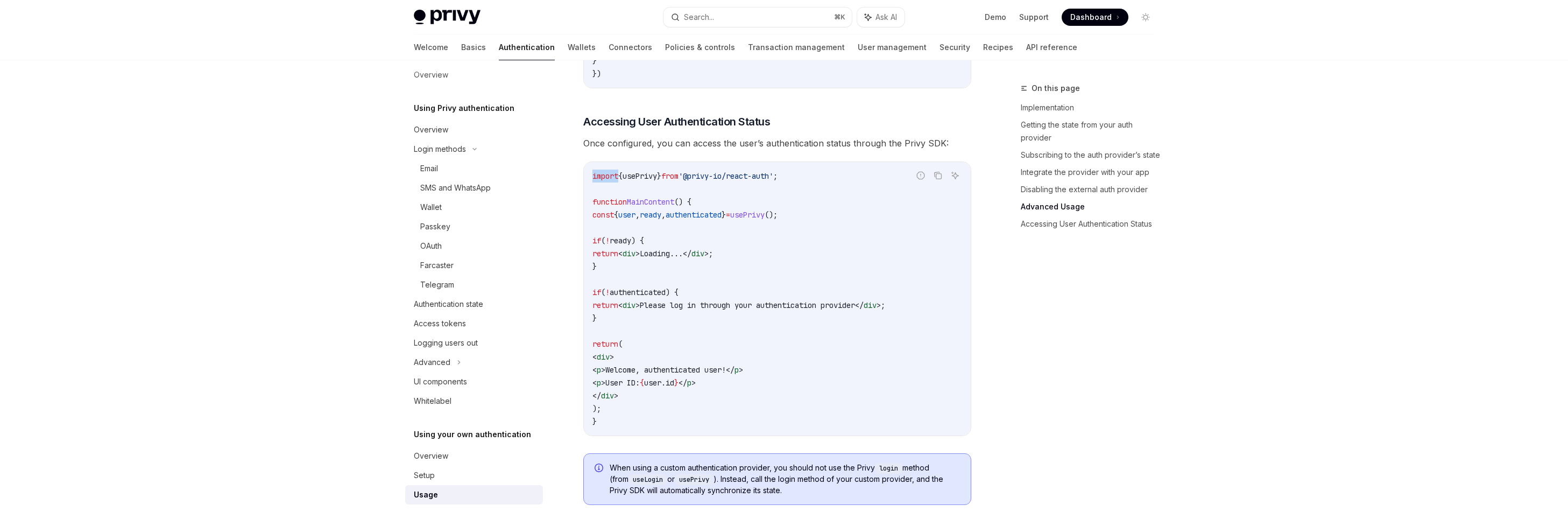
scroll to position [2052, 0]
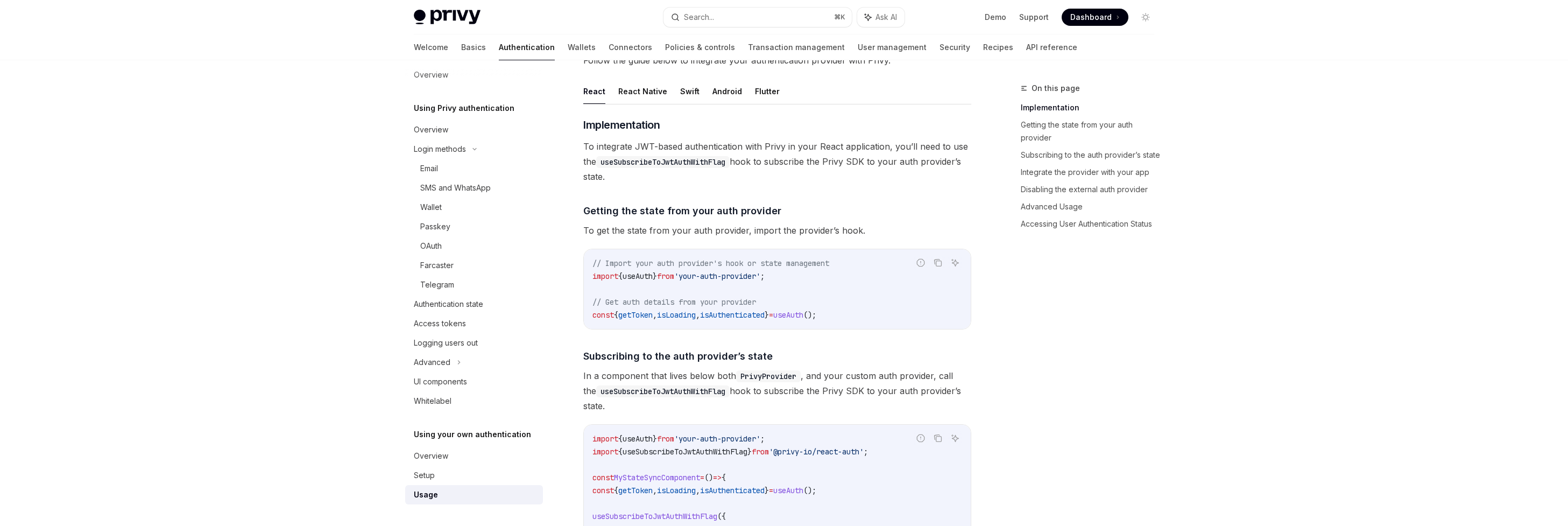
scroll to position [0, 0]
